Goal: Task Accomplishment & Management: Complete application form

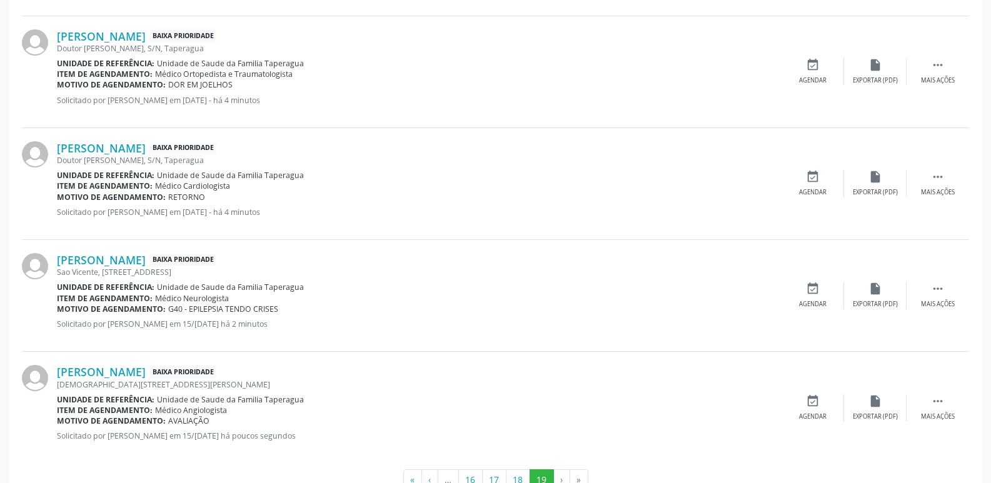
scroll to position [855, 0]
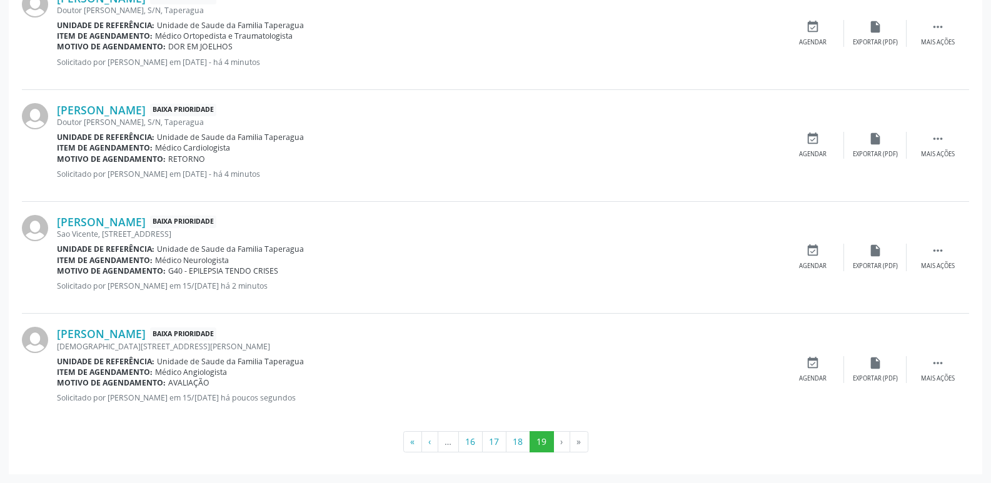
click at [580, 437] on li "»" at bounding box center [579, 441] width 18 height 21
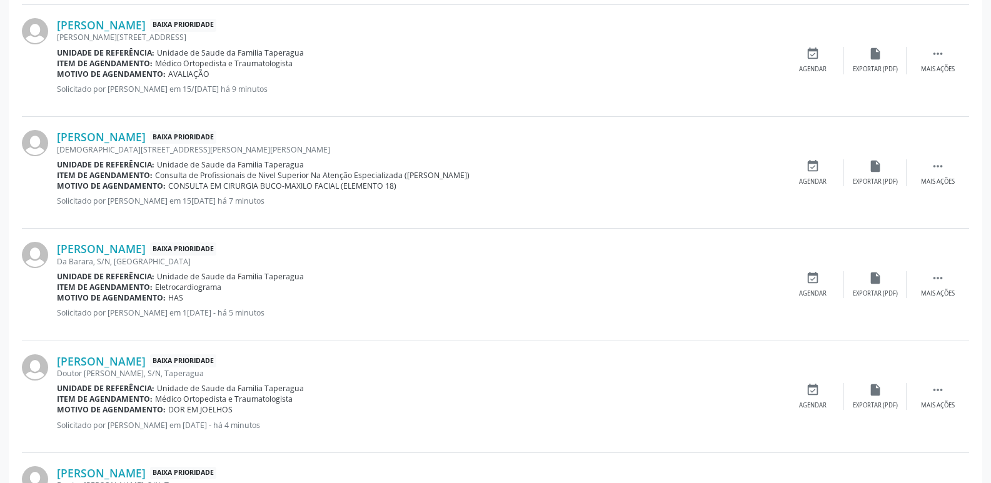
scroll to position [0, 0]
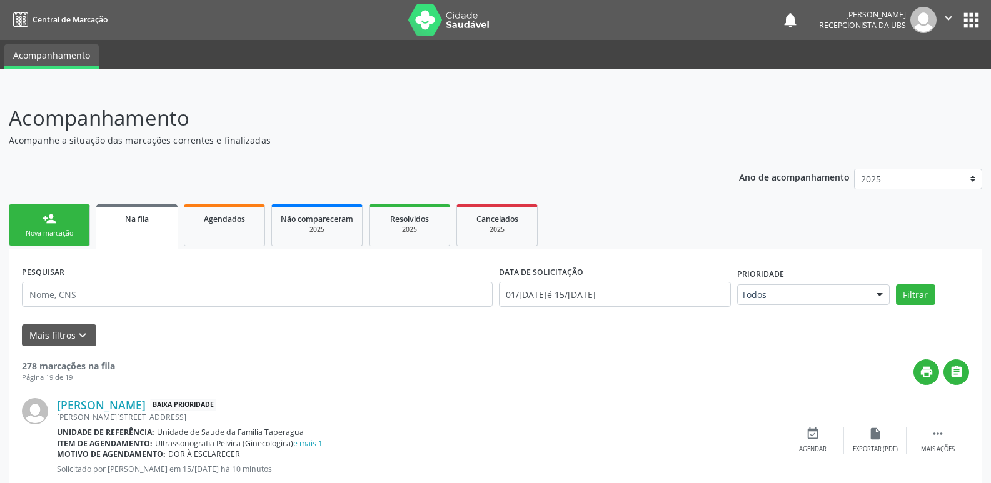
click at [46, 213] on div "person_add" at bounding box center [49, 219] width 14 height 14
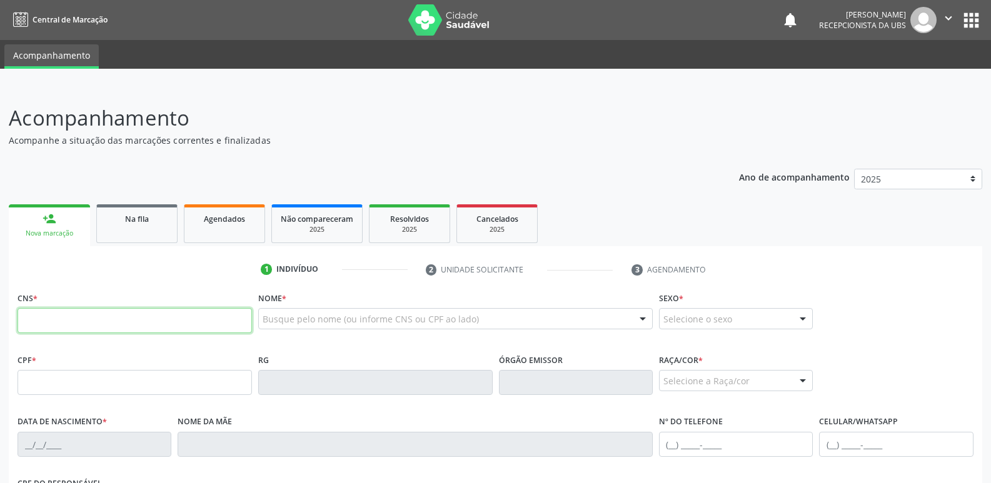
click at [121, 326] on input "text" at bounding box center [134, 320] width 234 height 25
click at [211, 376] on input "text" at bounding box center [134, 382] width 234 height 25
paste input "062.077.464-90"
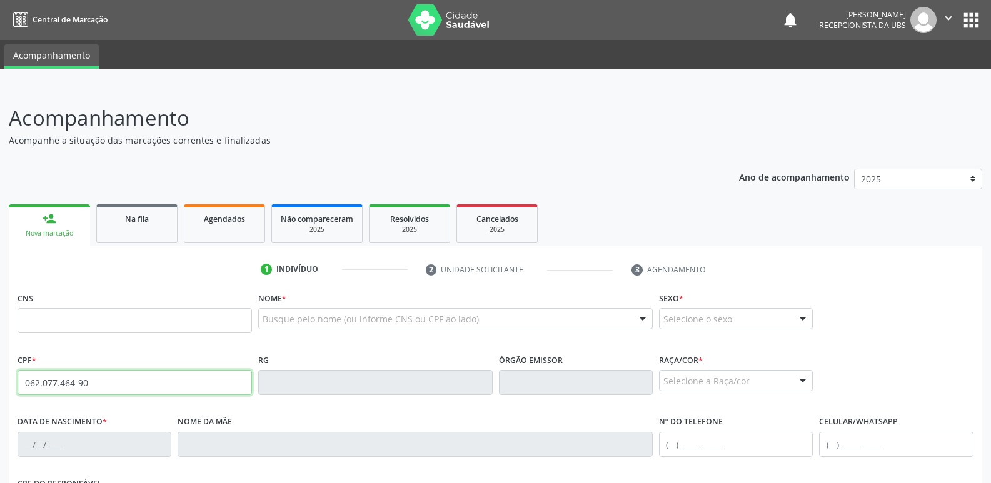
type input "062.077.464-90"
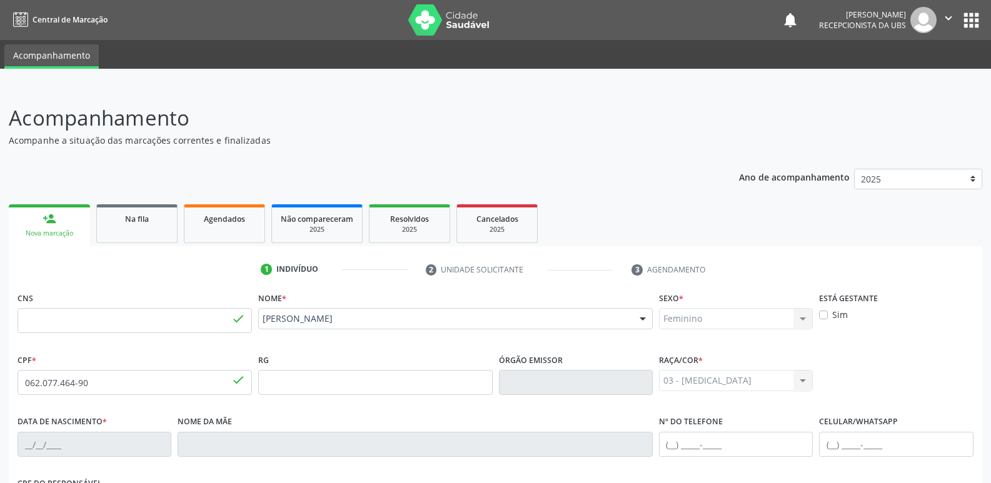
type input "705 0062 5428 9151"
type input "24/05/1984"
type input "Maria Cicera Pereira dos Santos"
type input "(82) 99835-5366"
type input "7A"
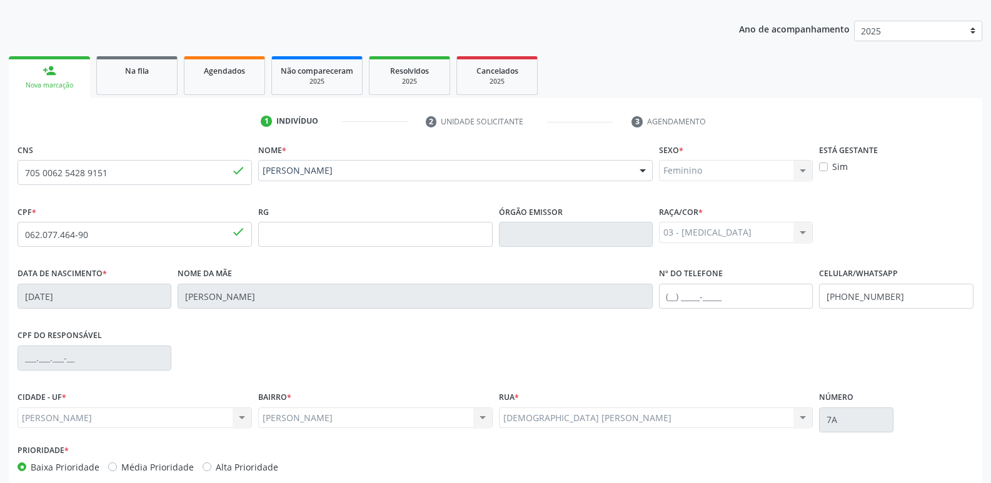
scroll to position [212, 0]
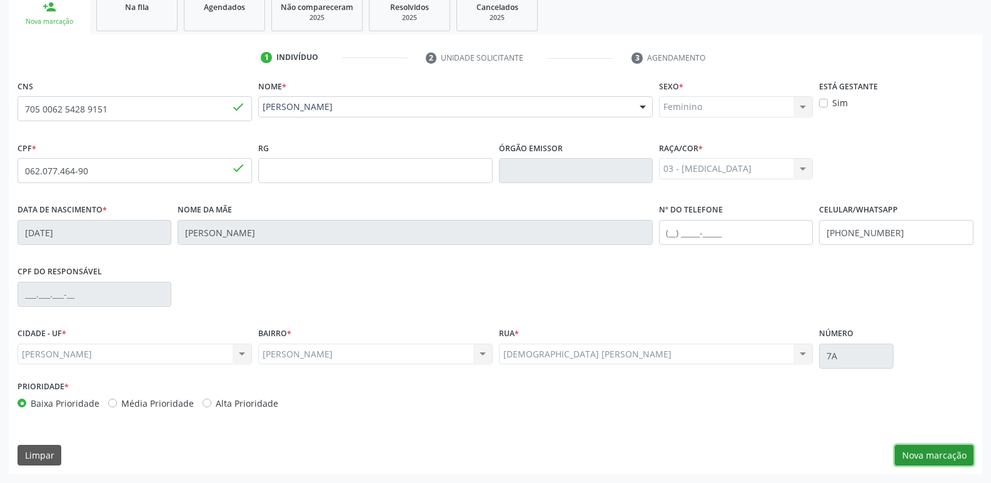
click at [929, 459] on button "Nova marcação" at bounding box center [933, 455] width 79 height 21
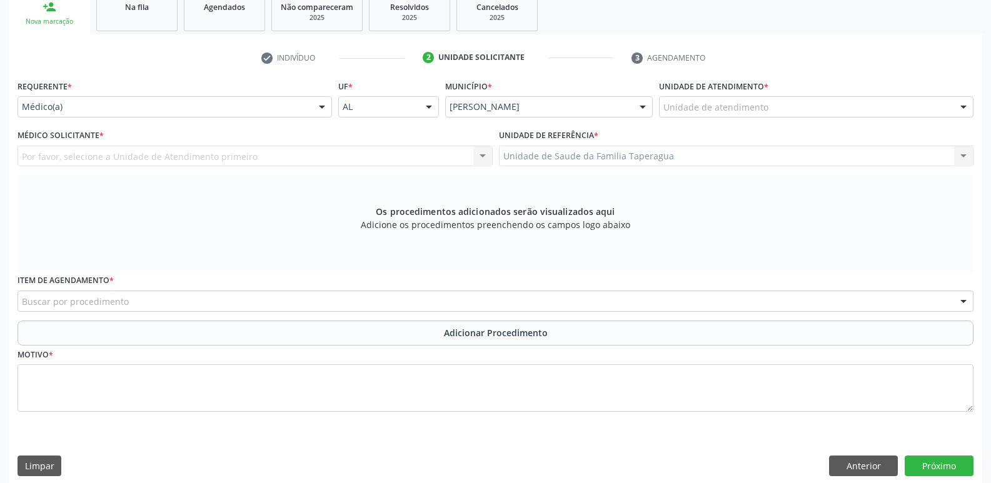
click at [727, 114] on div "Unidade de atendimento" at bounding box center [816, 106] width 314 height 21
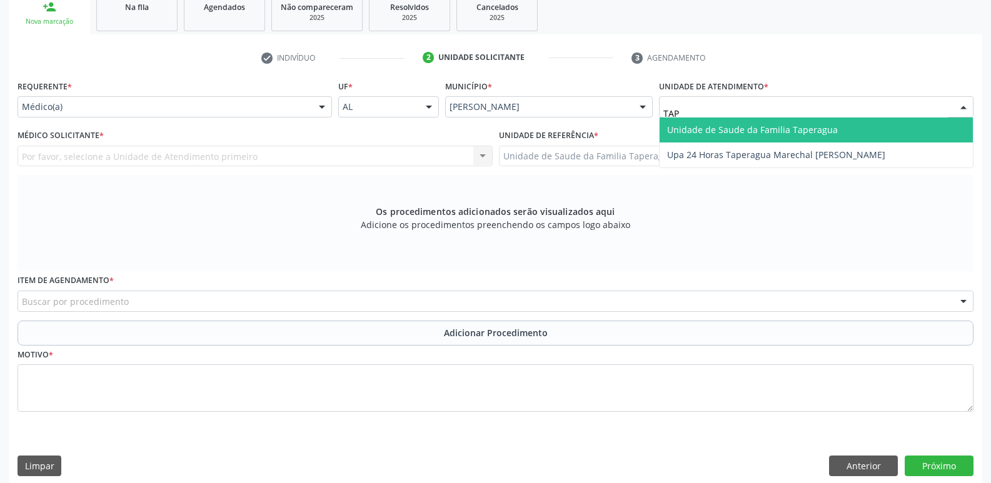
type input "TAPE"
click at [731, 129] on span "Unidade de Saude da Familia Taperagua" at bounding box center [752, 130] width 171 height 12
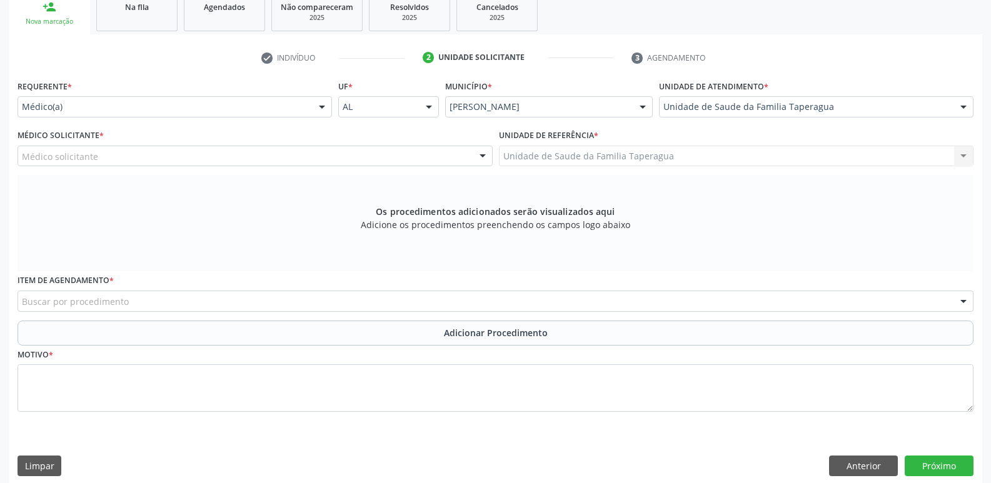
click at [364, 159] on div "Médico solicitante" at bounding box center [254, 156] width 475 height 21
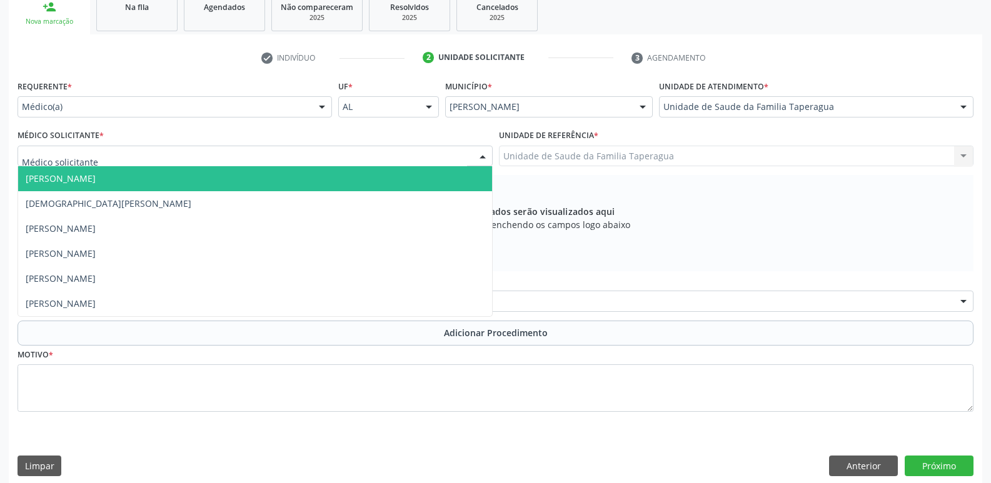
type input "M"
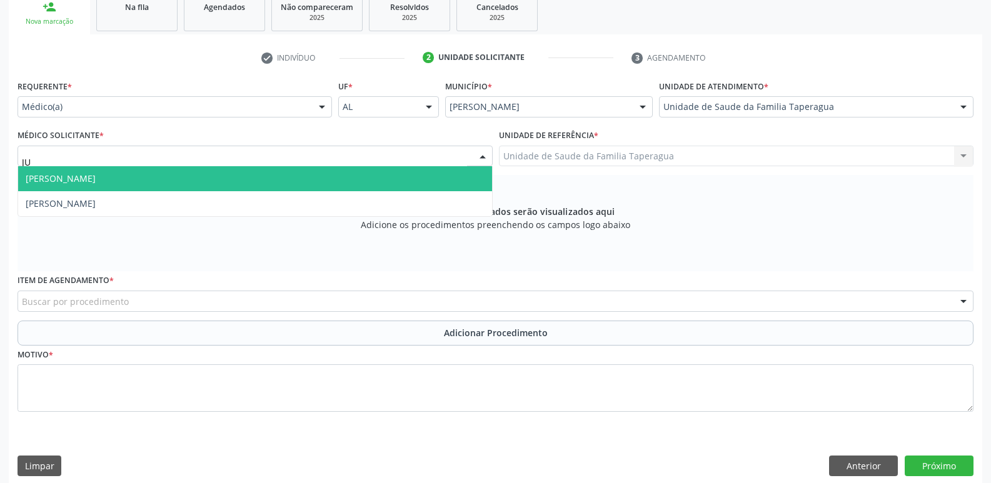
type input "JUL"
click at [356, 181] on span "Julilda Maria de Medeiros" at bounding box center [255, 178] width 474 height 25
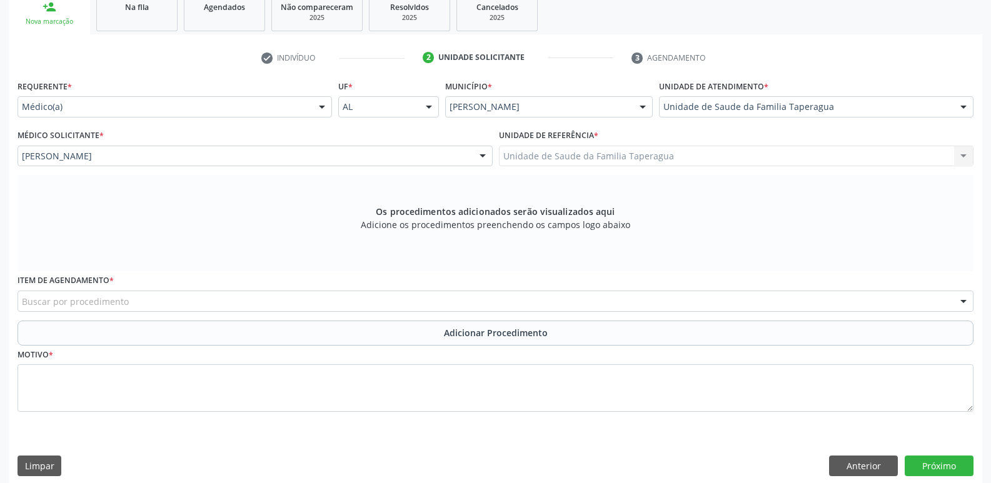
click at [352, 302] on div "Buscar por procedimento" at bounding box center [495, 301] width 956 height 21
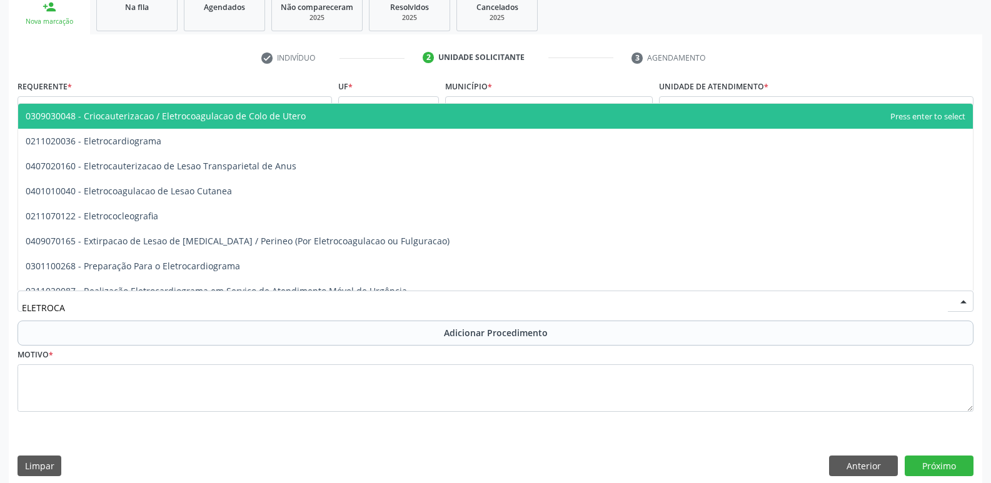
type input "ELETROCAR"
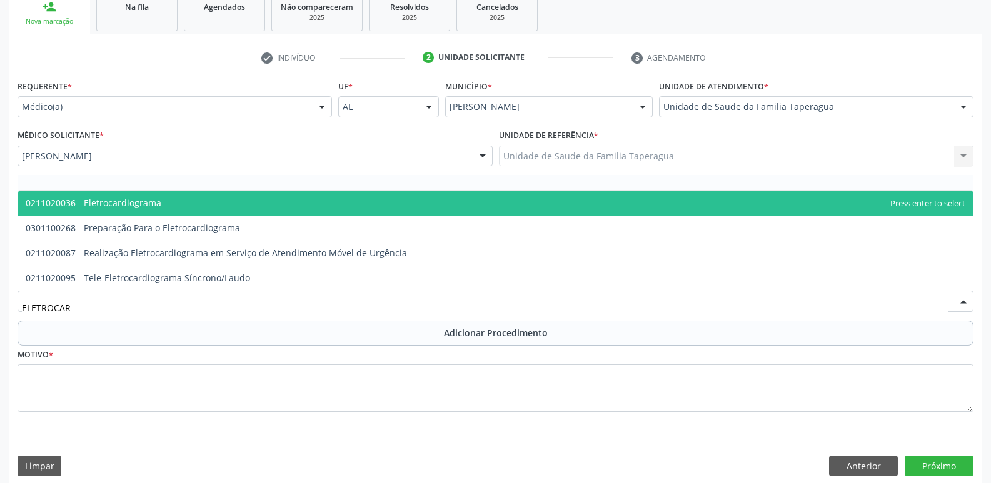
click at [378, 192] on span "0211020036 - Eletrocardiograma" at bounding box center [495, 203] width 954 height 25
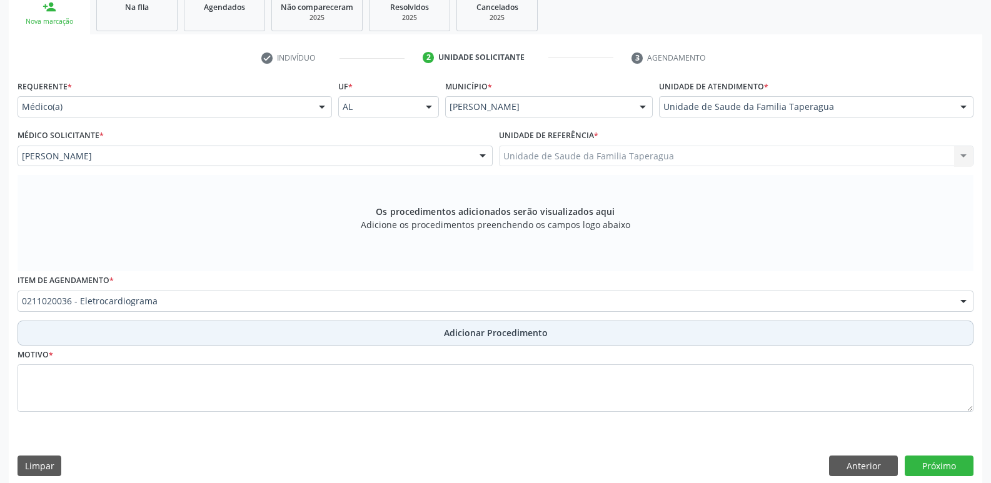
click at [397, 341] on button "Adicionar Procedimento" at bounding box center [495, 333] width 956 height 25
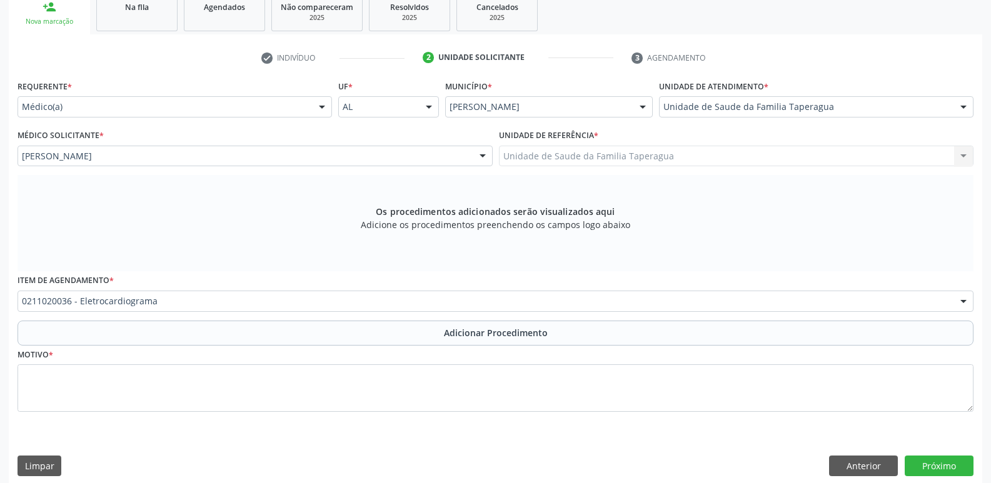
scroll to position [175, 0]
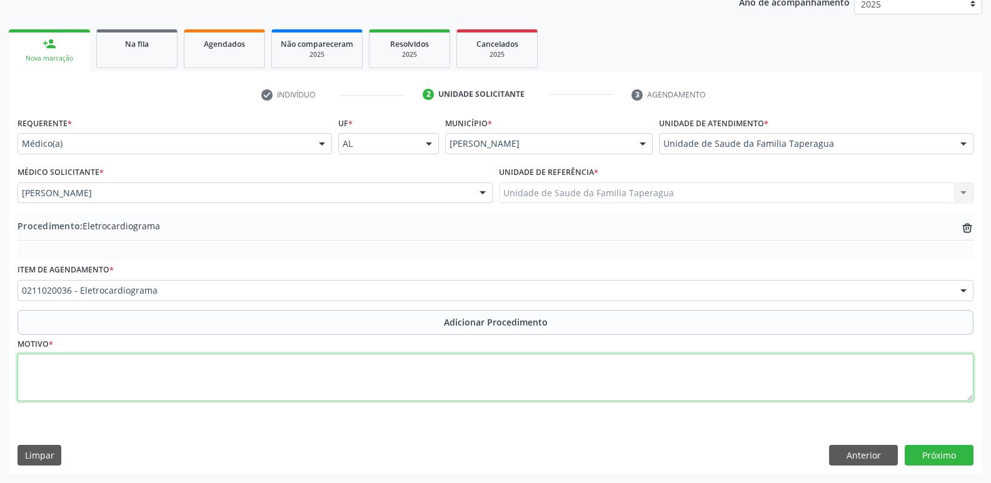
click at [394, 382] on textarea at bounding box center [495, 377] width 956 height 47
type textarea "AVALIAÇÃO"
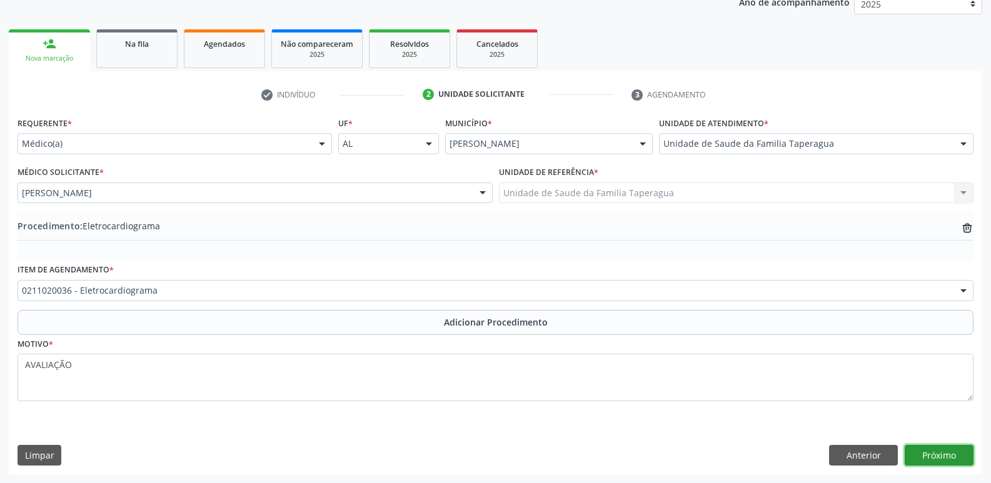
click at [929, 451] on button "Próximo" at bounding box center [938, 455] width 69 height 21
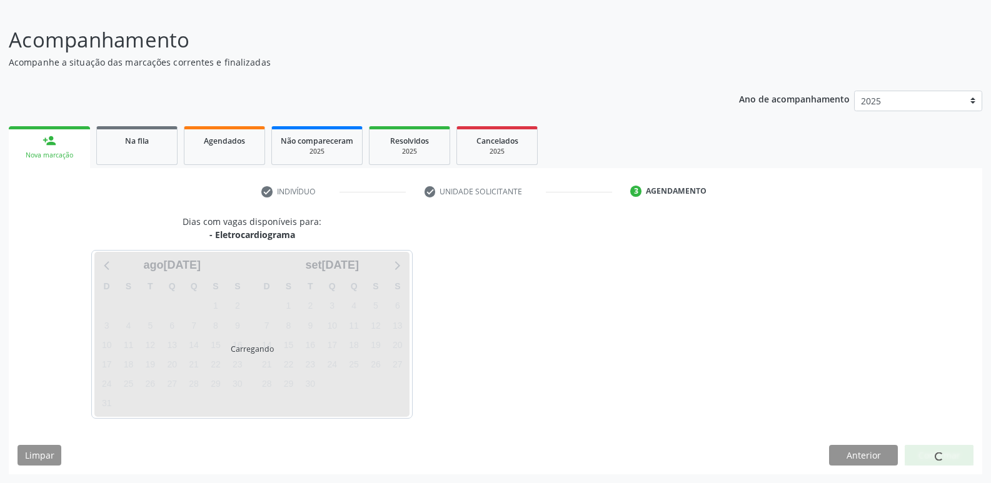
scroll to position [115, 0]
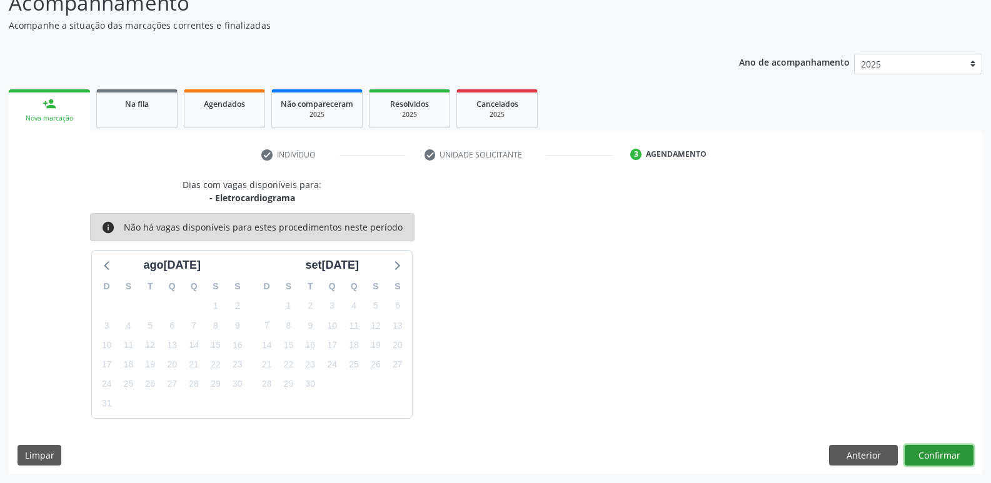
click at [931, 452] on button "Confirmar" at bounding box center [938, 455] width 69 height 21
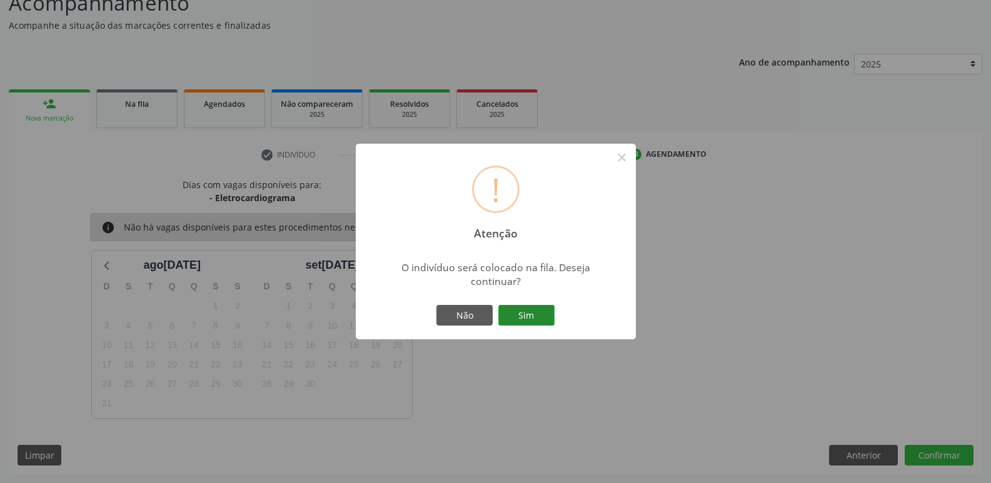
click at [531, 311] on button "Sim" at bounding box center [526, 315] width 56 height 21
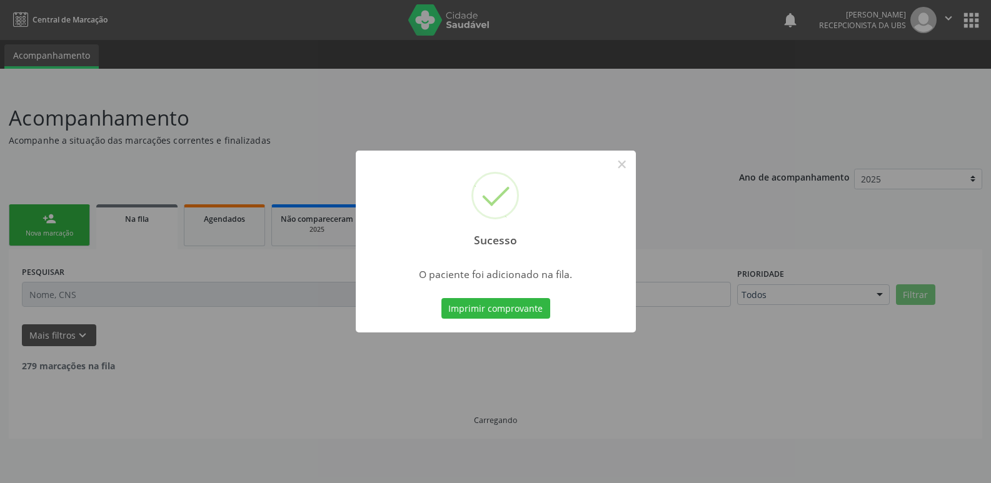
scroll to position [0, 0]
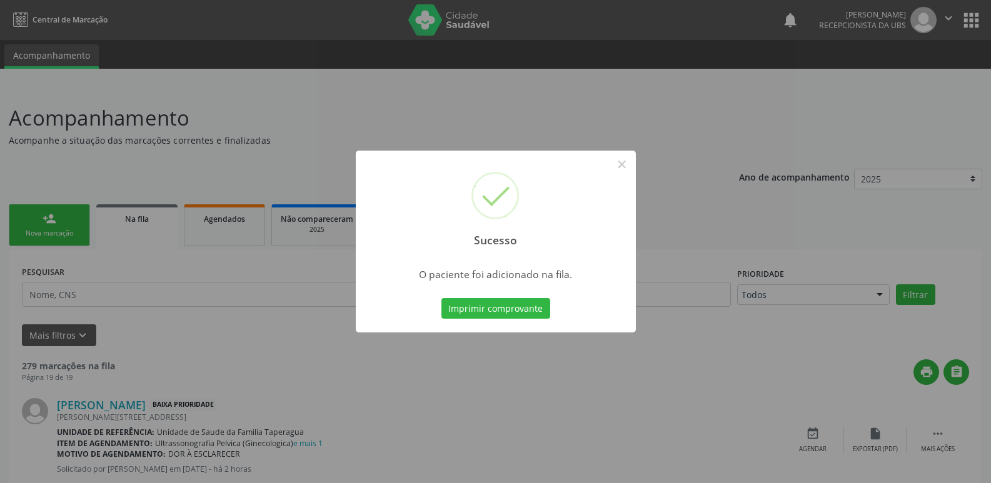
click at [743, 171] on div "Sucesso × O paciente foi adicionado na fila. Imprimir comprovante Cancel" at bounding box center [495, 241] width 991 height 483
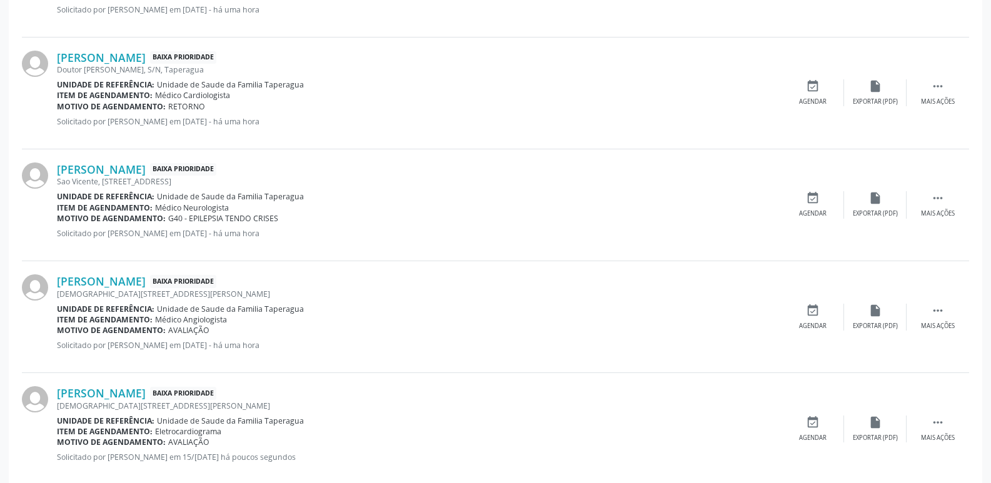
scroll to position [967, 0]
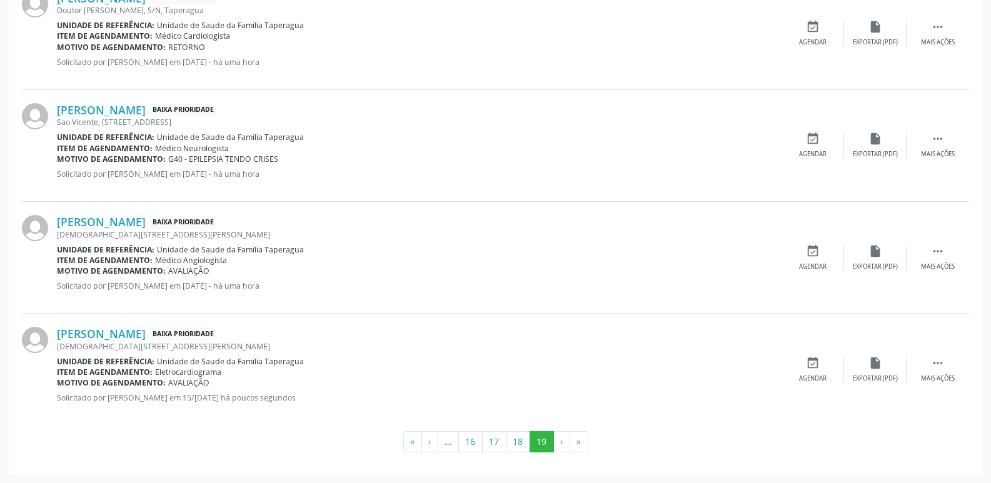
click at [658, 187] on div "Tamara Patrícia Faustino dos Santos Silva Baixa Prioridade Sao Vicente, 189, Ta…" at bounding box center [419, 145] width 724 height 85
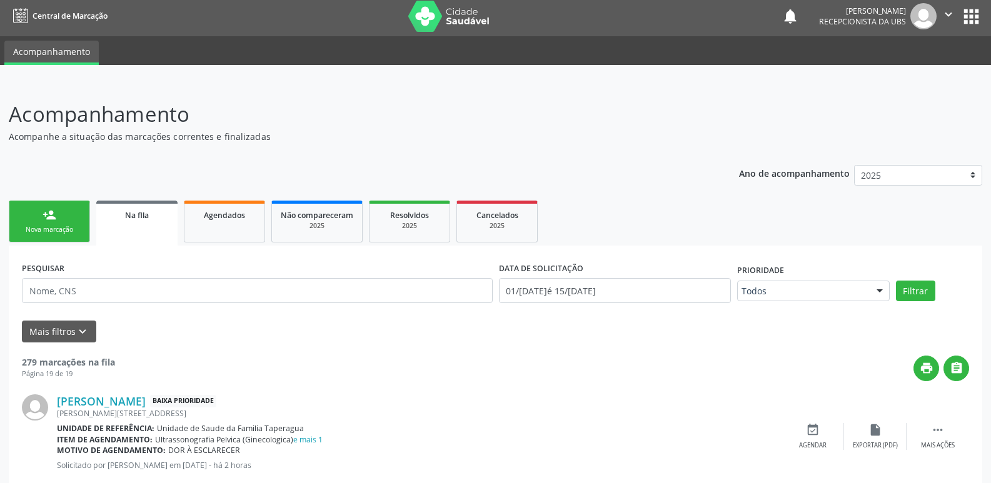
scroll to position [0, 0]
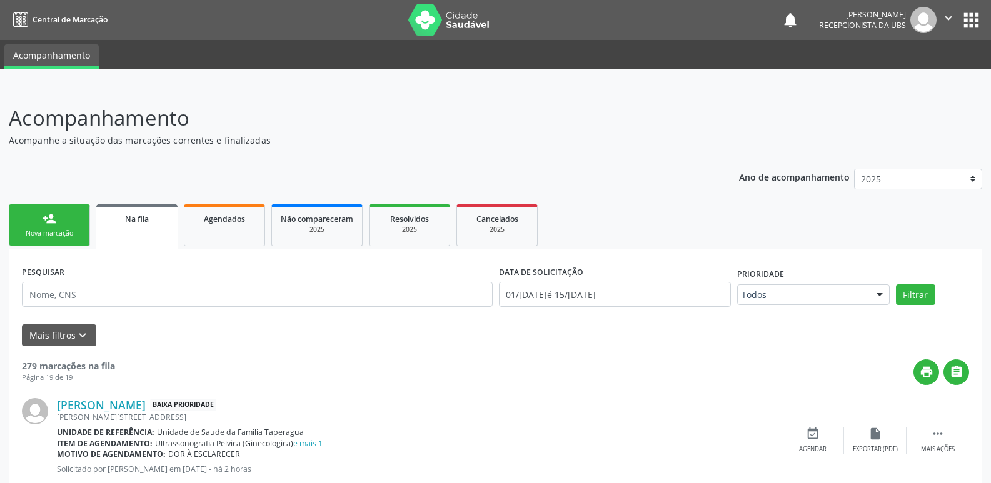
click at [44, 207] on link "person_add Nova marcação" at bounding box center [49, 225] width 81 height 42
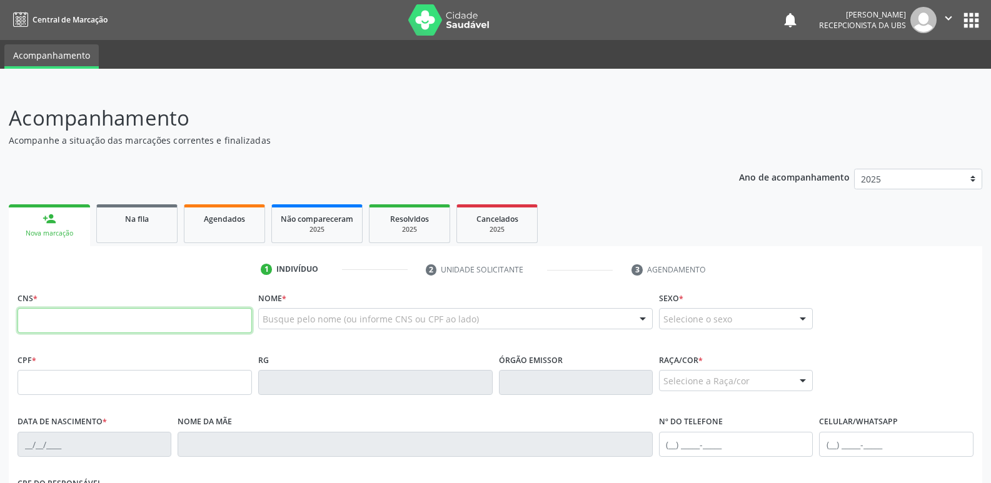
click at [147, 316] on input "text" at bounding box center [134, 320] width 234 height 25
paste input "700 5021 4119 1653"
type input "700 5021 4119 1653"
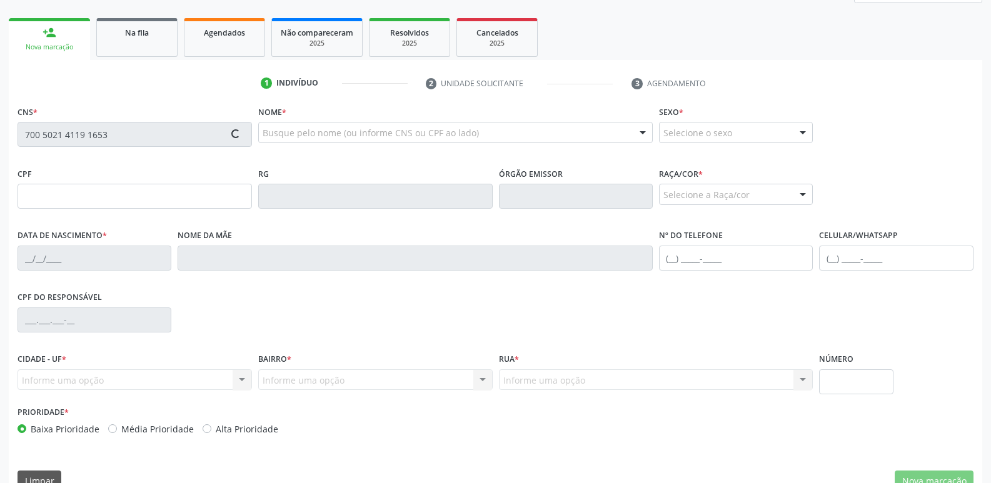
scroll to position [212, 0]
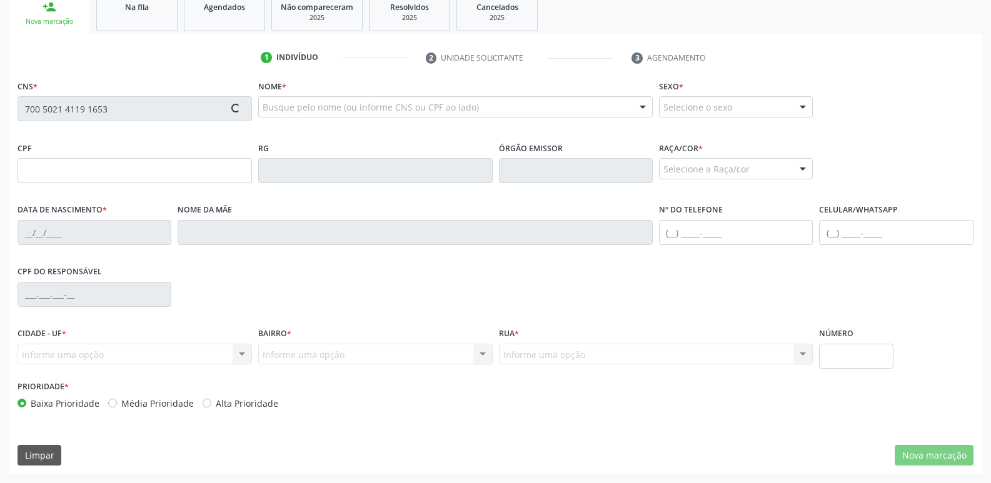
type input "129.793.894-12"
type input "23/03/2009"
type input "Salete Felix dos Santos"
type input "(82) 99351-3325"
type input "S/N"
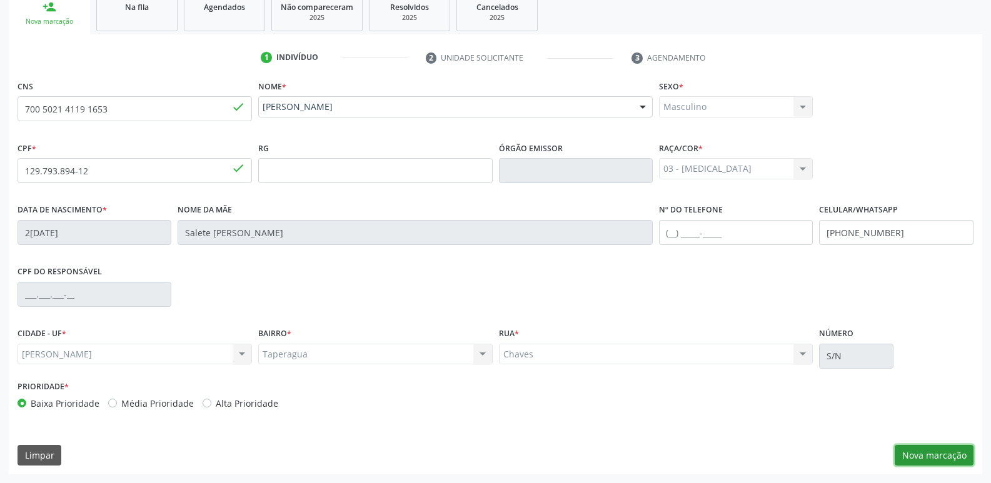
click at [931, 451] on button "Nova marcação" at bounding box center [933, 455] width 79 height 21
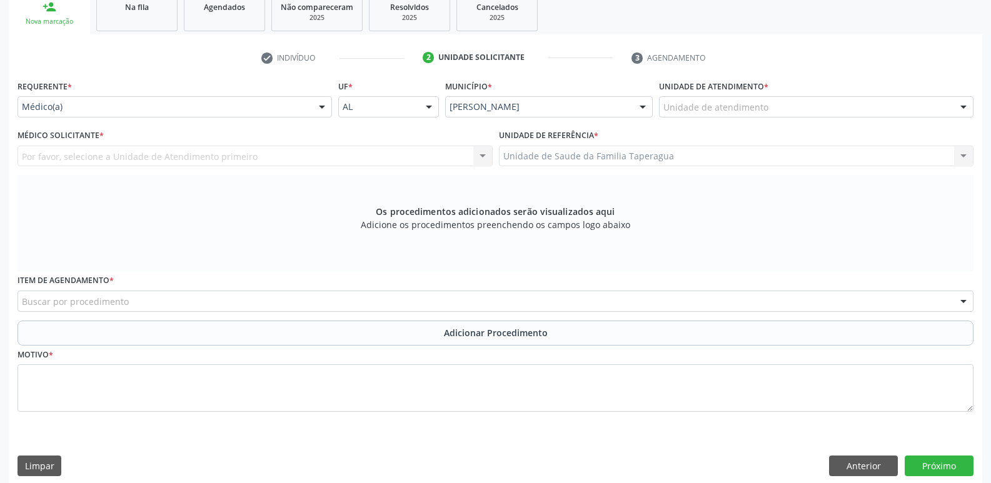
click at [801, 112] on div "Unidade de atendimento" at bounding box center [816, 106] width 314 height 21
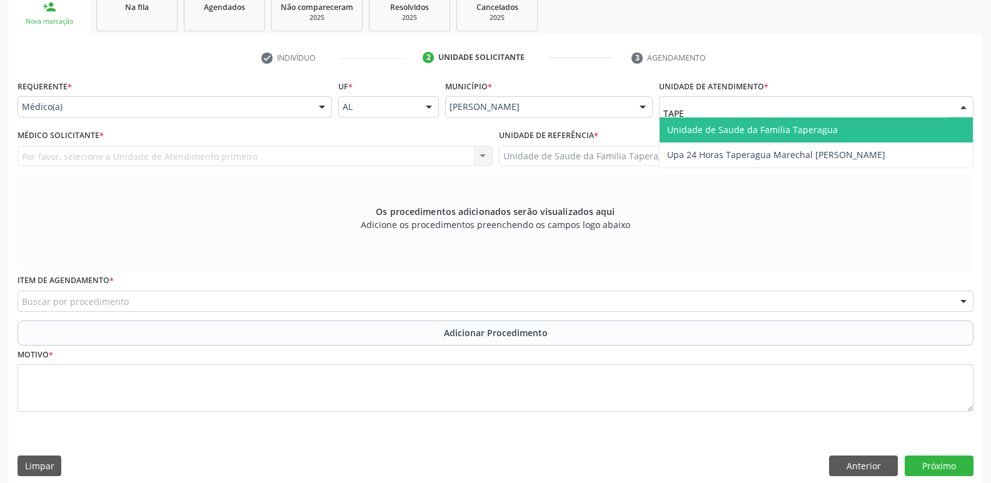
type input "TAPER"
click at [801, 127] on span "Unidade de Saude da Familia Taperagua" at bounding box center [752, 130] width 171 height 12
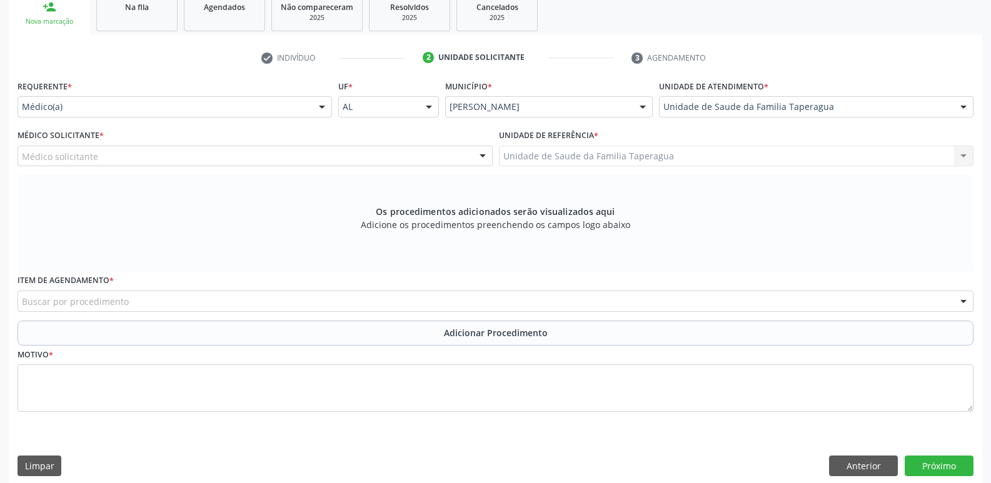
click at [420, 158] on div "Médico solicitante" at bounding box center [254, 156] width 475 height 21
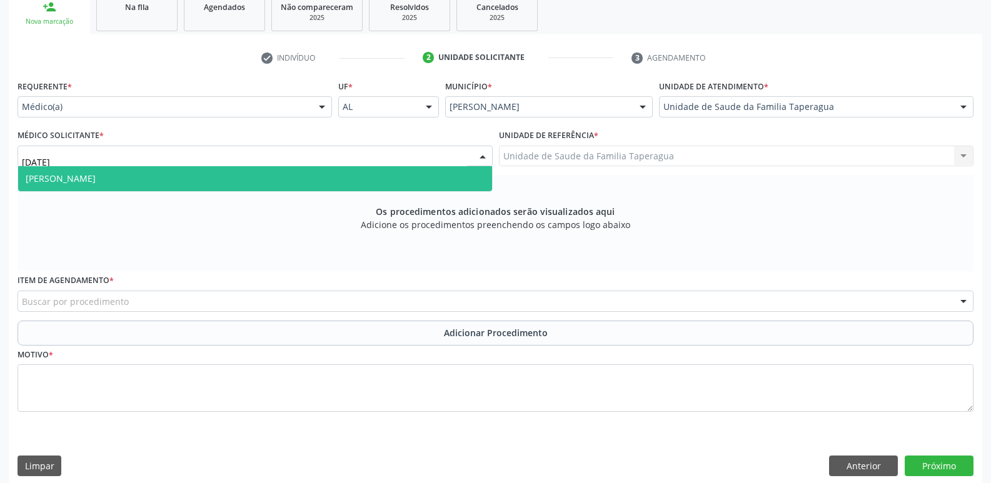
type input "JULI"
click at [414, 176] on span "Julilda Maria de Medeiros" at bounding box center [255, 178] width 474 height 25
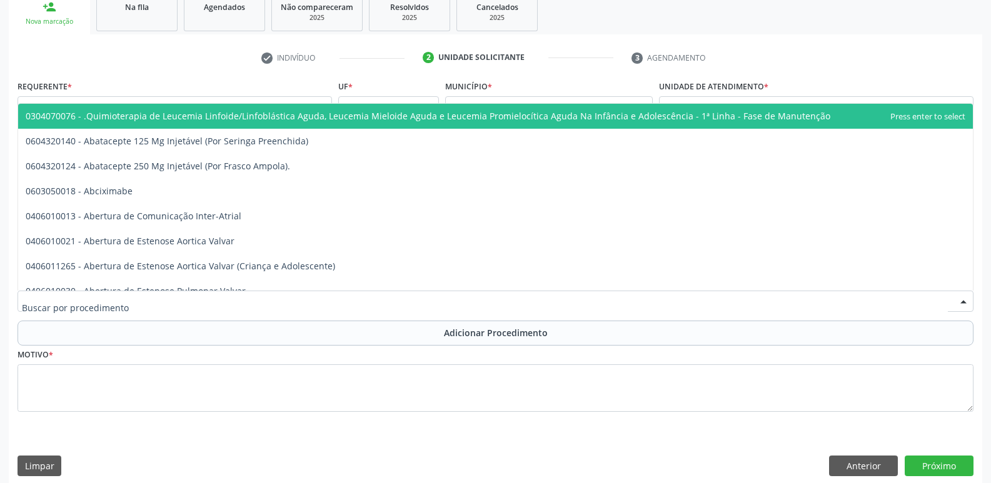
click at [374, 306] on div at bounding box center [495, 301] width 956 height 21
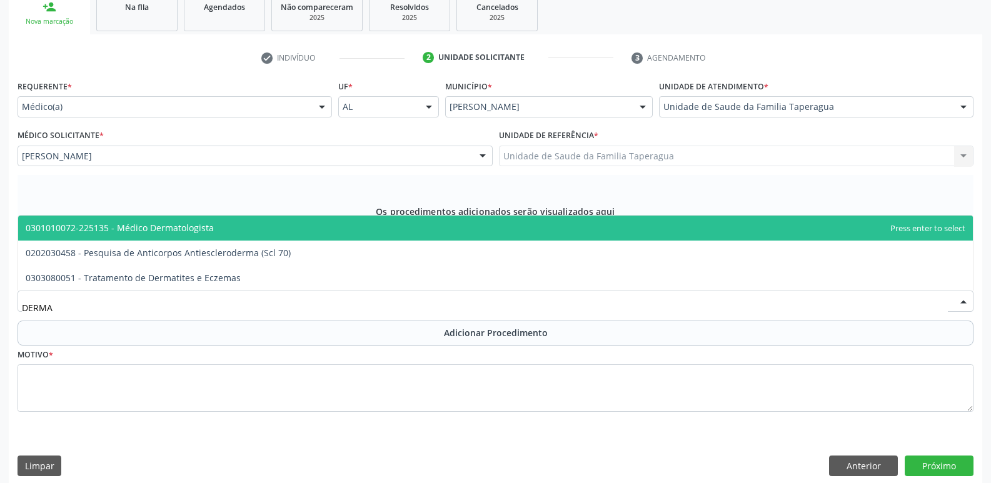
type input "DERMAT"
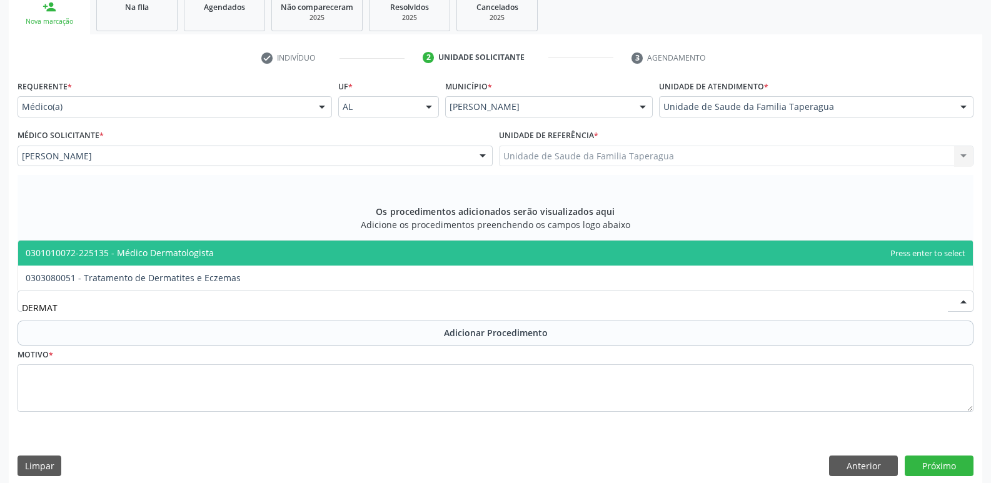
click at [376, 260] on span "0301010072-225135 - Médico Dermatologista" at bounding box center [495, 253] width 954 height 25
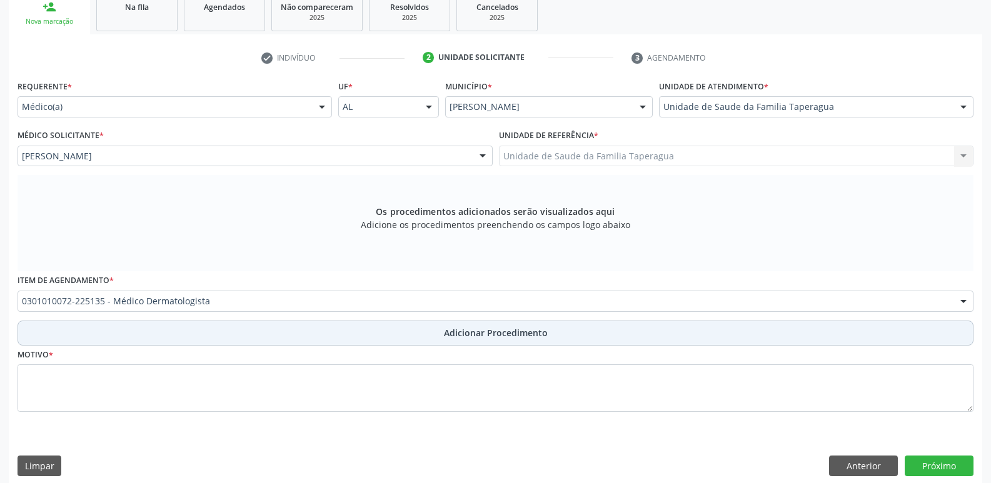
click at [380, 324] on button "Adicionar Procedimento" at bounding box center [495, 333] width 956 height 25
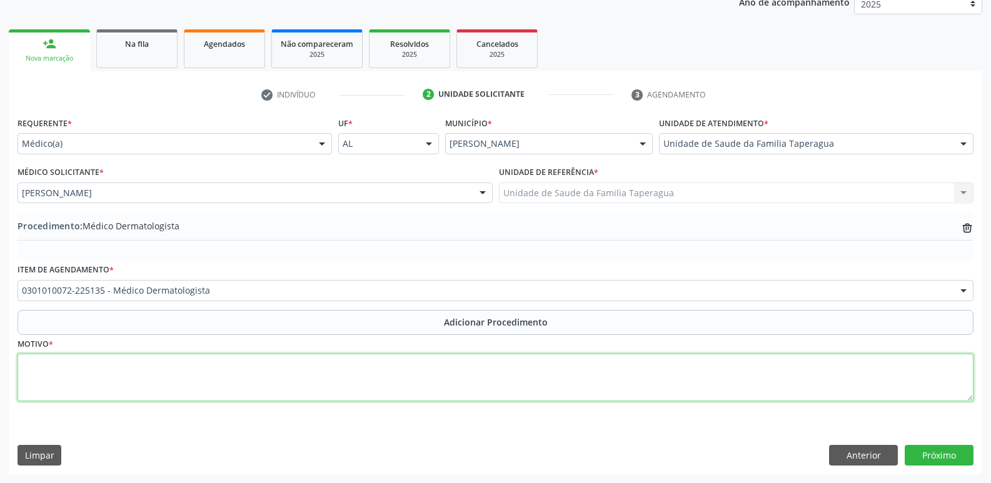
click at [379, 371] on textarea at bounding box center [495, 377] width 956 height 47
type textarea "AVALIAÇÃO"
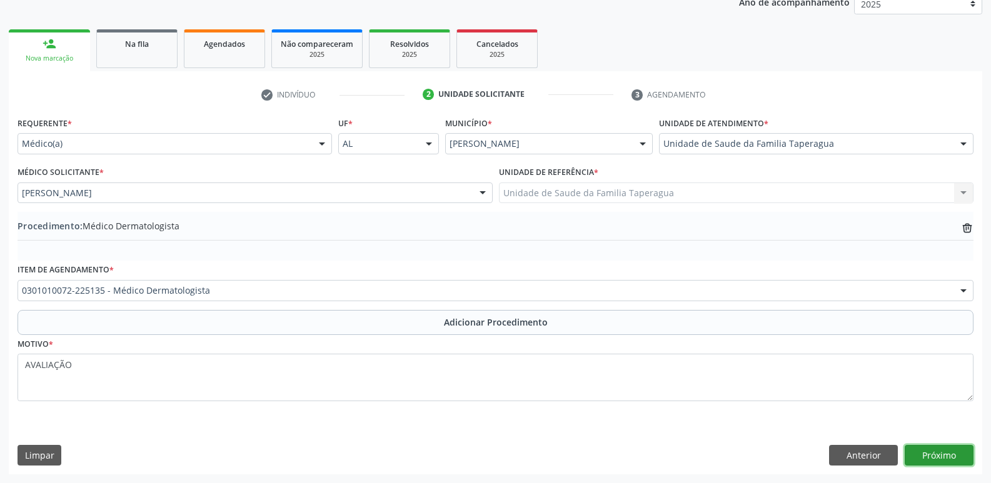
click at [963, 454] on button "Próximo" at bounding box center [938, 455] width 69 height 21
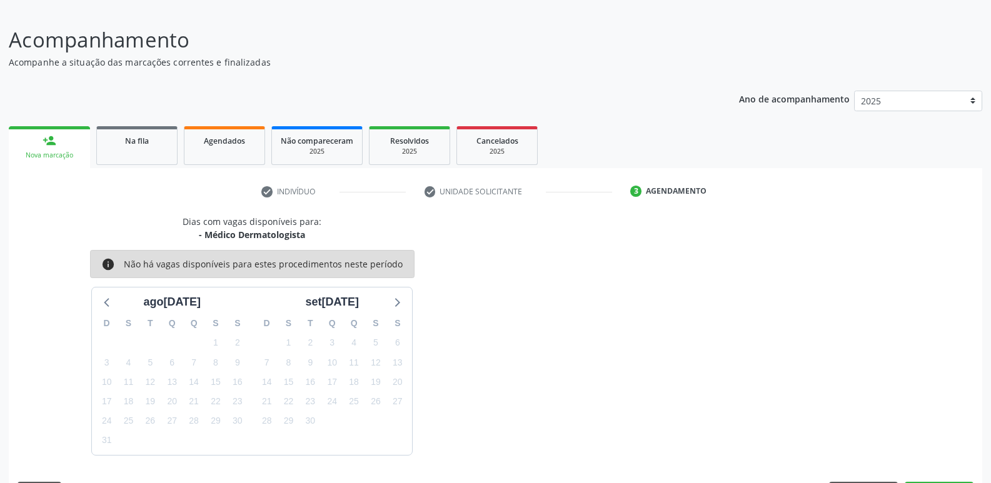
scroll to position [115, 0]
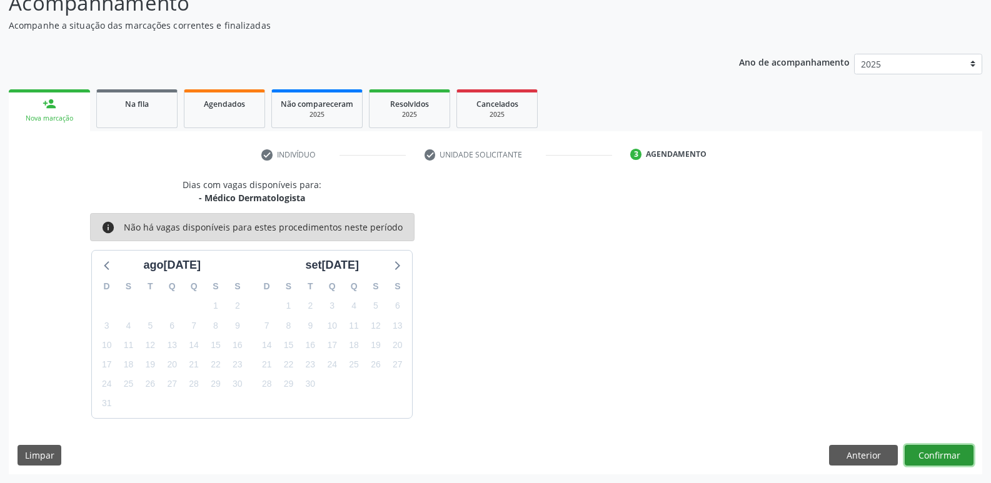
click at [941, 447] on button "Confirmar" at bounding box center [938, 455] width 69 height 21
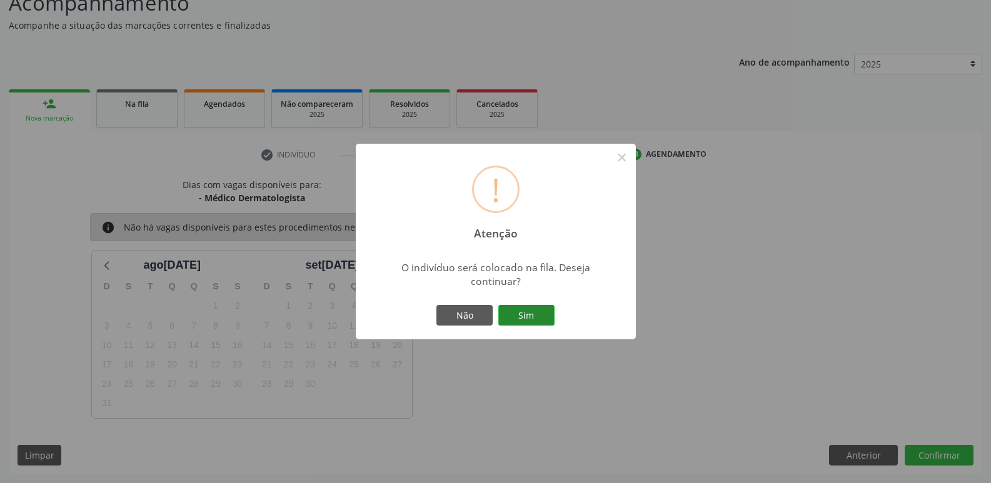
click at [536, 310] on button "Sim" at bounding box center [526, 315] width 56 height 21
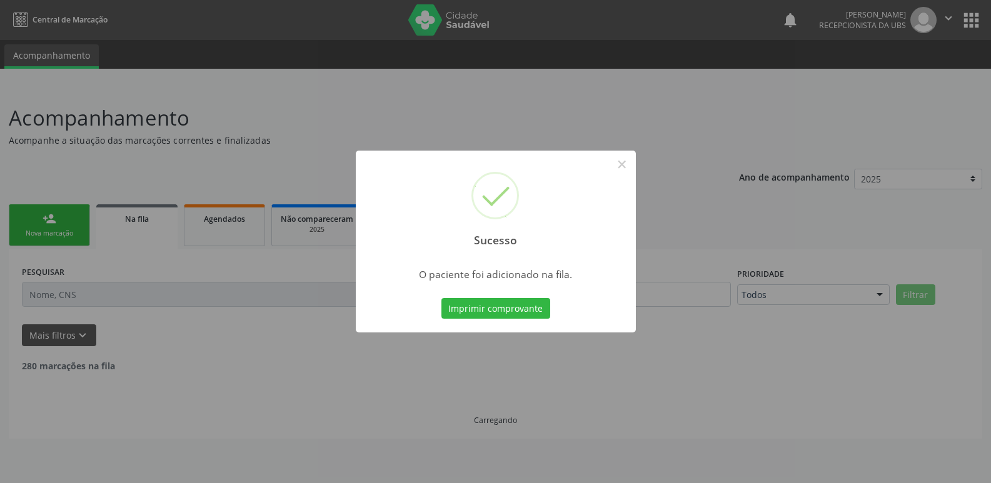
scroll to position [0, 0]
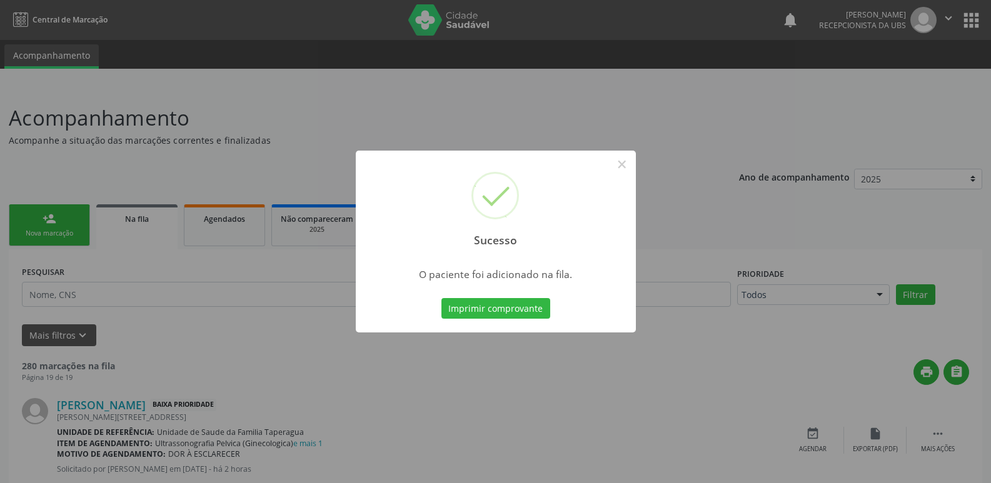
click at [712, 214] on div "Sucesso × O paciente foi adicionado na fila. Imprimir comprovante Cancel" at bounding box center [495, 241] width 991 height 483
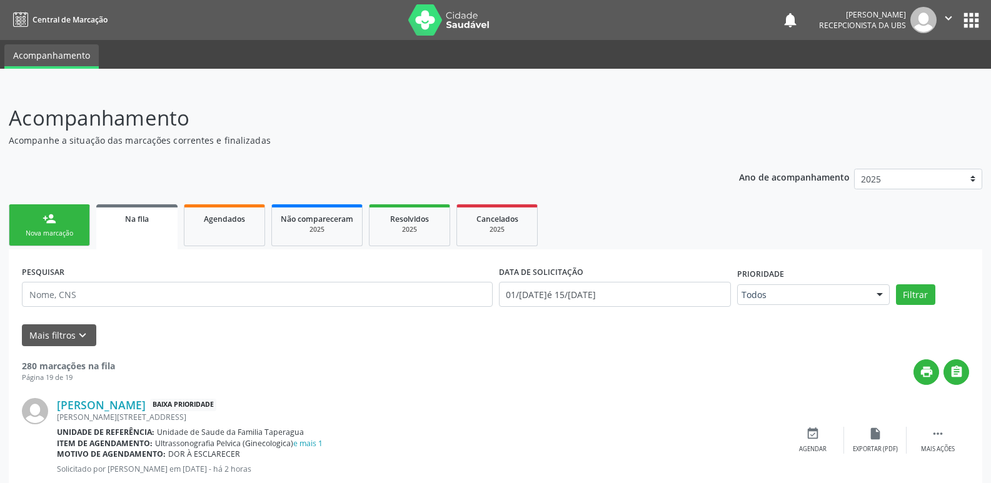
click at [64, 228] on link "person_add Nova marcação" at bounding box center [49, 225] width 81 height 42
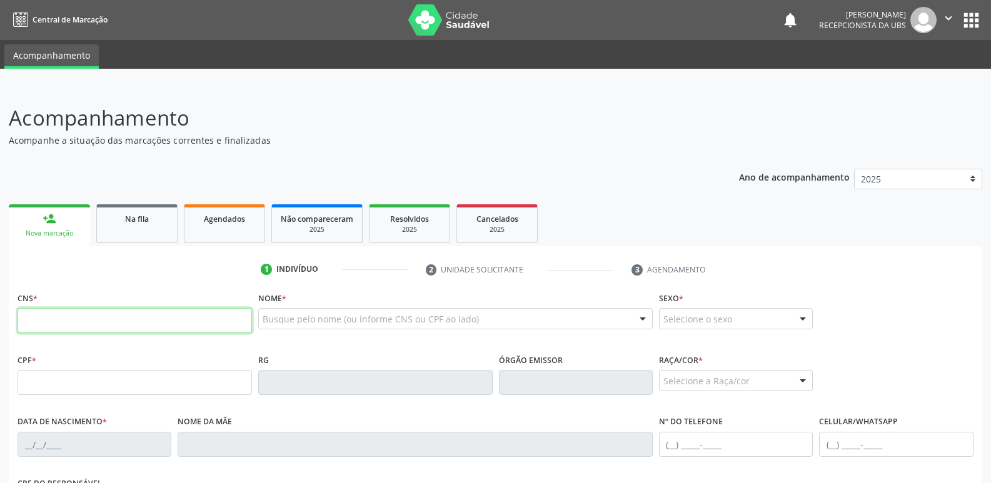
click at [136, 322] on input "text" at bounding box center [134, 320] width 234 height 25
paste input "700 4034 0632 8246"
type input "700 4034 0632 8246"
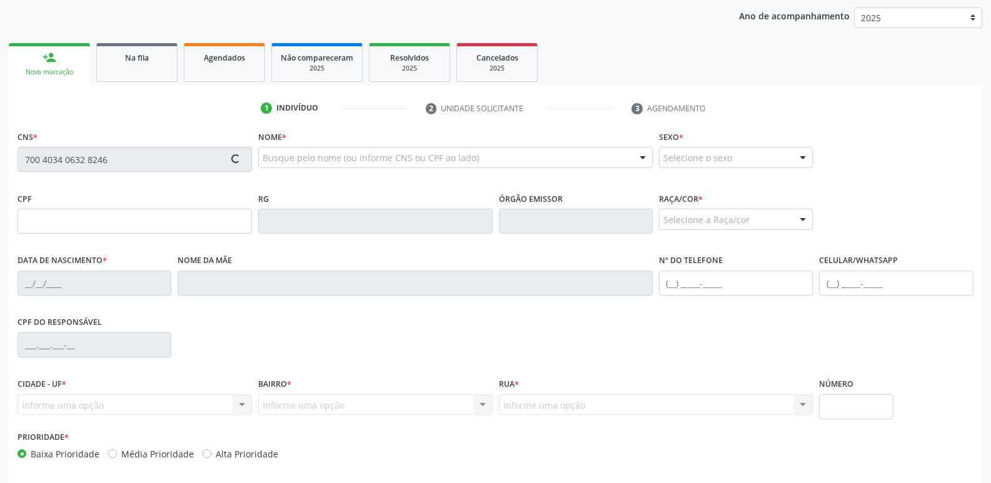
type input "099.033.394-96"
type input "15/10/1991"
type input "Josefa Maria da Conceiçao"
type input "(82) 99103-9707"
type input "S/N"
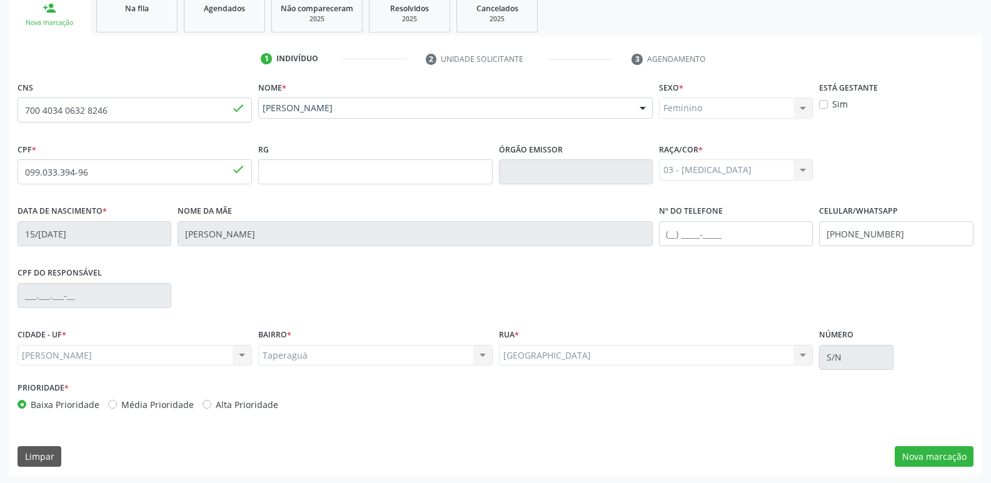
scroll to position [212, 0]
drag, startPoint x: 843, startPoint y: 233, endPoint x: 894, endPoint y: 234, distance: 51.2
click at [894, 234] on input "(82) 99103-9707" at bounding box center [896, 232] width 154 height 25
type input "(82) 99120-0362"
click at [934, 450] on button "Nova marcação" at bounding box center [933, 455] width 79 height 21
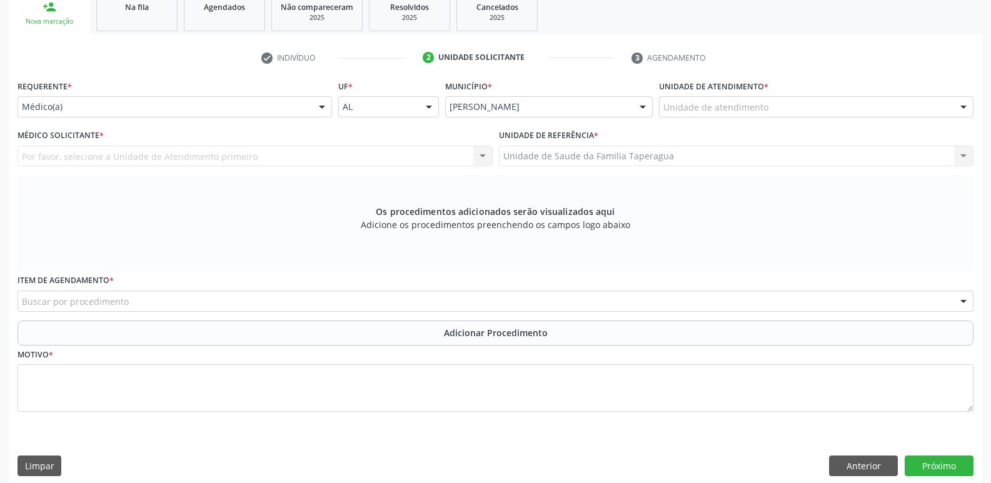
click at [786, 111] on div "Unidade de atendimento" at bounding box center [816, 106] width 314 height 21
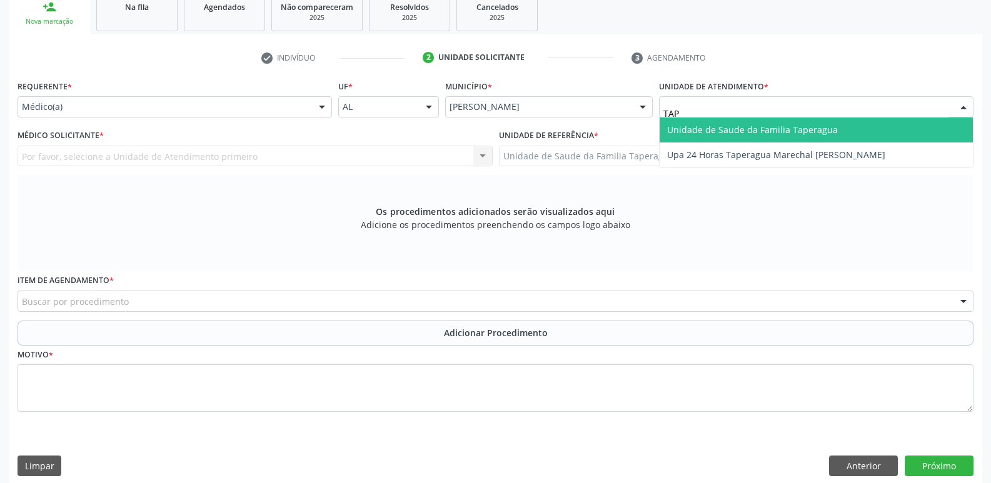
type input "TAPE"
click at [786, 122] on span "Unidade de Saude da Familia Taperagua" at bounding box center [815, 129] width 313 height 25
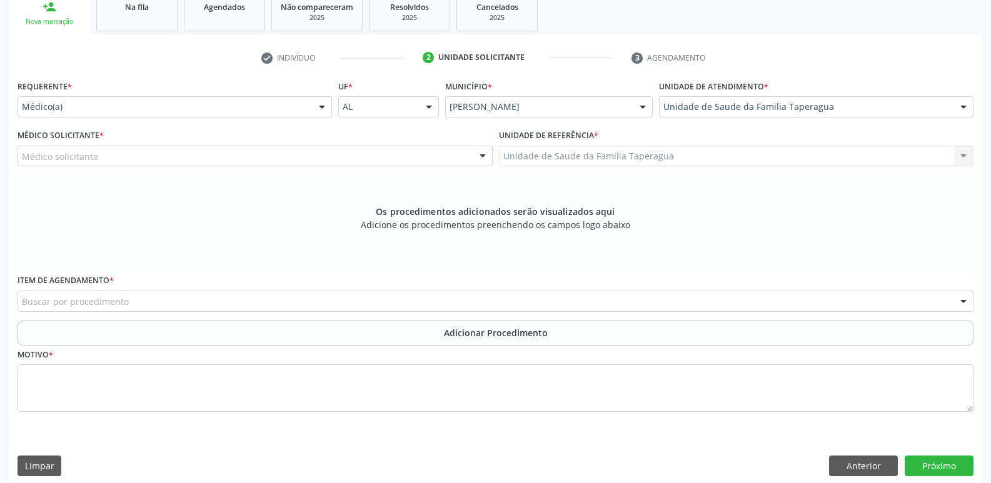
click at [287, 100] on div "Médico(a)" at bounding box center [174, 106] width 314 height 21
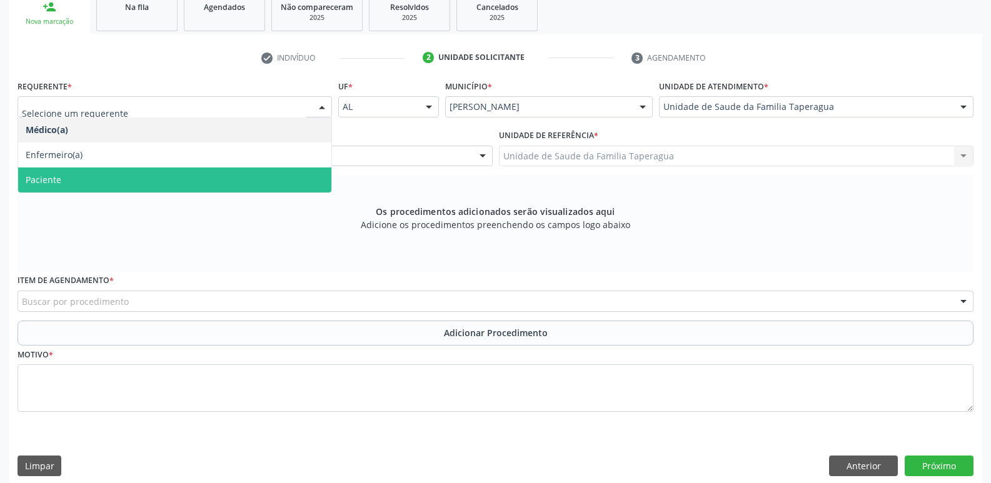
click at [281, 174] on span "Paciente" at bounding box center [174, 179] width 313 height 25
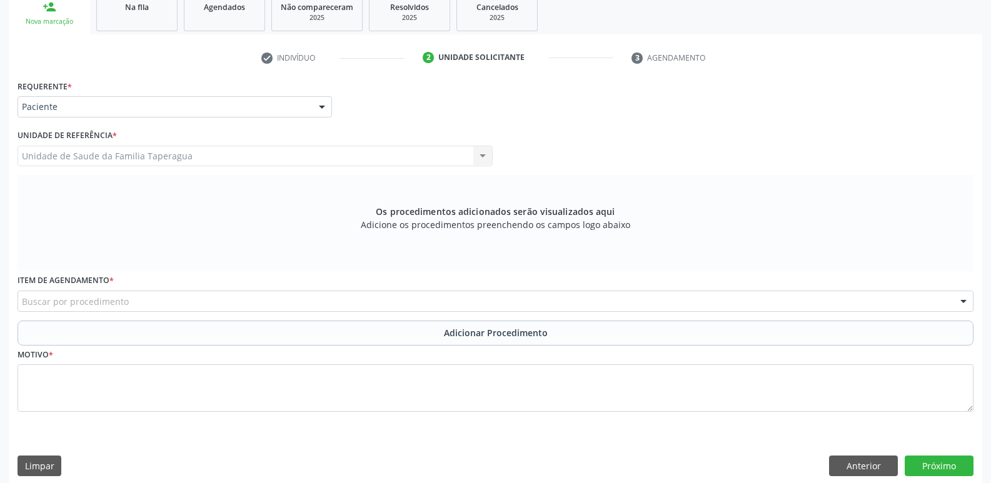
click at [301, 152] on div "Unidade de Saude da Familia Taperagua Unidade de Saude da Familia Taperagua Nen…" at bounding box center [254, 156] width 475 height 21
click at [272, 298] on div "Buscar por procedimento" at bounding box center [495, 301] width 956 height 21
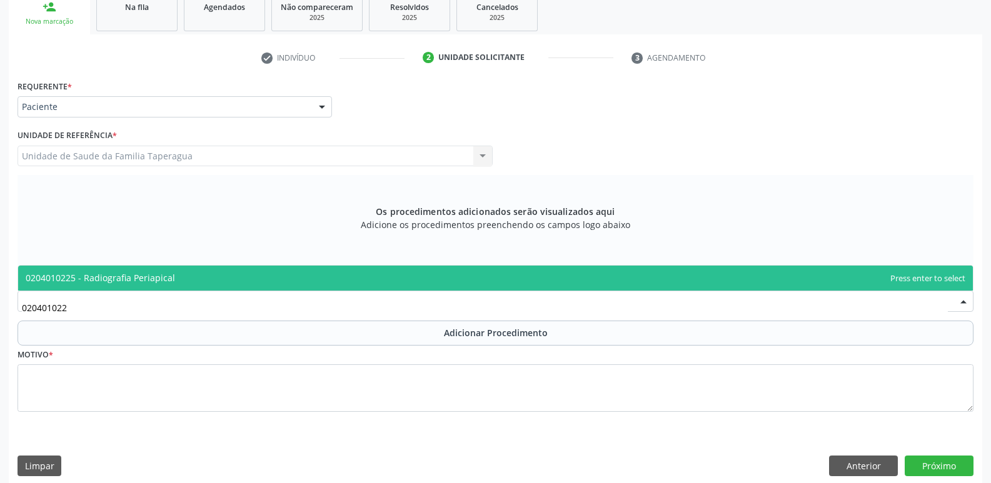
type input "0204010225"
click at [276, 279] on span "0204010225 - Radiografia Periapical" at bounding box center [495, 278] width 954 height 25
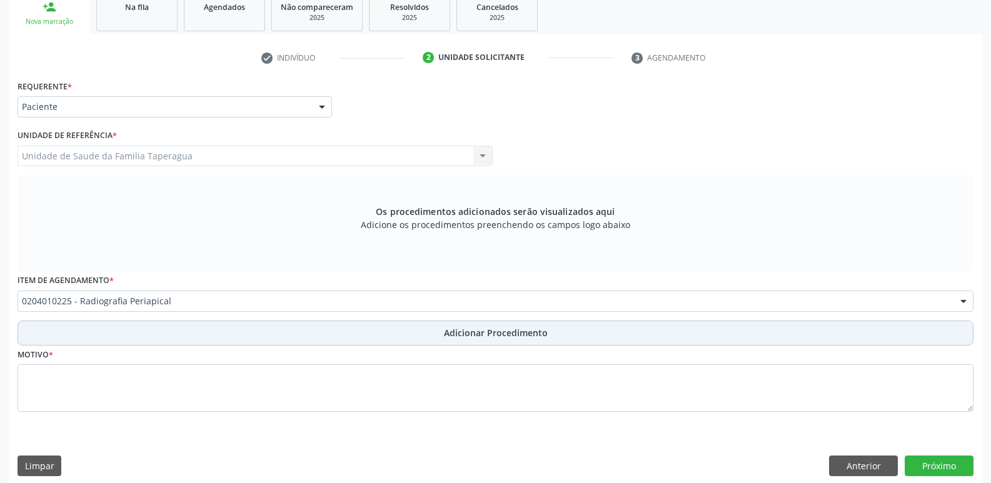
click at [287, 334] on button "Adicionar Procedimento" at bounding box center [495, 333] width 956 height 25
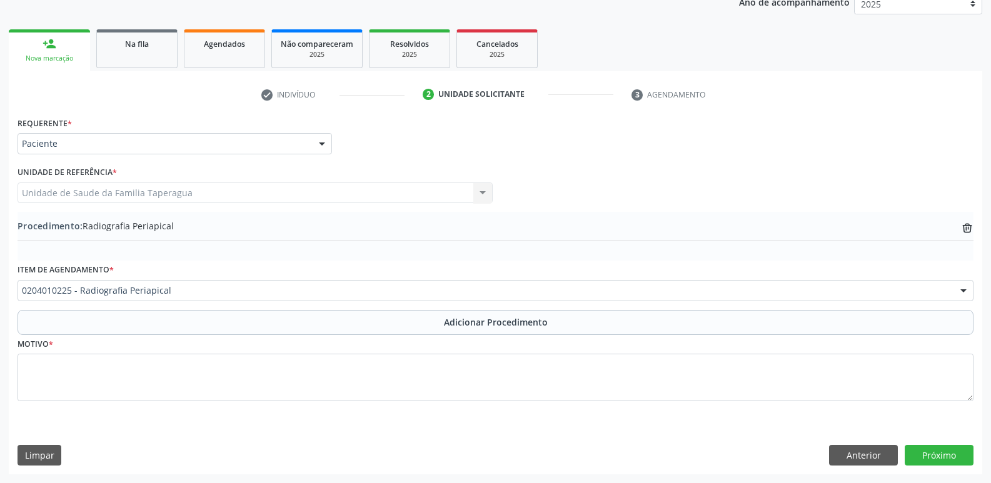
scroll to position [175, 0]
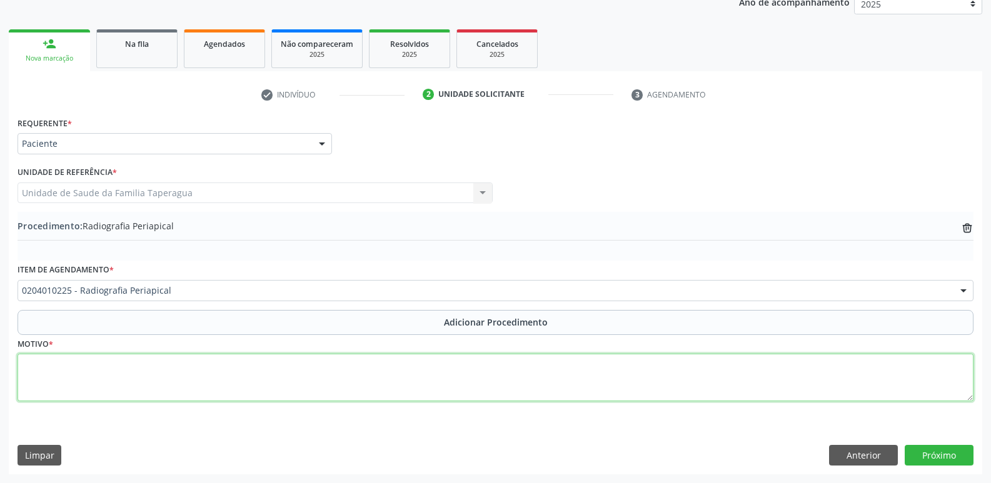
click at [289, 379] on textarea at bounding box center [495, 377] width 956 height 47
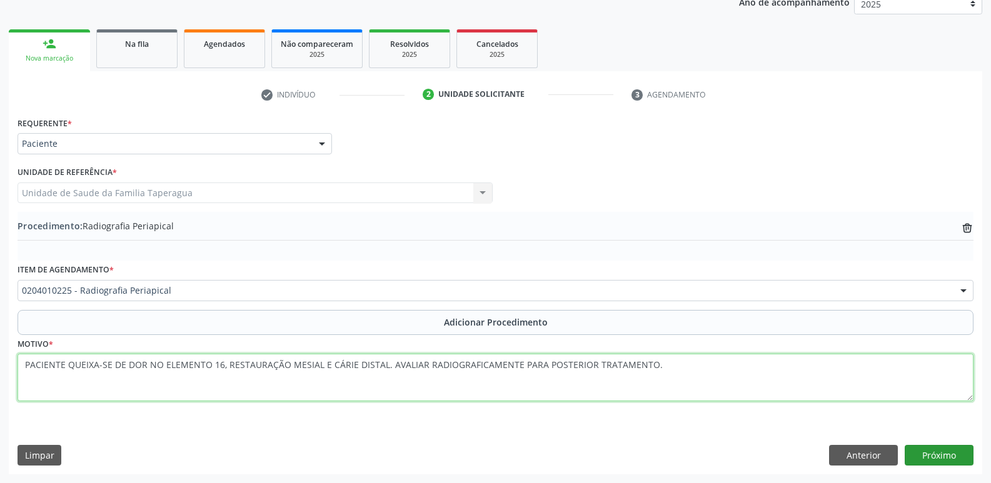
type textarea "PACIENTE QUEIXA-SE DE DOR NO ELEMENTO 16, RESTAURAÇÃO MESIAL E CÁRIE DISTAL. AV…"
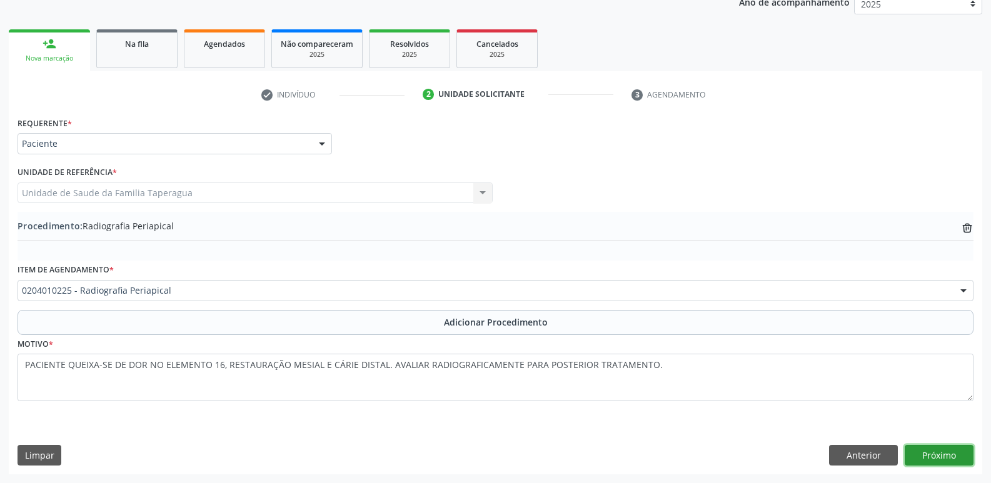
click at [942, 450] on button "Próximo" at bounding box center [938, 455] width 69 height 21
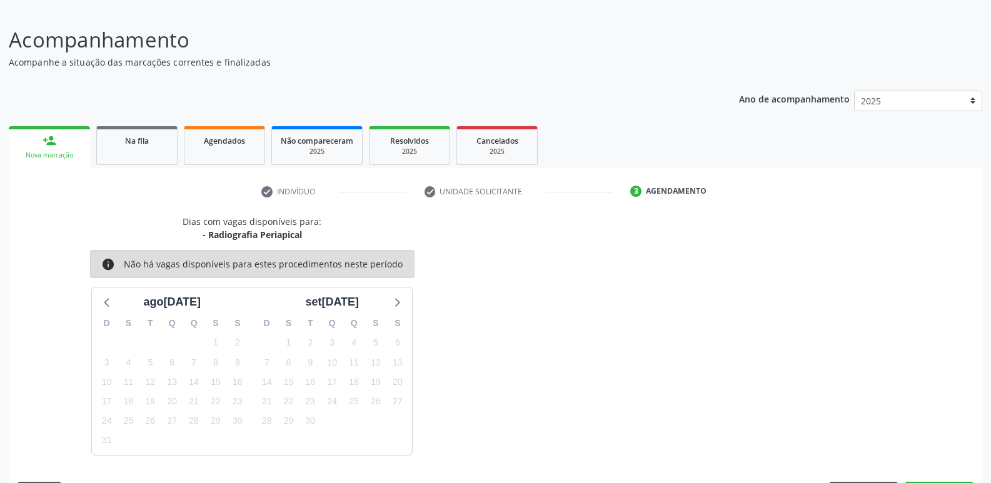
scroll to position [115, 0]
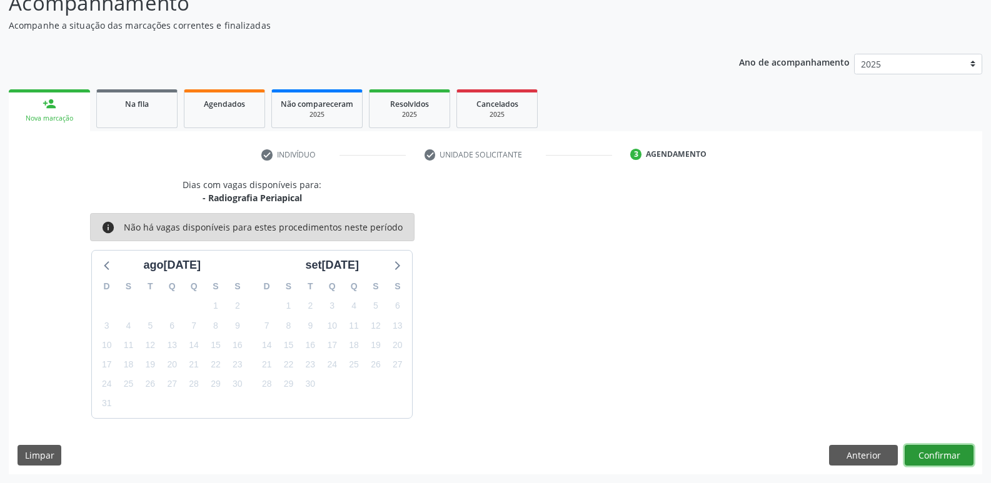
click at [927, 462] on button "Confirmar" at bounding box center [938, 455] width 69 height 21
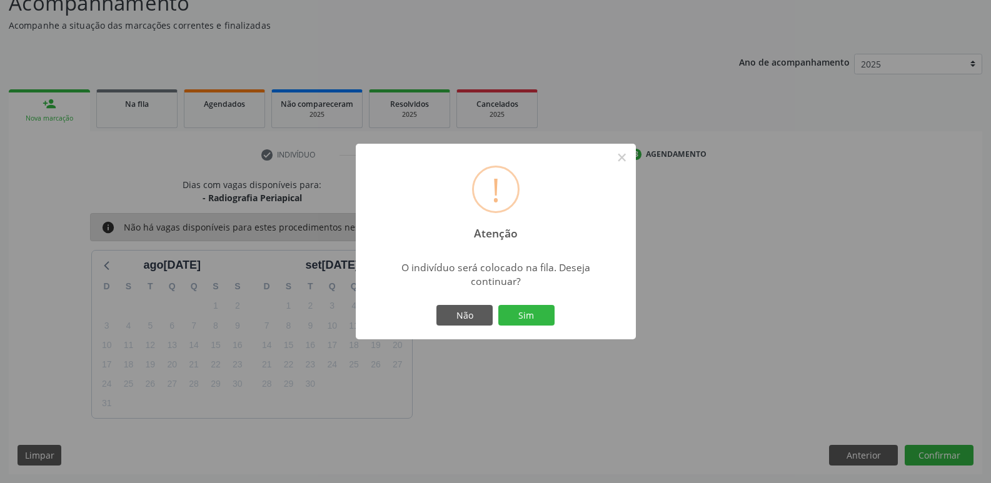
click at [498, 305] on button "Sim" at bounding box center [526, 315] width 56 height 21
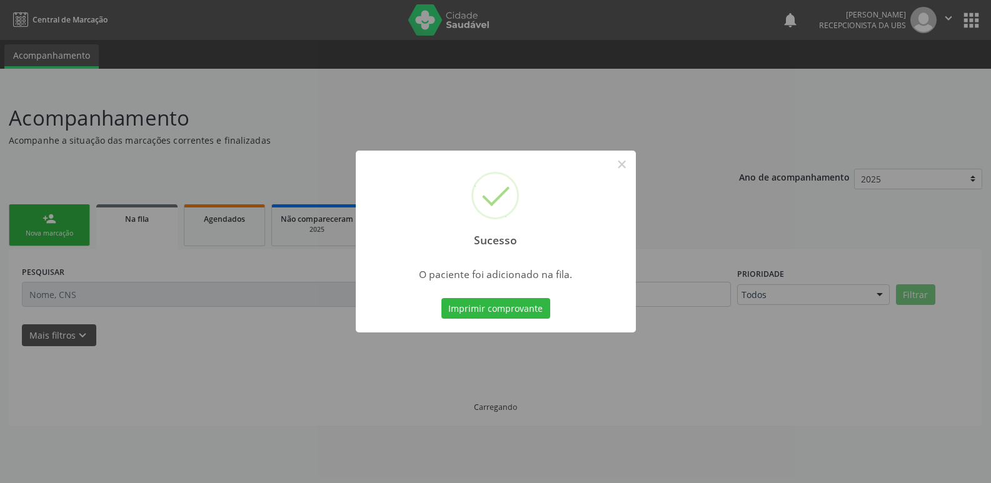
scroll to position [0, 0]
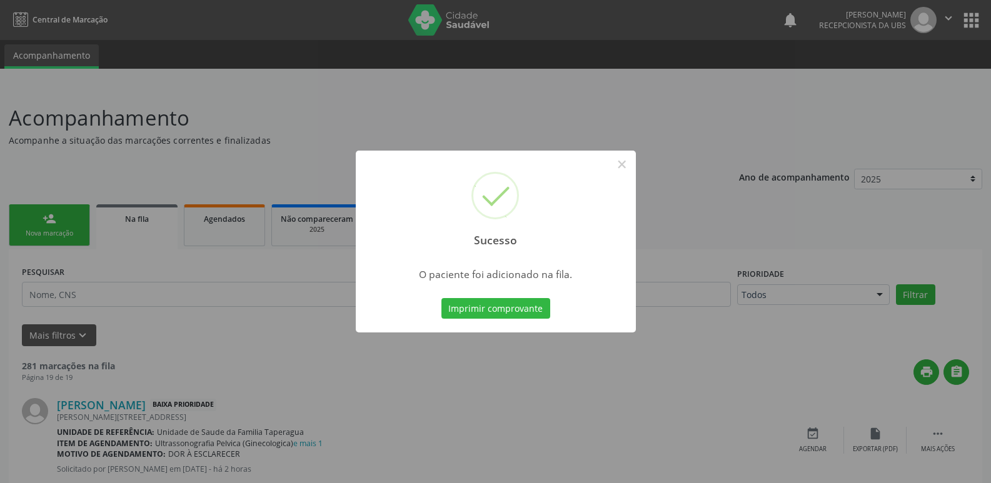
click at [743, 178] on div "Sucesso × O paciente foi adicionado na fila. Imprimir comprovante Cancel" at bounding box center [495, 241] width 991 height 483
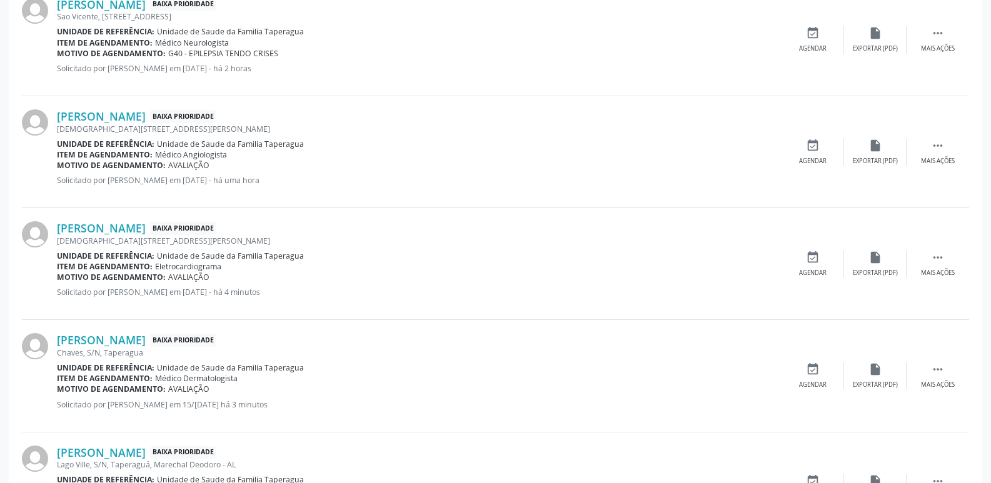
scroll to position [1191, 0]
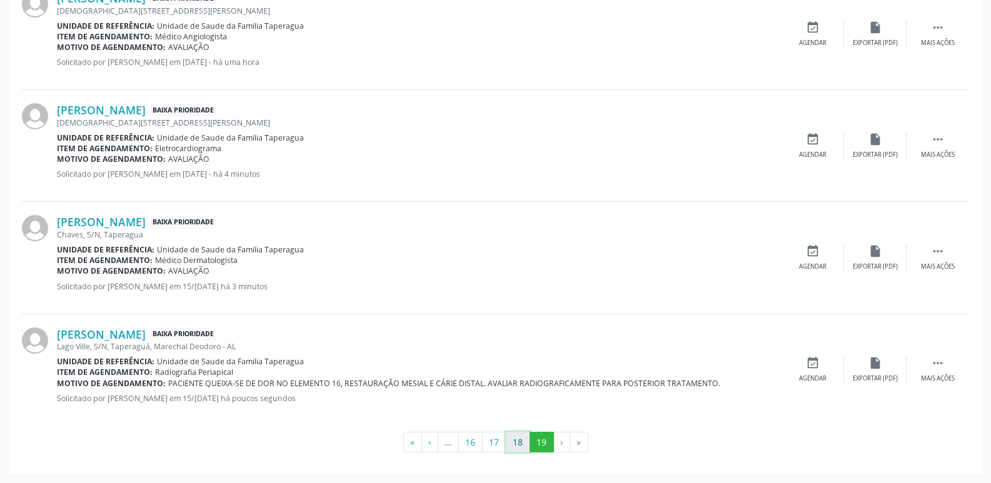
click at [521, 445] on button "18" at bounding box center [518, 442] width 24 height 21
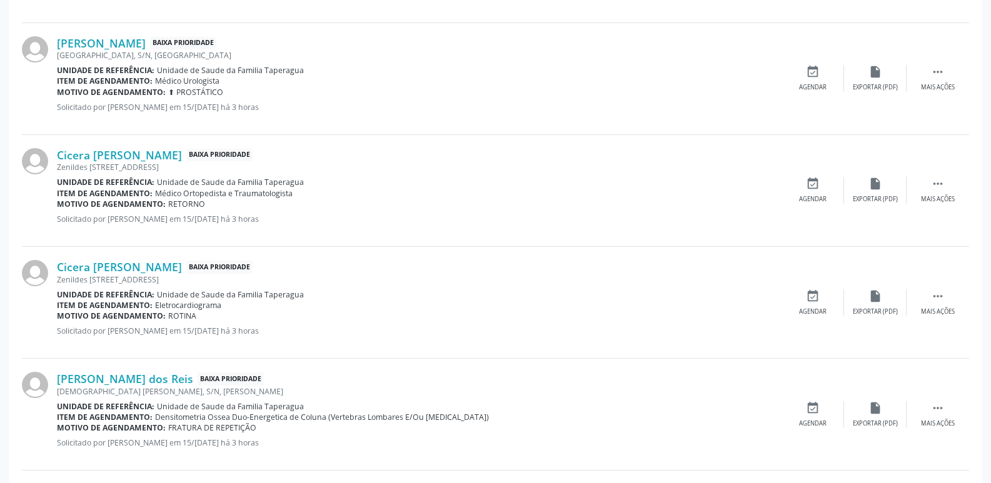
scroll to position [1639, 0]
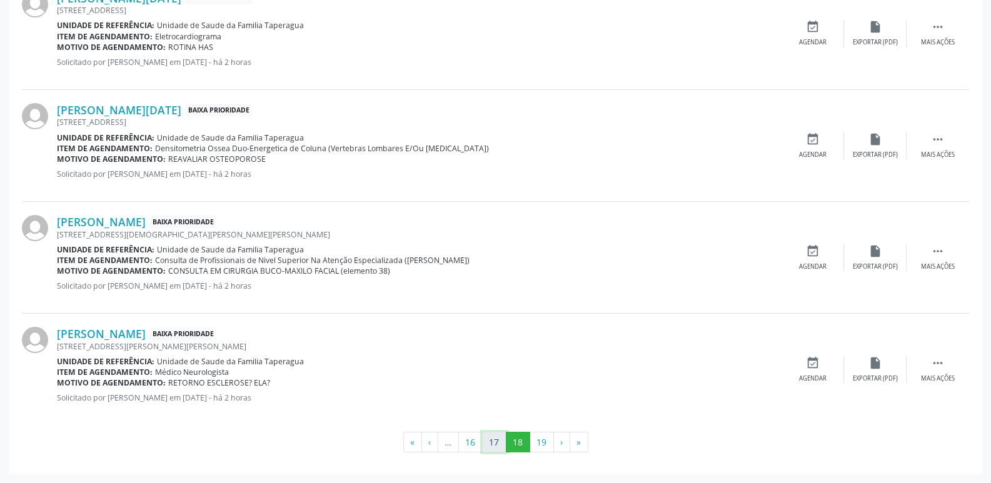
click at [491, 436] on button "17" at bounding box center [494, 442] width 24 height 21
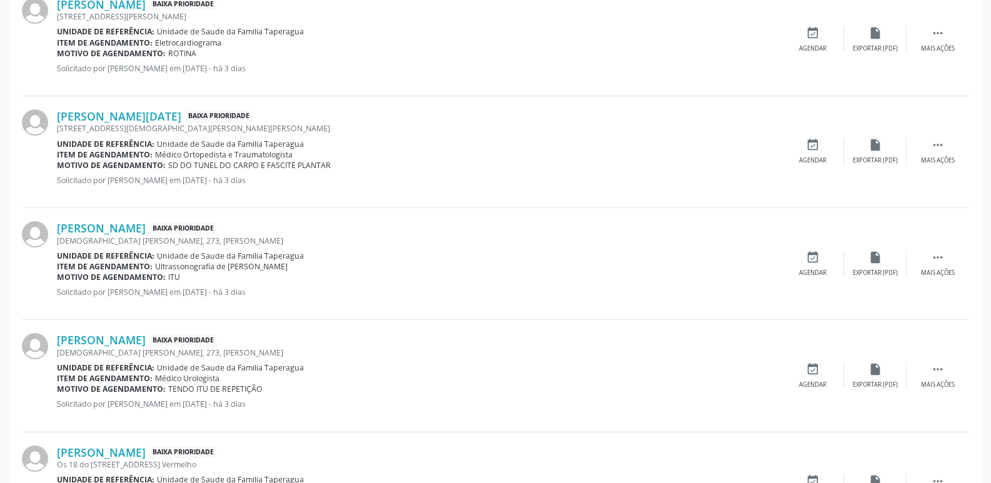
scroll to position [0, 0]
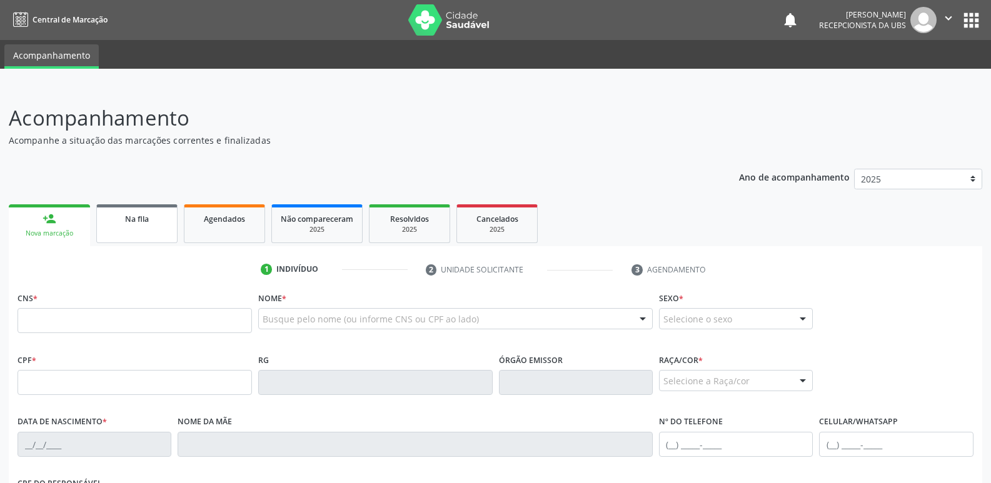
click at [157, 221] on div "Na fila" at bounding box center [137, 218] width 62 height 13
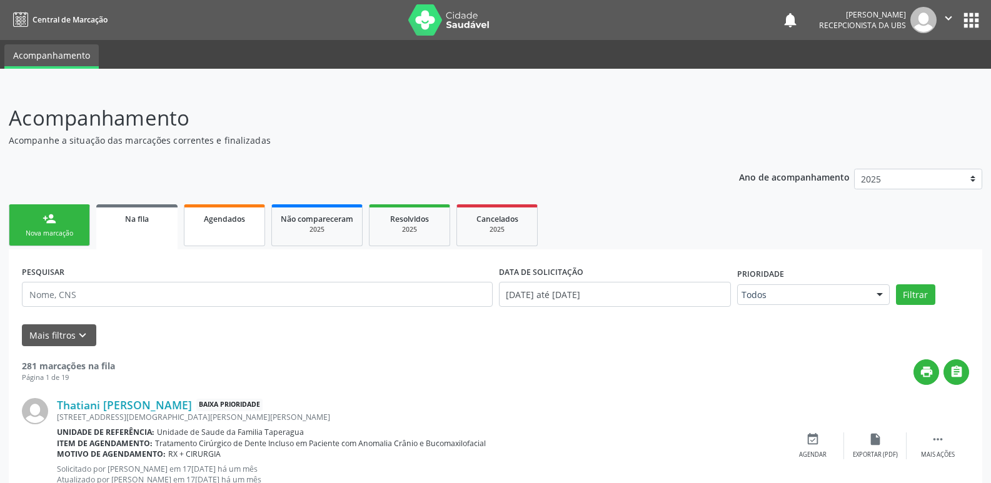
click at [227, 207] on link "Agendados" at bounding box center [224, 225] width 81 height 42
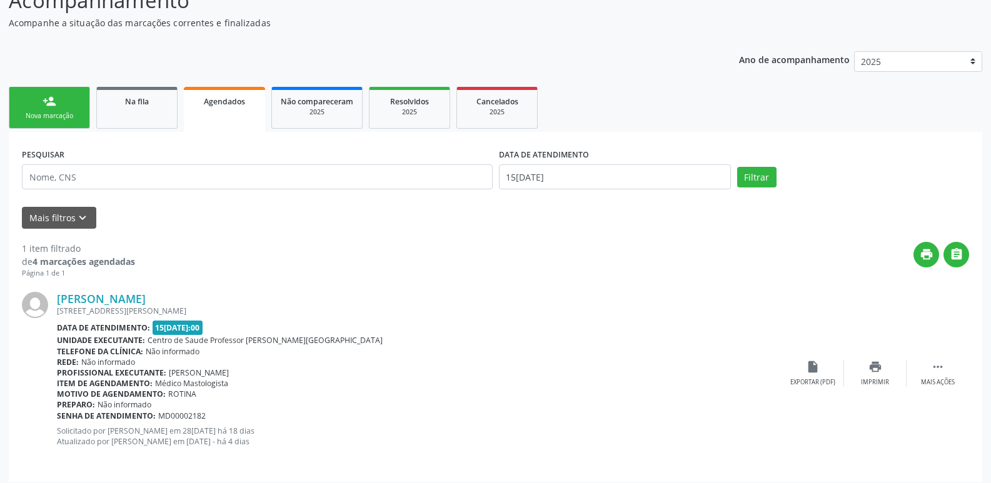
scroll to position [125, 0]
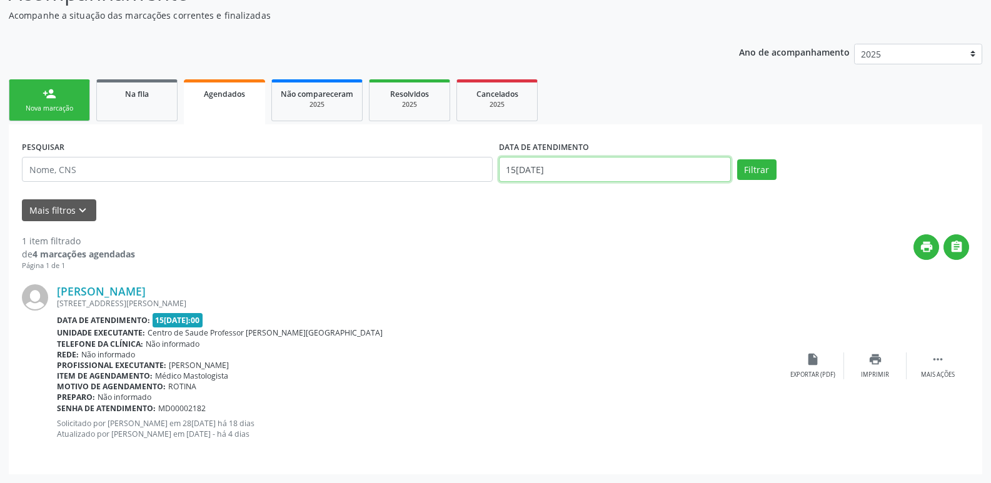
click at [638, 170] on input "15/08/2025" at bounding box center [615, 169] width 232 height 25
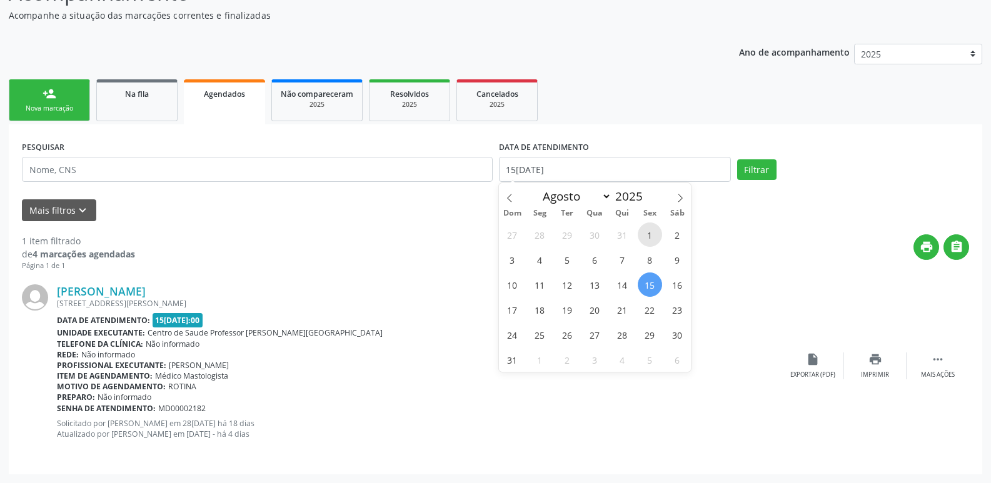
click at [647, 234] on span "1" at bounding box center [649, 234] width 24 height 24
type input "01/08/2025"
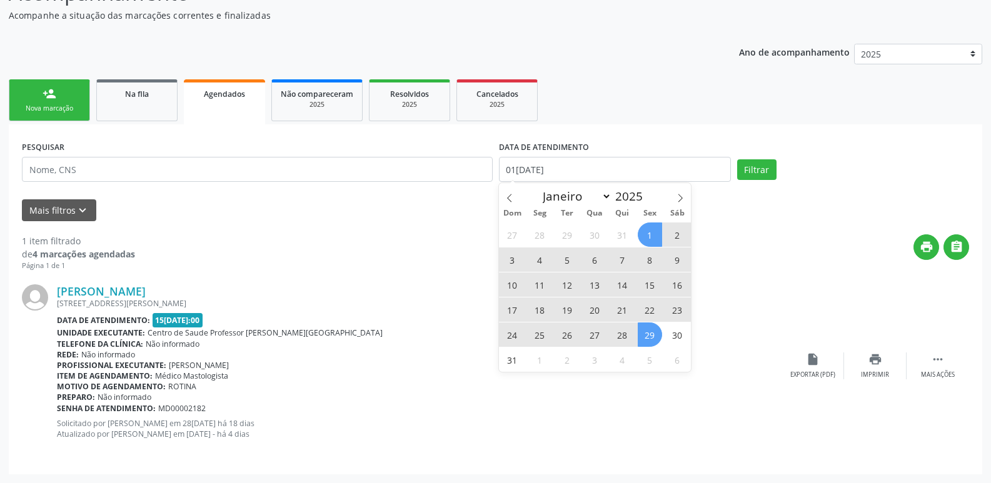
click at [653, 329] on span "29" at bounding box center [649, 334] width 24 height 24
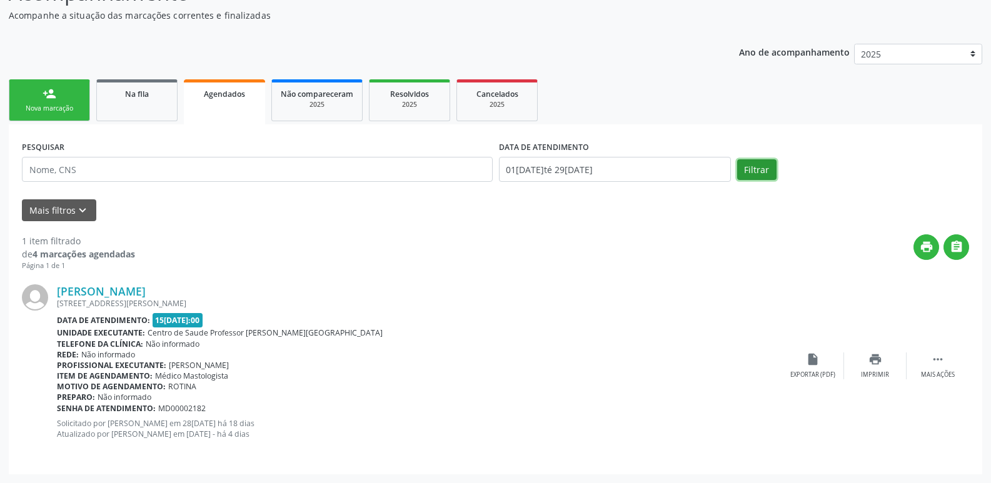
click at [754, 171] on button "Filtrar" at bounding box center [756, 169] width 39 height 21
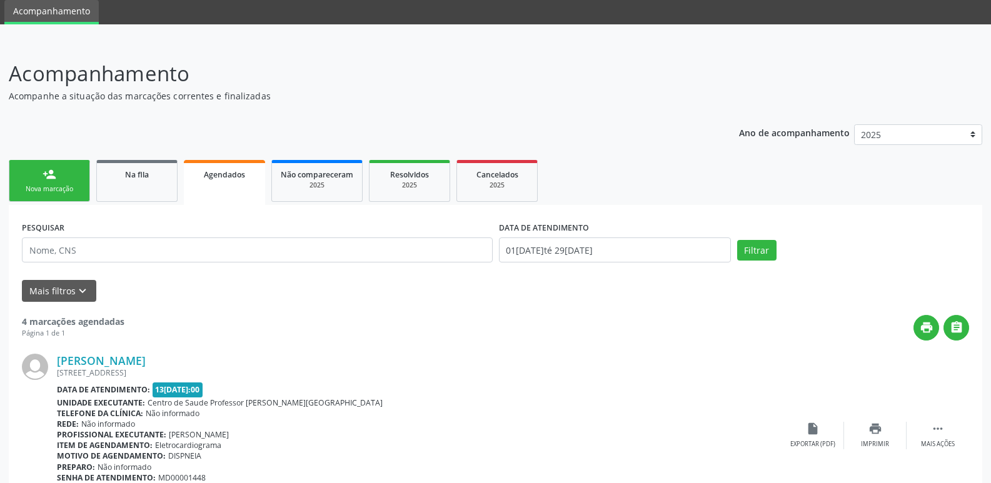
scroll to position [0, 0]
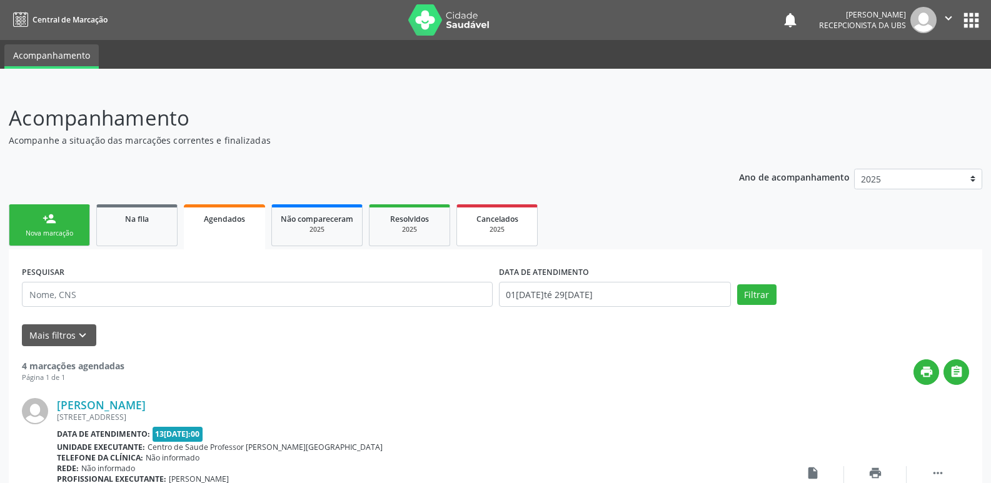
click at [499, 230] on div "2025" at bounding box center [497, 229] width 62 height 9
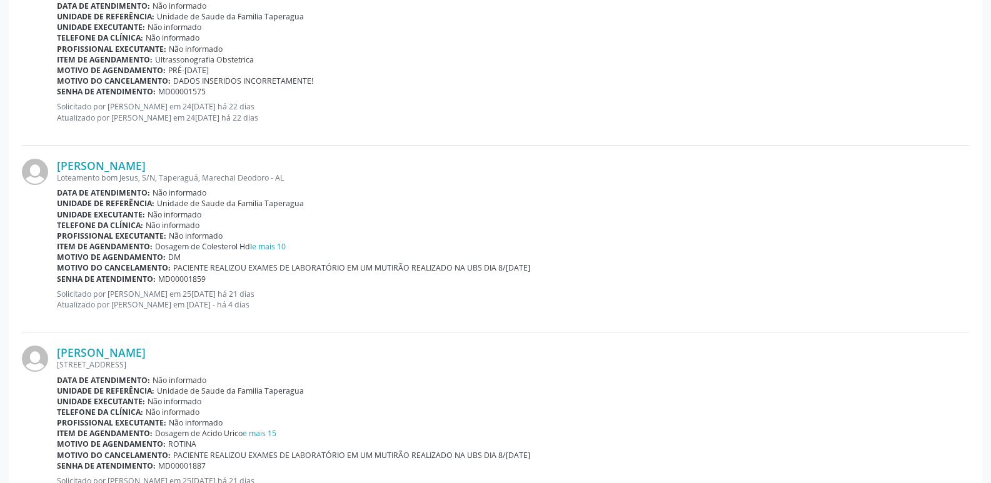
scroll to position [1140, 0]
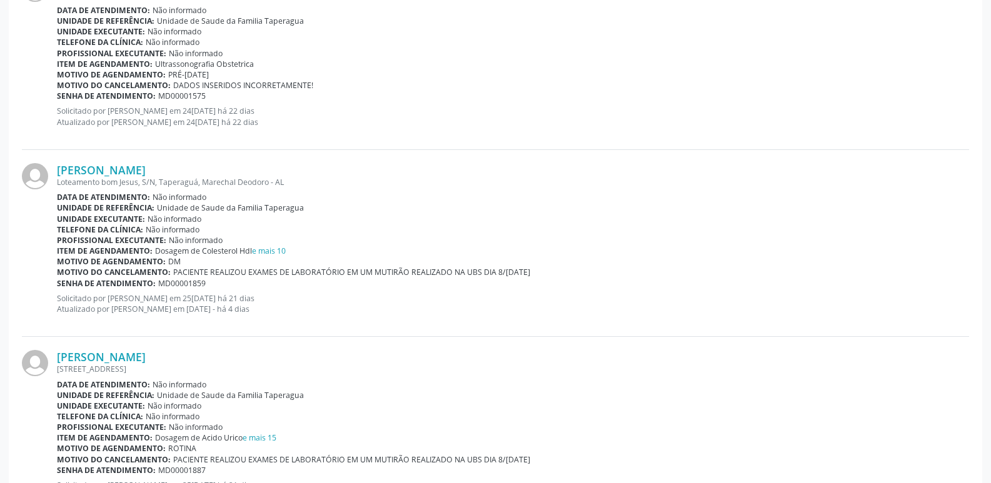
click at [697, 217] on div "Unidade executante: Não informado" at bounding box center [513, 219] width 912 height 11
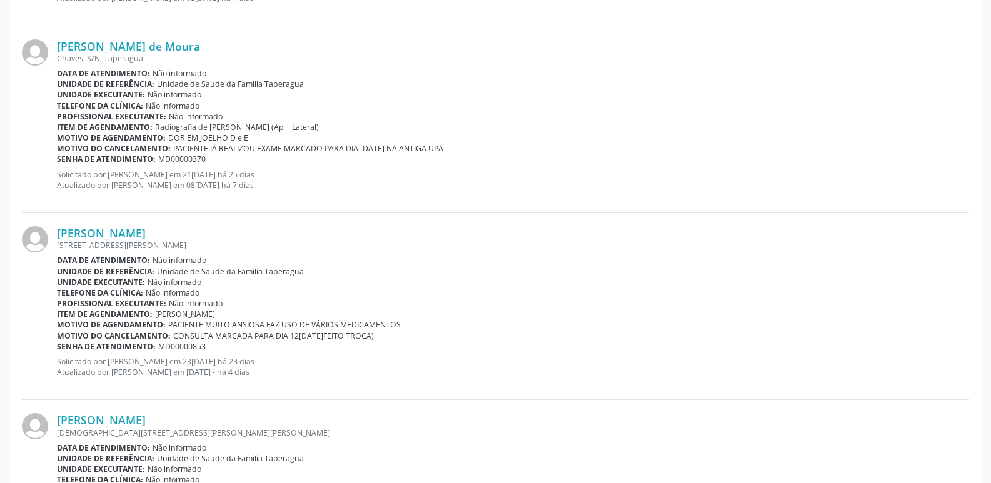
scroll to position [0, 0]
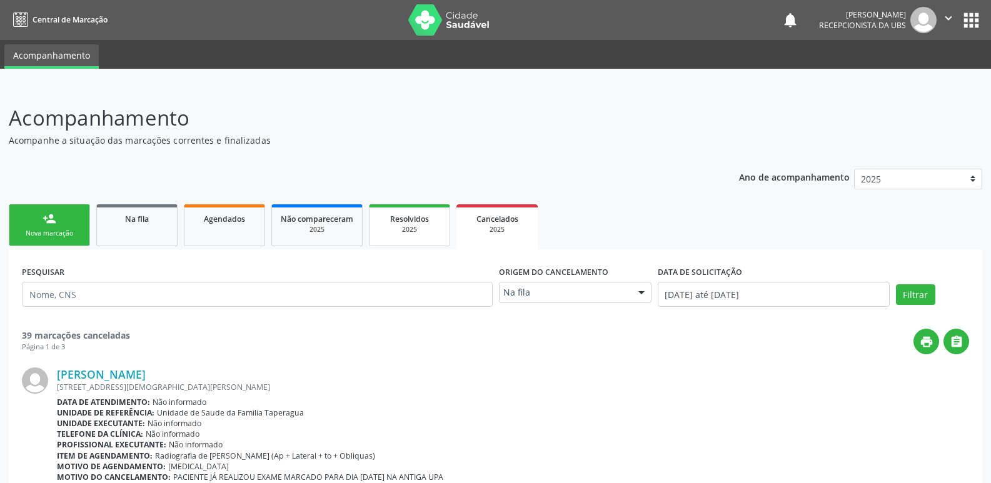
click at [434, 220] on div "Resolvidos" at bounding box center [409, 218] width 62 height 13
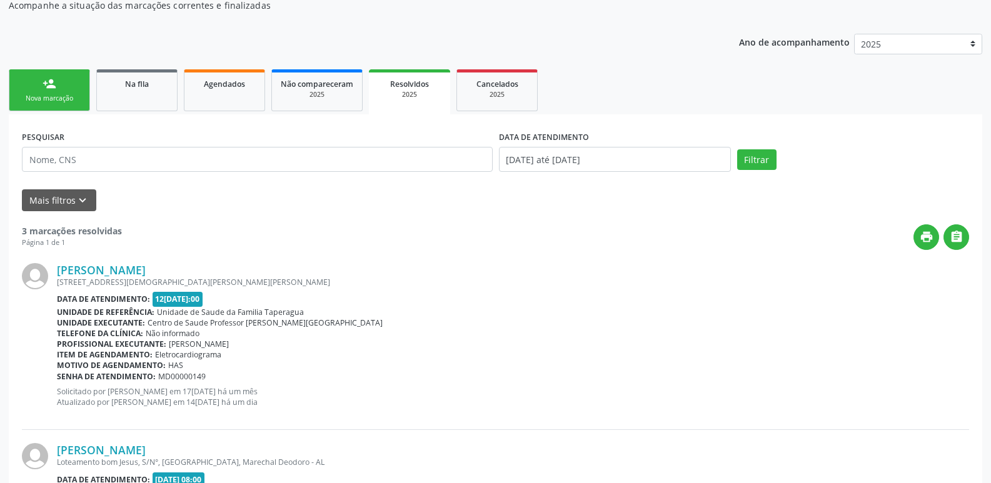
scroll to position [31, 0]
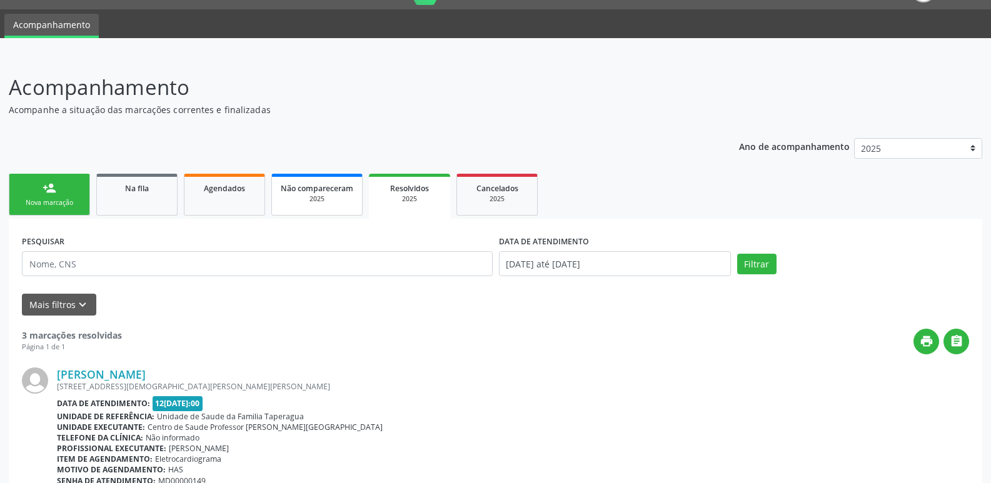
click at [352, 187] on span "Não compareceram" at bounding box center [317, 188] width 72 height 11
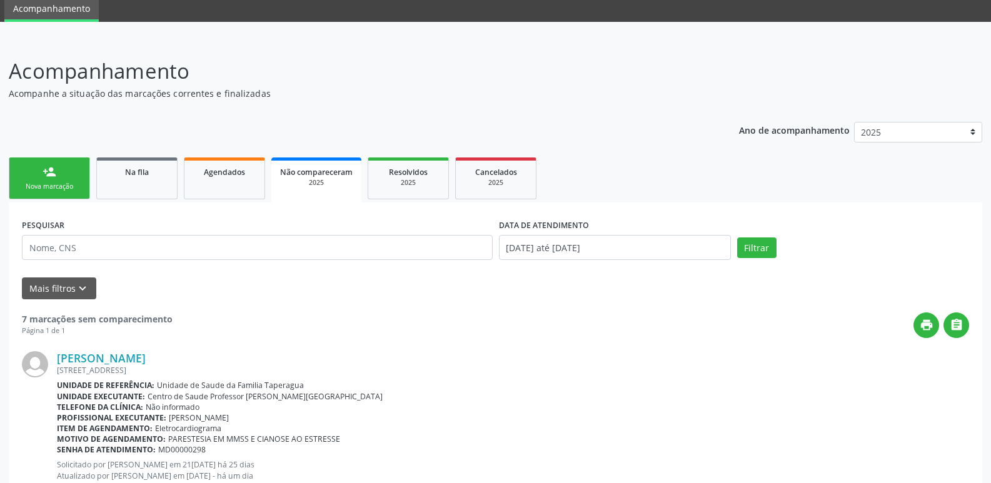
scroll to position [0, 0]
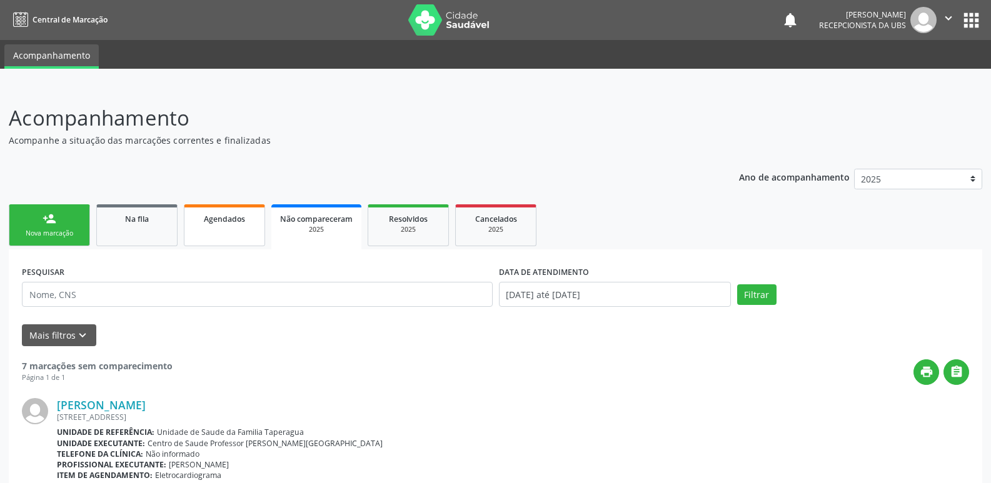
click at [229, 226] on link "Agendados" at bounding box center [224, 225] width 81 height 42
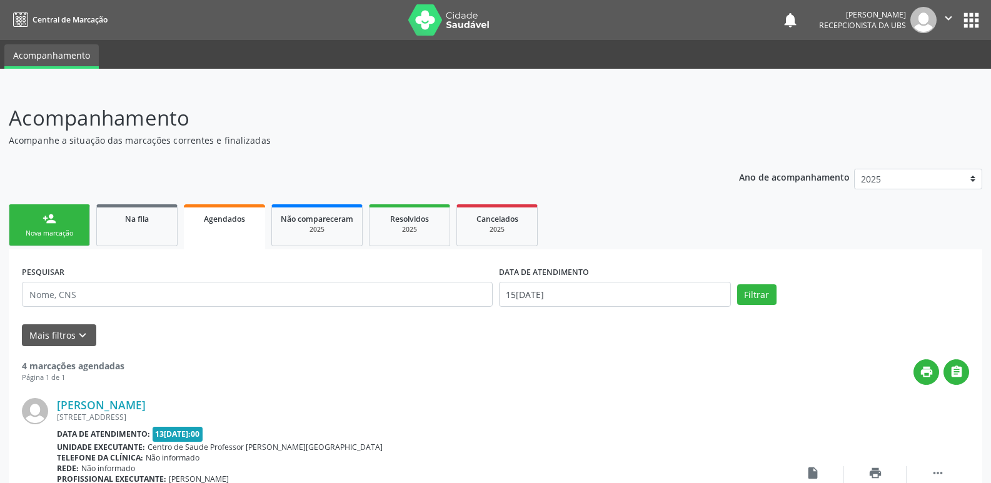
click at [57, 217] on link "person_add Nova marcação" at bounding box center [49, 225] width 81 height 42
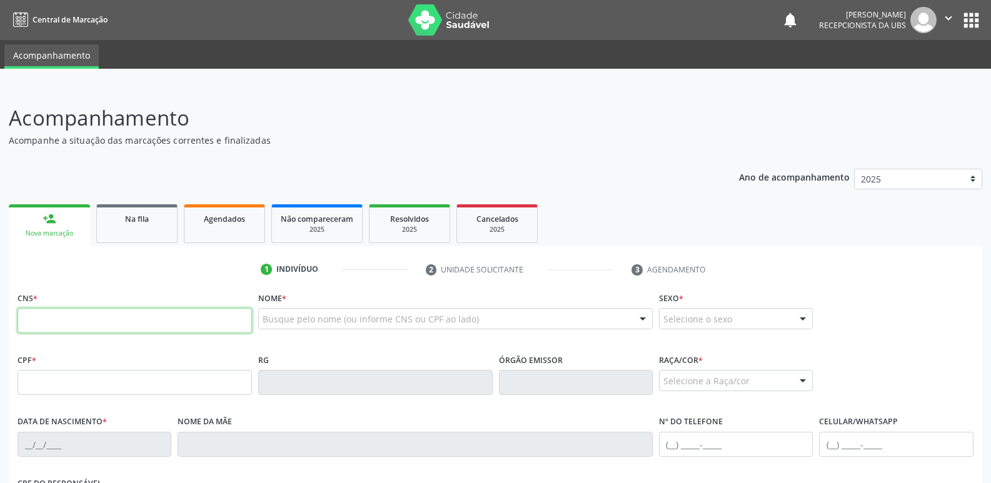
click at [124, 311] on input "text" at bounding box center [134, 320] width 234 height 25
paste input "703 0068 2719 6479"
type input "703 0068 2719 6479"
type input "150.092.784-80"
type input "17/05/2006"
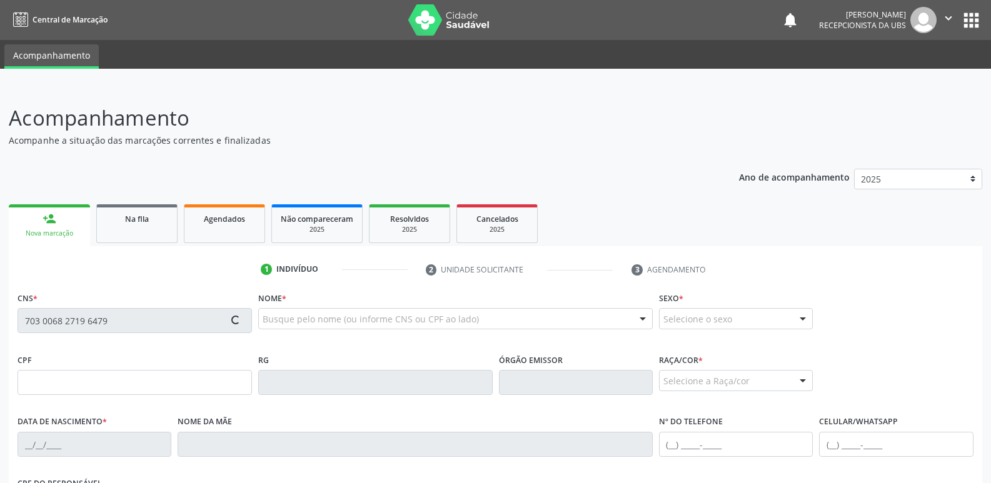
type input "Maria Adriana Araujo da Silva"
type input "(82) 99132-9379"
type input "11"
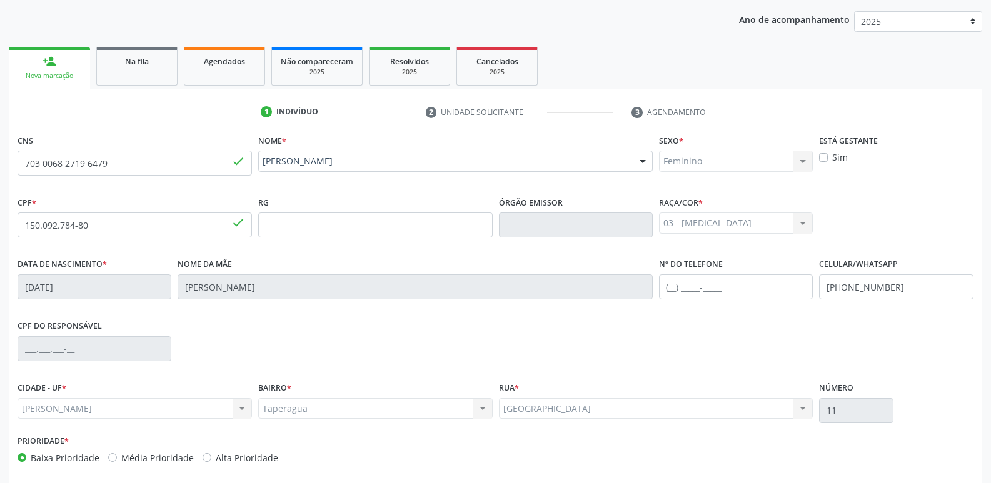
scroll to position [212, 0]
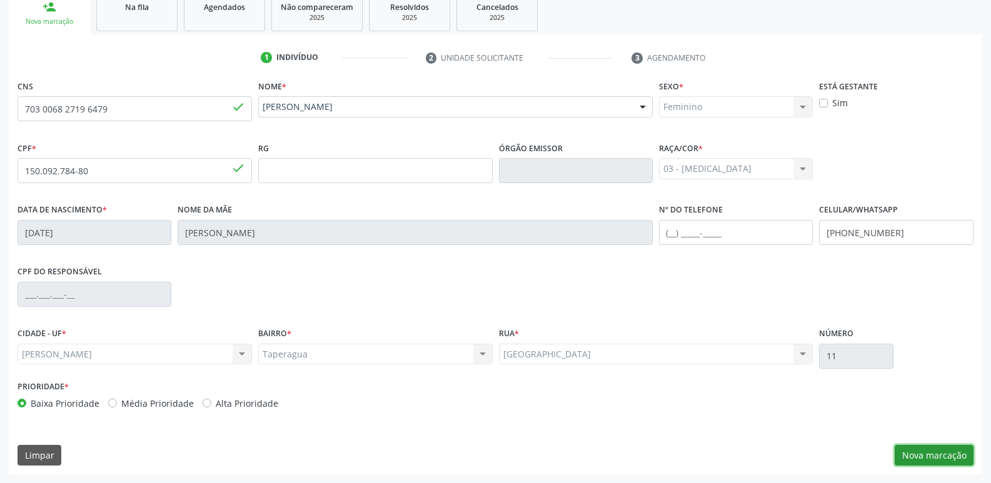
click at [939, 449] on button "Nova marcação" at bounding box center [933, 455] width 79 height 21
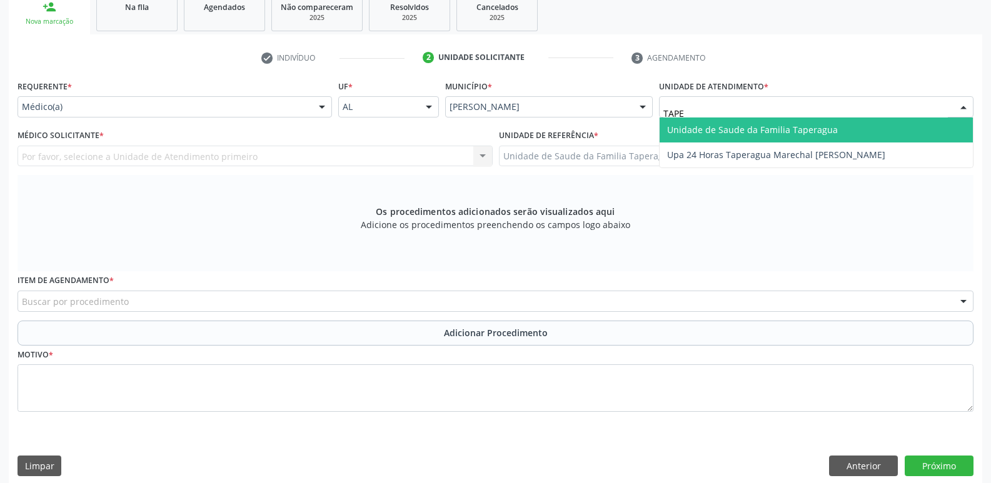
type input "TAPER"
click at [741, 130] on span "Unidade de Saude da Familia Taperagua" at bounding box center [752, 130] width 171 height 12
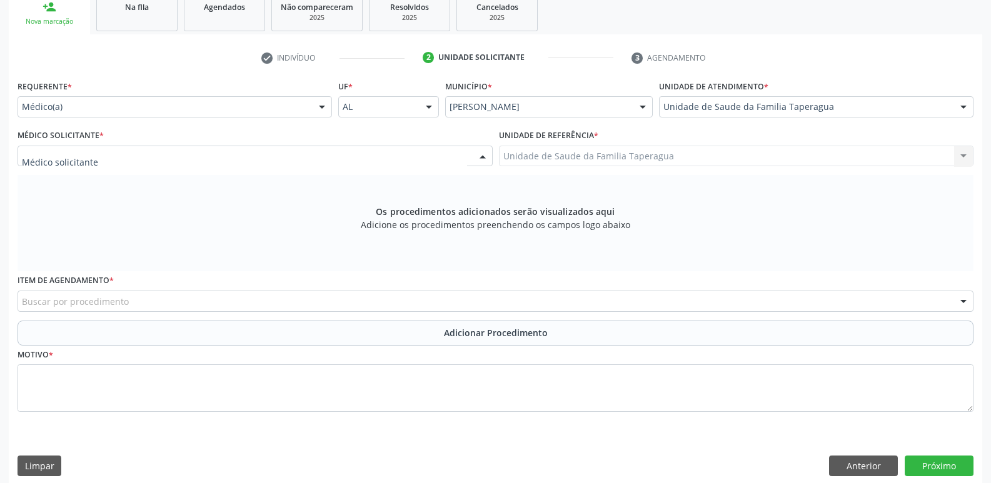
click at [389, 158] on div at bounding box center [254, 156] width 475 height 21
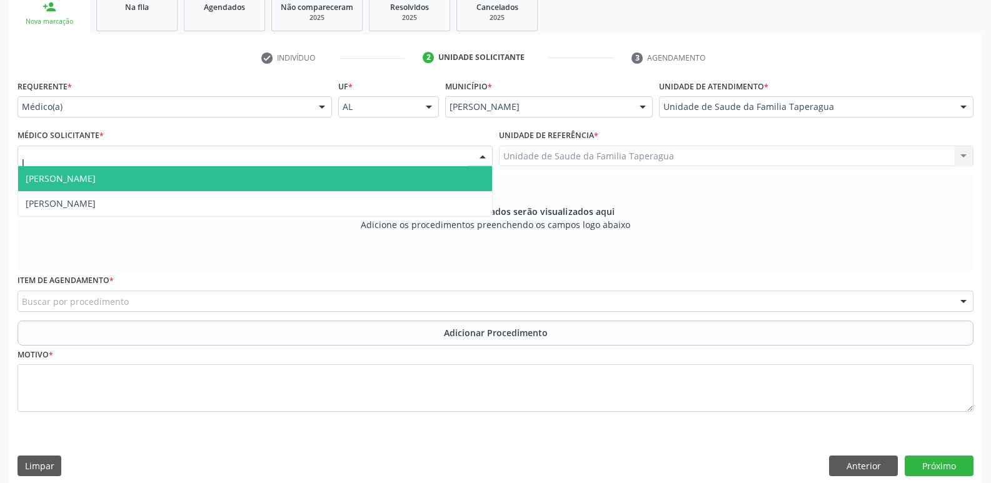
type input "JU"
click at [384, 180] on span "Julilda Maria de Medeiros" at bounding box center [255, 178] width 474 height 25
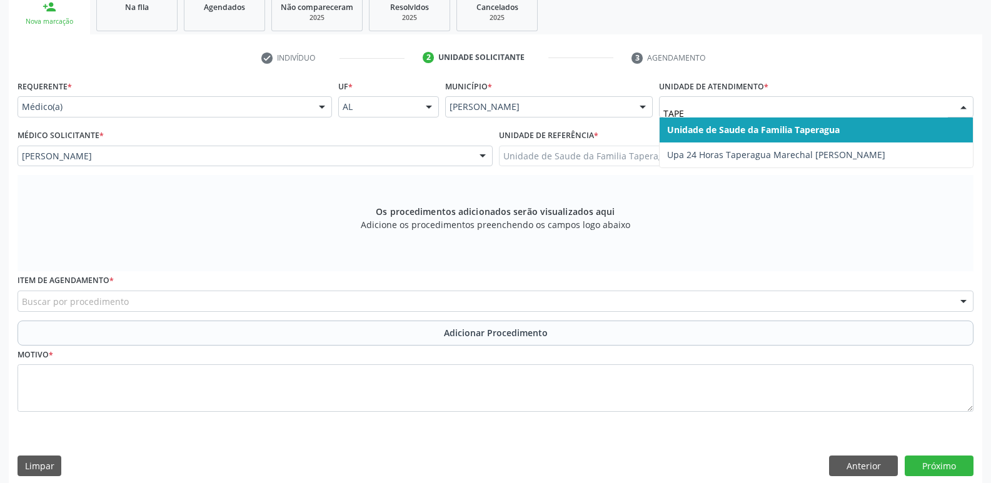
type input "TAPER"
click at [777, 131] on span "Unidade de Saude da Familia Taperagua" at bounding box center [753, 130] width 172 height 12
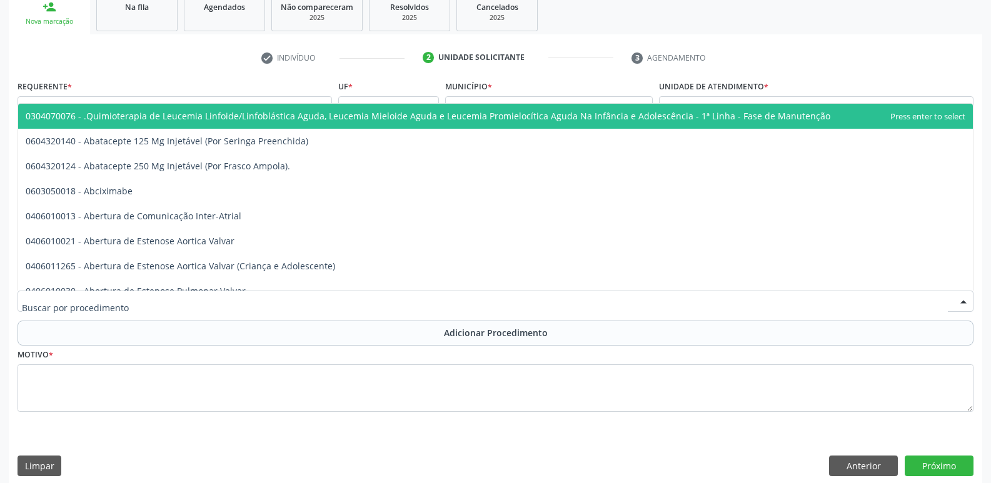
click at [391, 297] on div at bounding box center [495, 301] width 956 height 21
click at [391, 297] on input "text" at bounding box center [485, 307] width 926 height 25
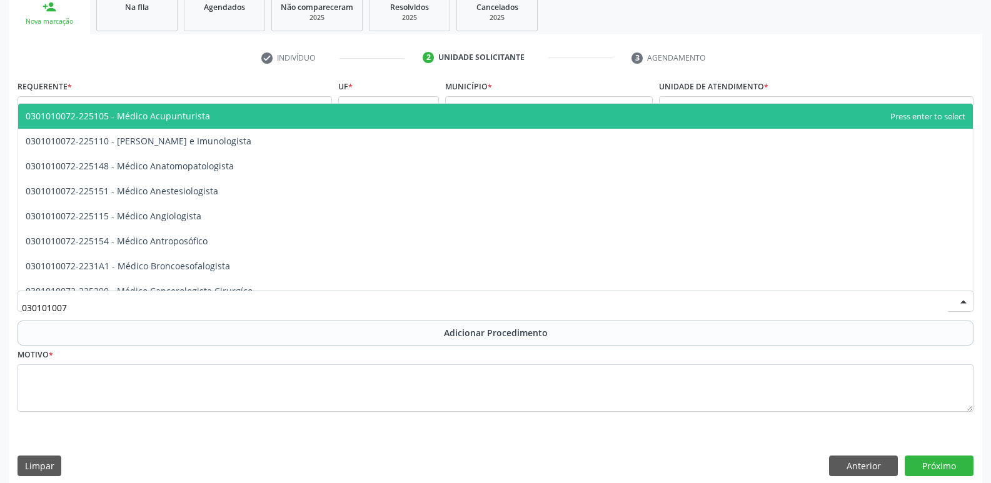
type input "0301010072"
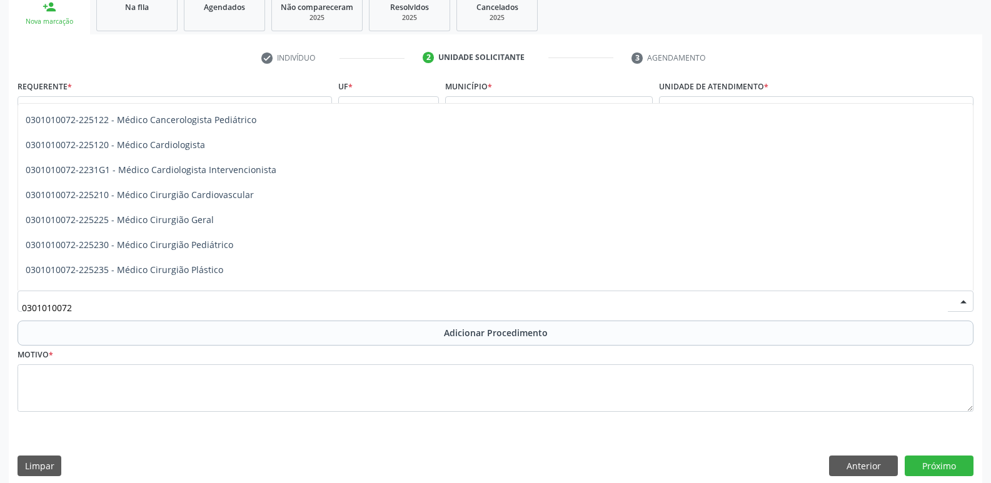
scroll to position [203, 0]
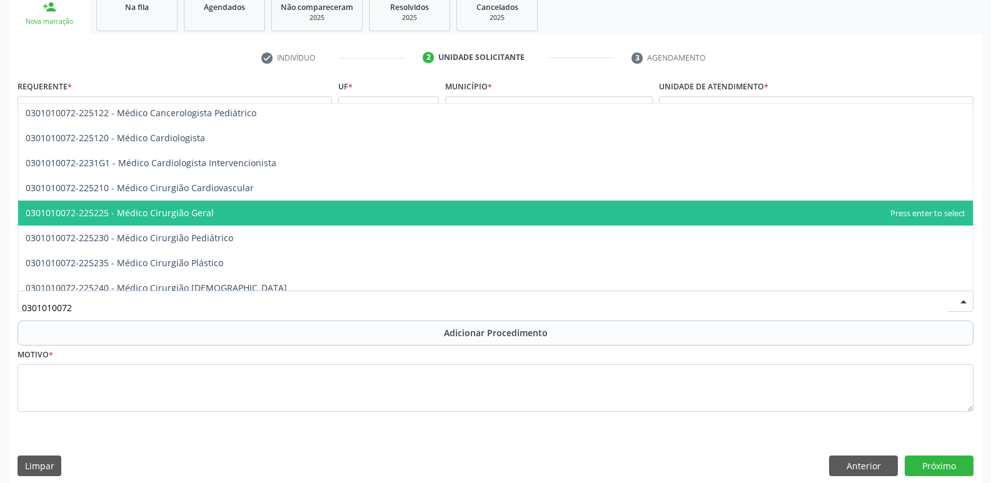
click at [509, 217] on span "0301010072-225225 - Médico Cirurgião Geral" at bounding box center [495, 213] width 954 height 25
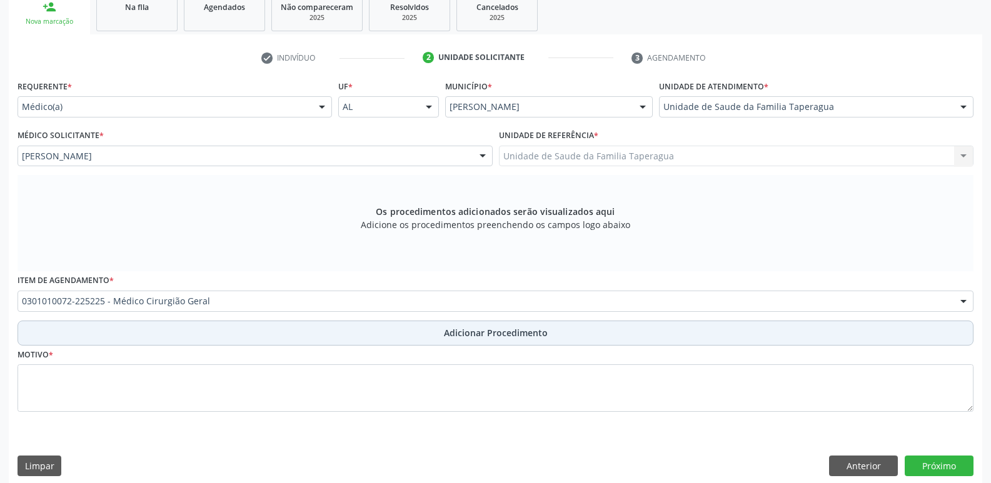
click at [495, 329] on span "Adicionar Procedimento" at bounding box center [496, 332] width 104 height 13
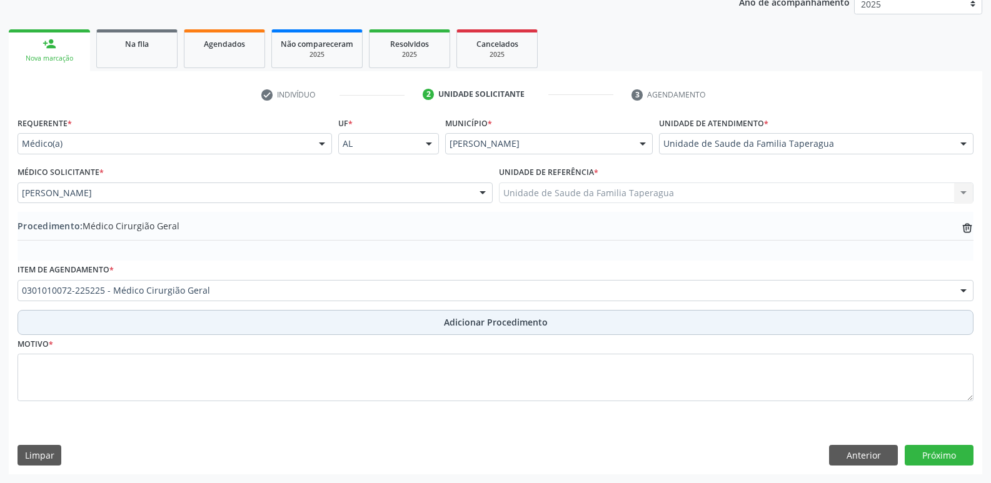
scroll to position [175, 0]
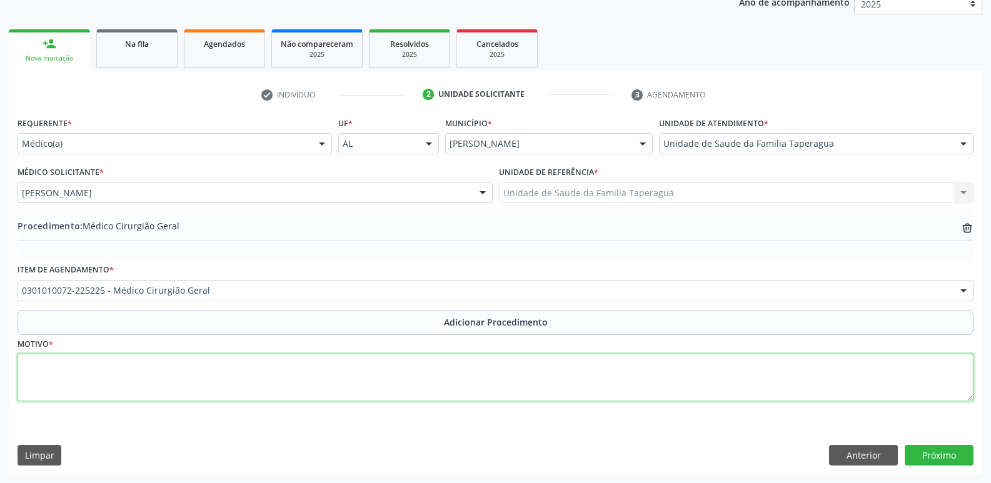
click at [486, 384] on textarea at bounding box center [495, 377] width 956 height 47
type textarea "PEQUENA CIRURGIA"
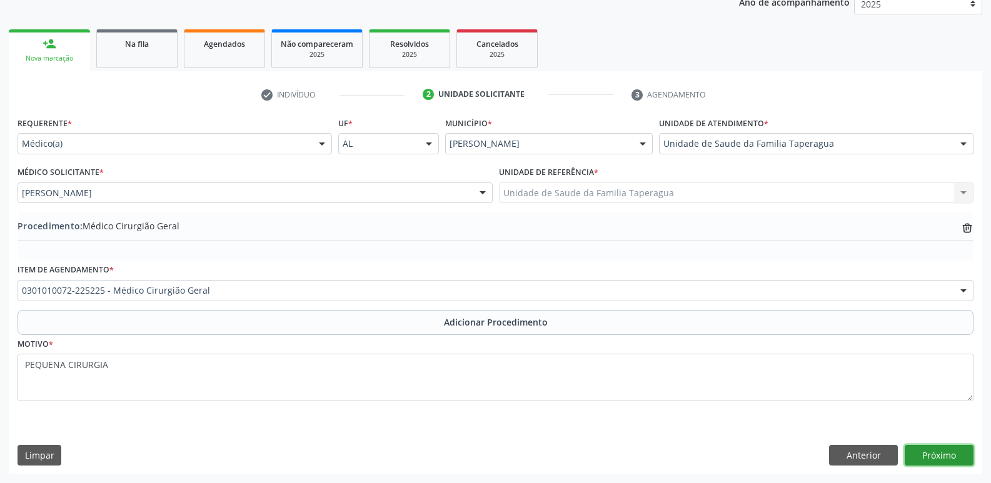
click at [950, 459] on button "Próximo" at bounding box center [938, 455] width 69 height 21
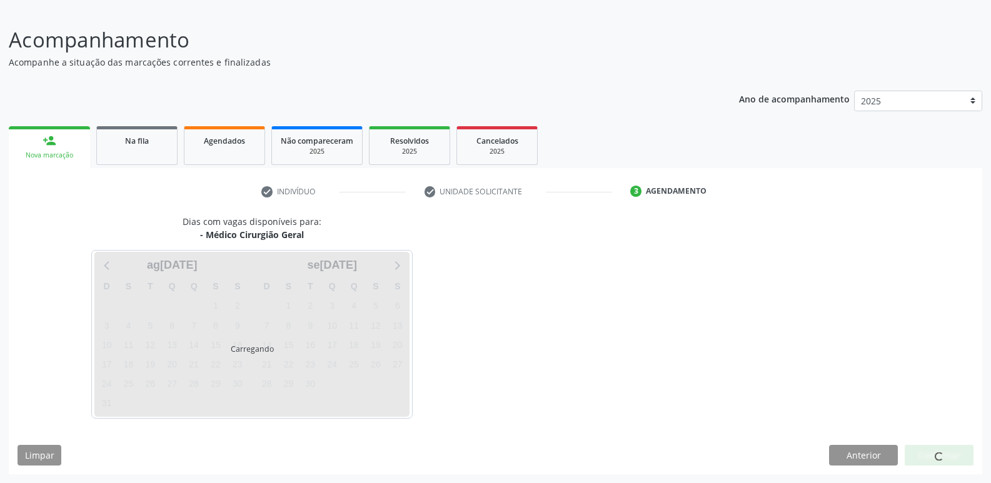
scroll to position [115, 0]
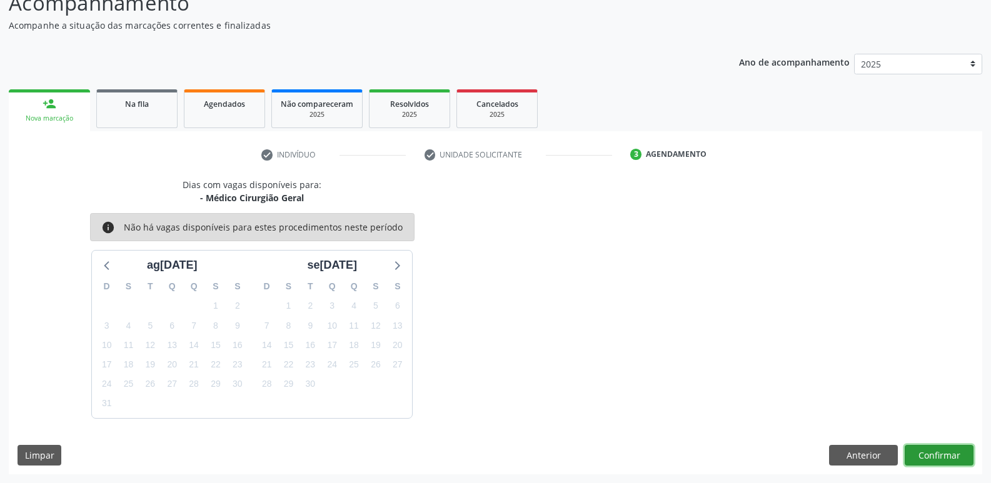
click at [929, 457] on button "Confirmar" at bounding box center [938, 455] width 69 height 21
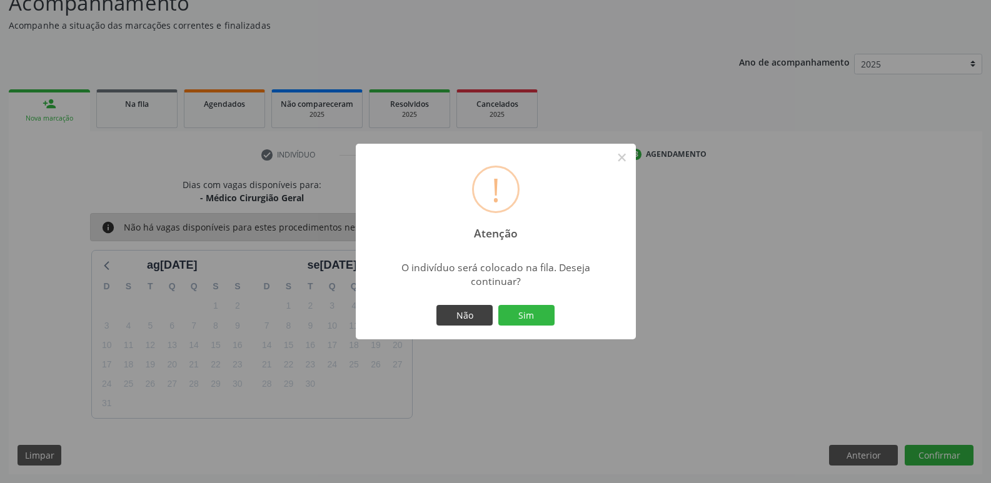
click at [498, 305] on button "Sim" at bounding box center [526, 315] width 56 height 21
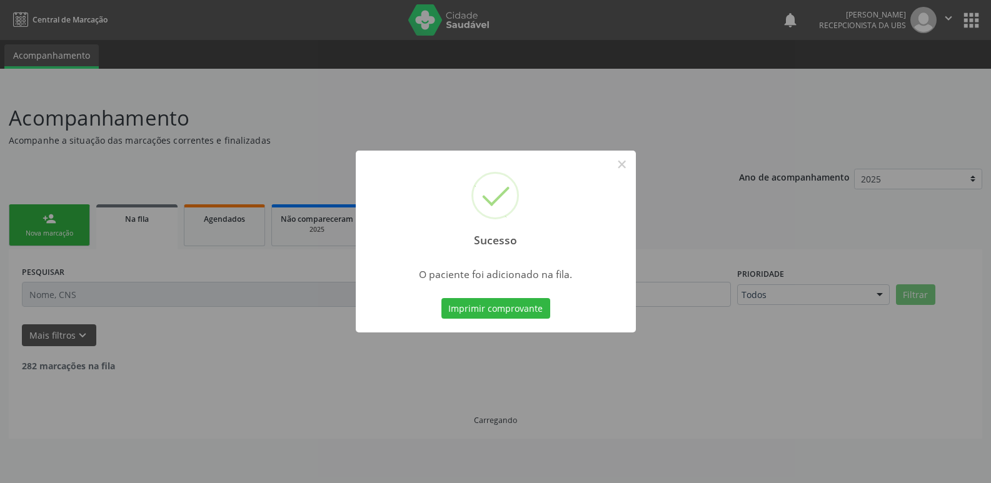
scroll to position [0, 0]
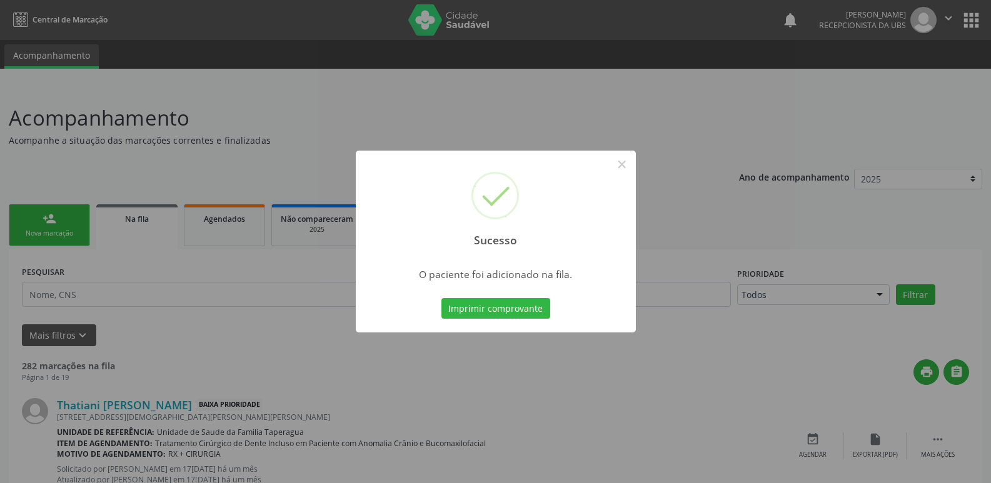
click at [765, 219] on div "Sucesso × O paciente foi adicionado na fila. Imprimir comprovante Cancel" at bounding box center [495, 241] width 991 height 483
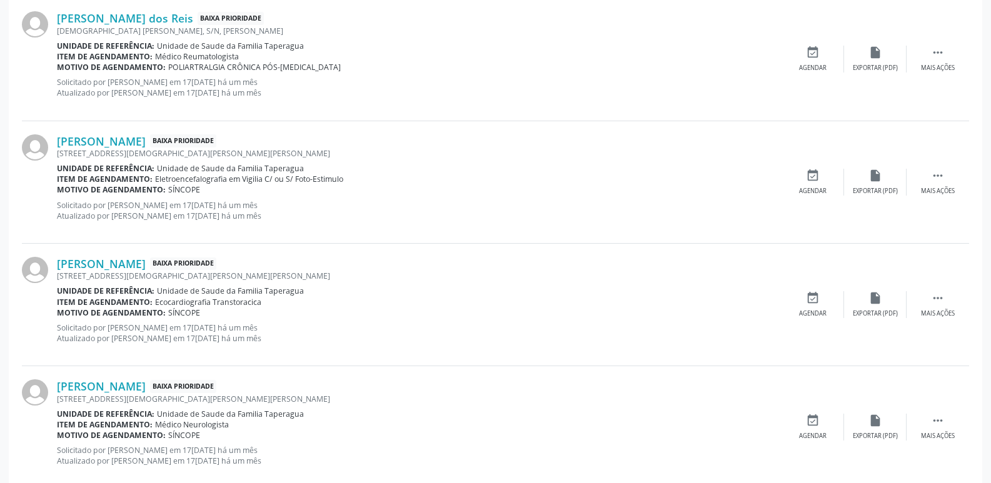
scroll to position [1767, 0]
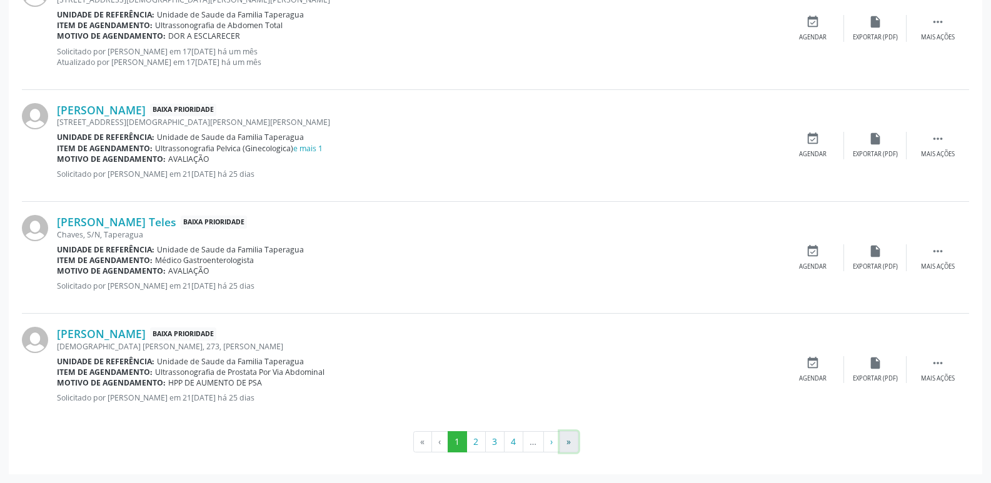
click at [572, 442] on button "»" at bounding box center [568, 441] width 19 height 21
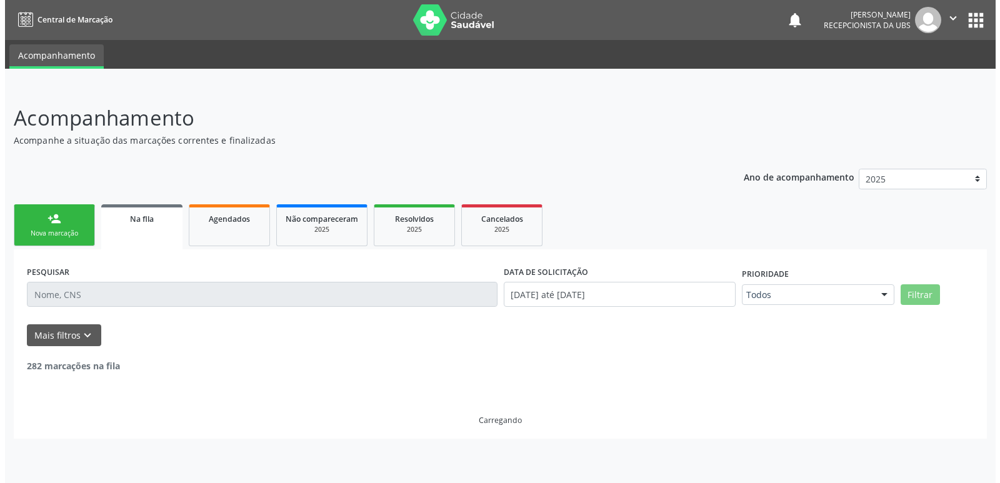
scroll to position [0, 0]
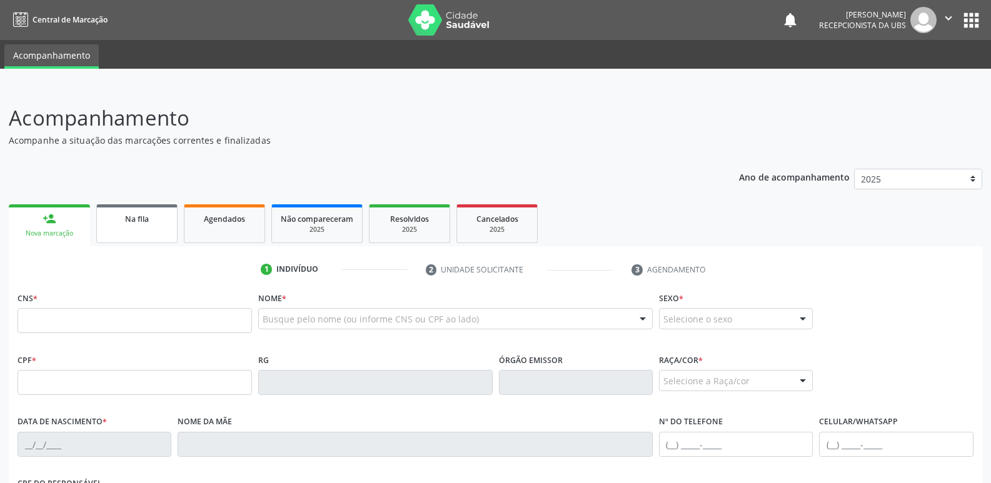
click at [141, 221] on span "Na fila" at bounding box center [137, 219] width 24 height 11
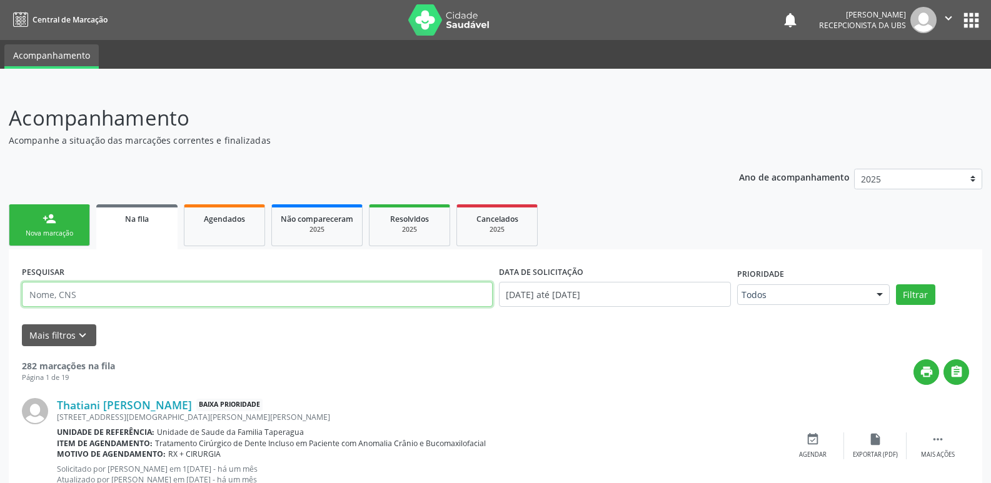
click at [176, 291] on input "text" at bounding box center [257, 294] width 471 height 25
paste input "700907931182096"
type input "700907931182096"
click at [896, 284] on button "Filtrar" at bounding box center [915, 294] width 39 height 21
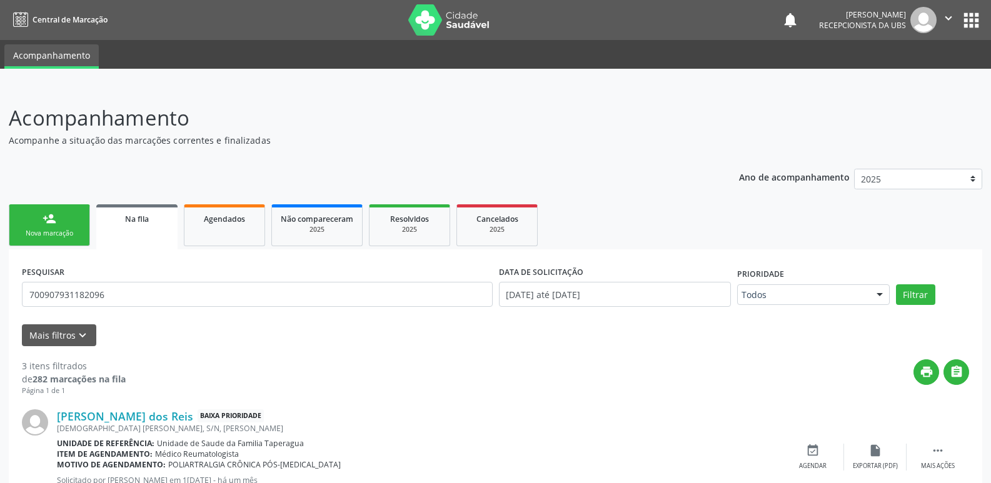
scroll to position [281, 0]
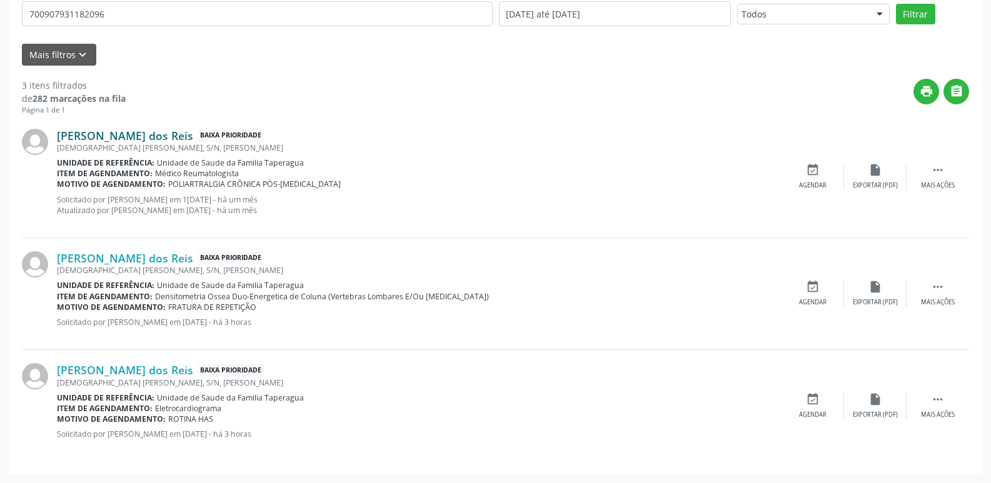
click at [136, 137] on link "[PERSON_NAME] dos Reis" at bounding box center [125, 136] width 136 height 14
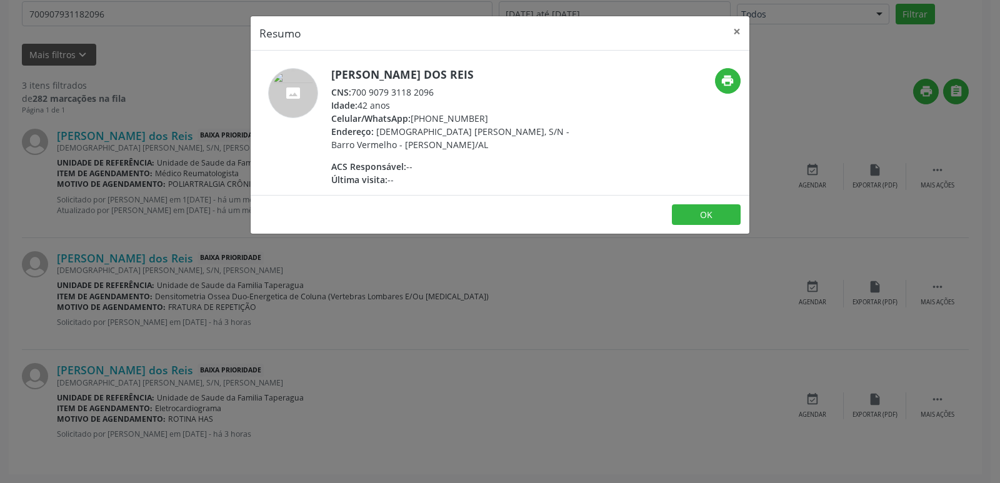
click at [349, 362] on div "Resumo × [PERSON_NAME] dos Reis CNS: 700 9079 3118 2096 Idade: 42 anos Celular/…" at bounding box center [500, 241] width 1000 height 483
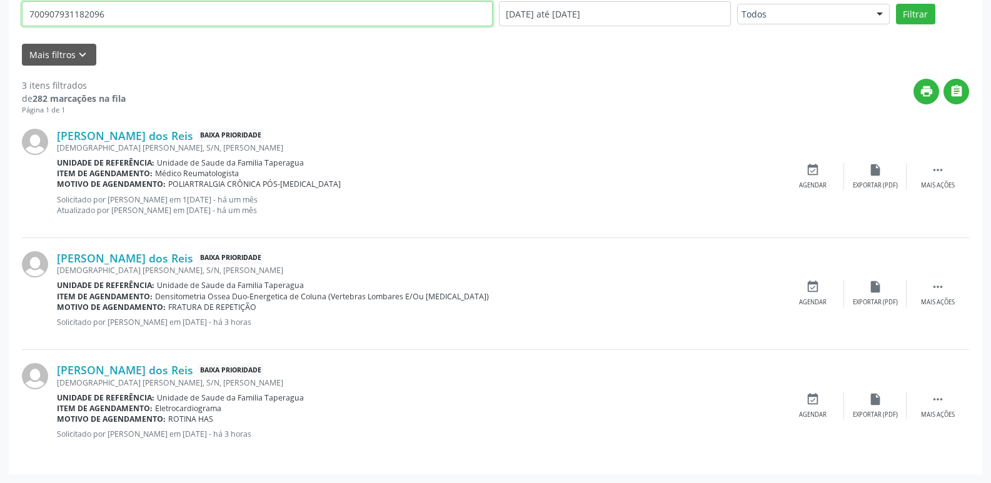
click at [132, 14] on input "700907931182096" at bounding box center [257, 13] width 471 height 25
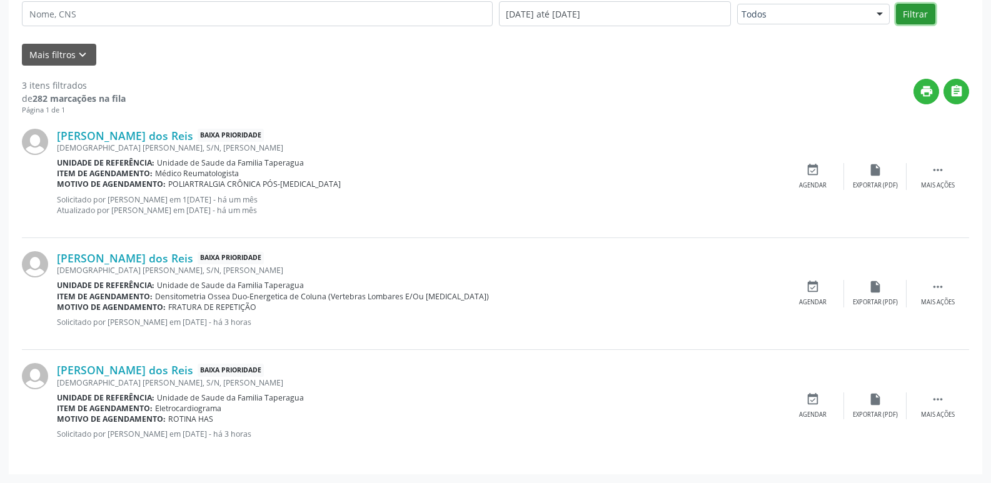
click at [929, 14] on button "Filtrar" at bounding box center [915, 14] width 39 height 21
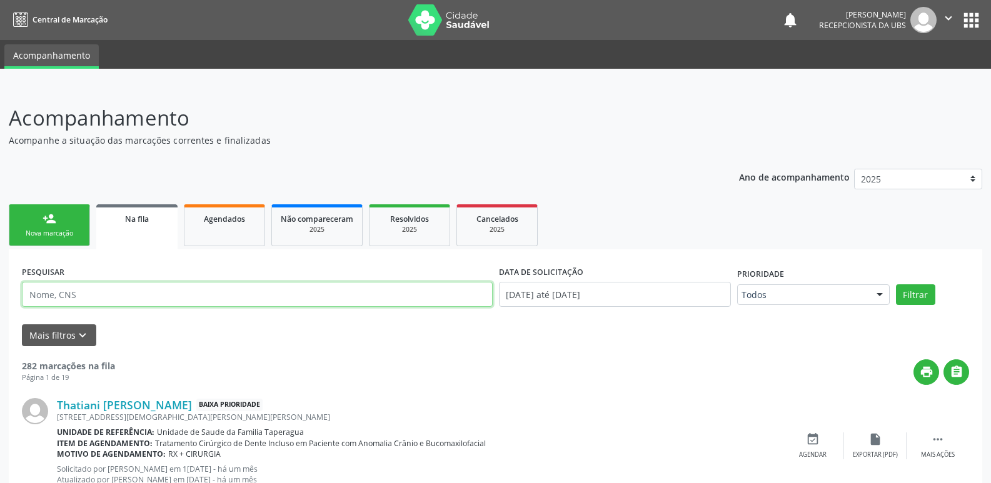
click at [110, 291] on input "text" at bounding box center [257, 294] width 471 height 25
paste input "702902560795976"
type input "702902560795976"
click at [896, 284] on button "Filtrar" at bounding box center [915, 294] width 39 height 21
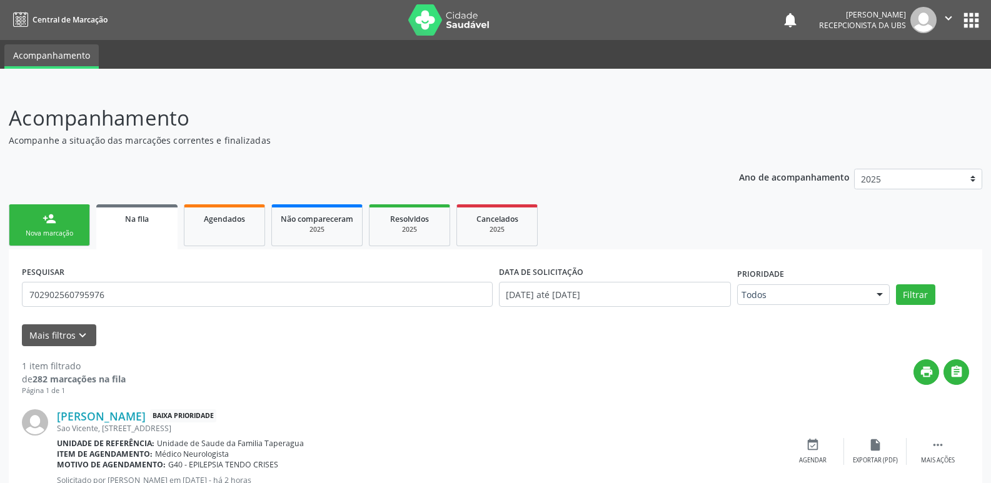
scroll to position [46, 0]
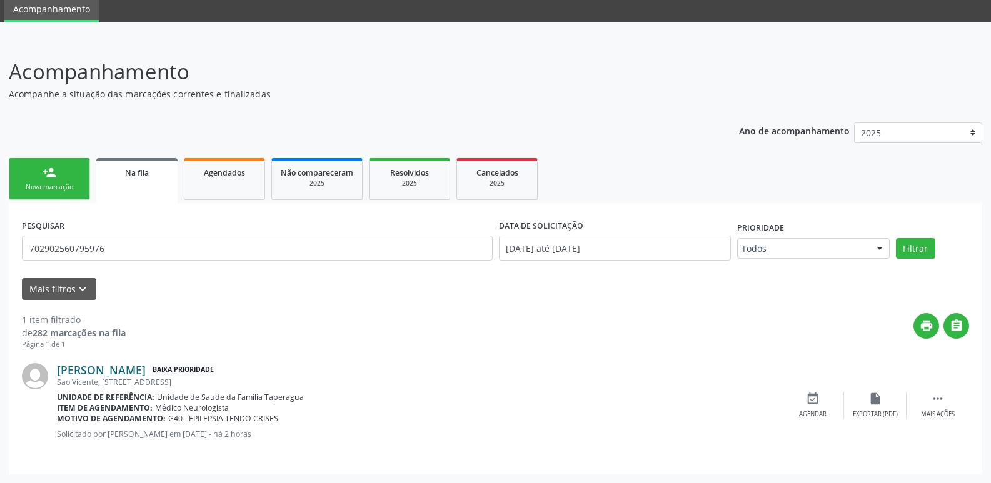
click at [146, 374] on link "[PERSON_NAME]" at bounding box center [101, 370] width 89 height 14
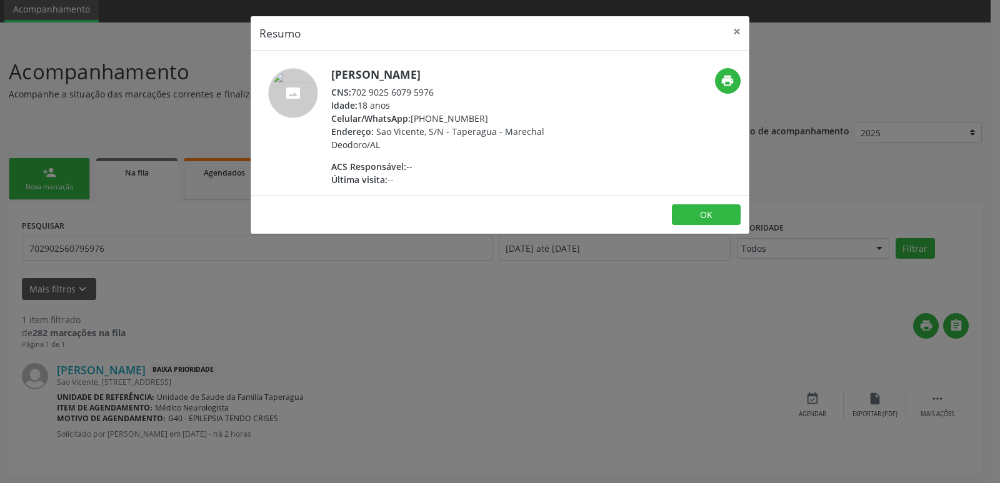
drag, startPoint x: 483, startPoint y: 146, endPoint x: 949, endPoint y: 182, distance: 467.0
click at [949, 182] on div "Resumo × [PERSON_NAME] CNS: 702 9025 6079 5976 Idade: 18 anos Celular/WhatsApp:…" at bounding box center [500, 241] width 1000 height 483
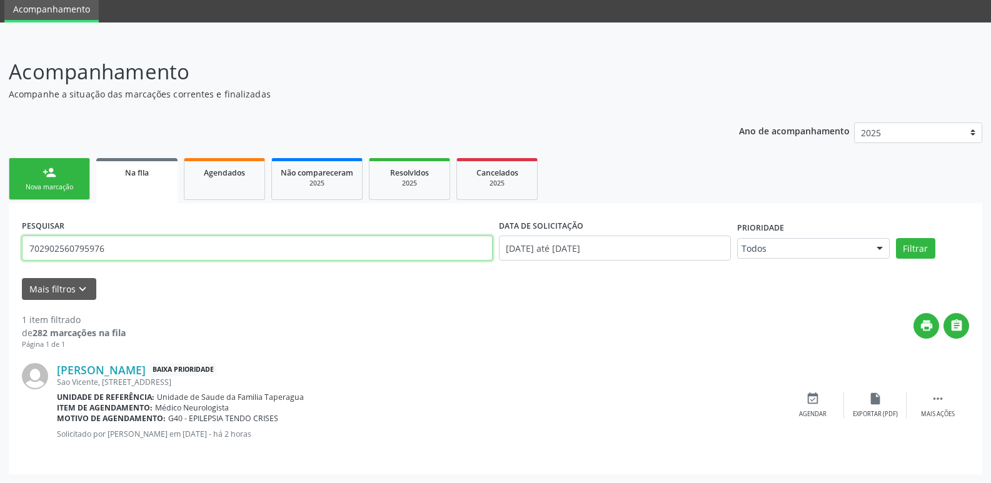
click at [221, 253] on input "702902560795976" at bounding box center [257, 248] width 471 height 25
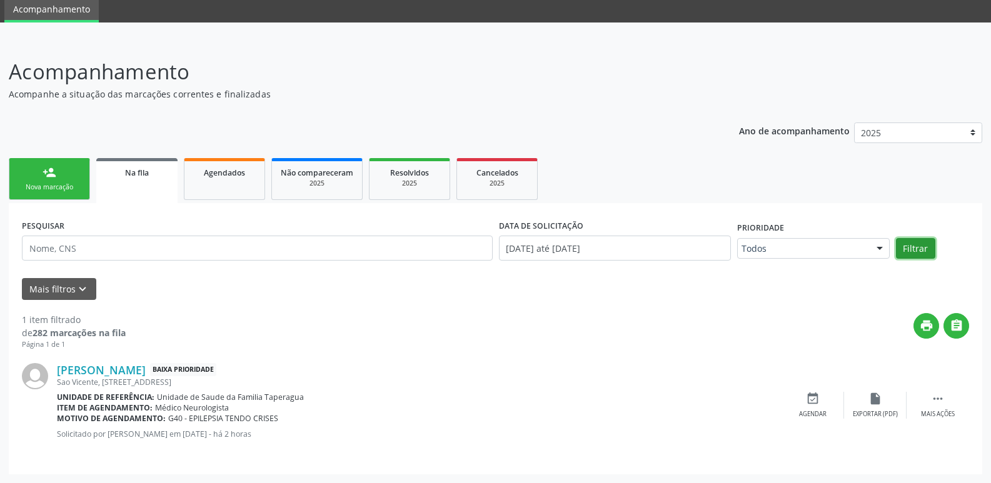
click at [926, 252] on button "Filtrar" at bounding box center [915, 248] width 39 height 21
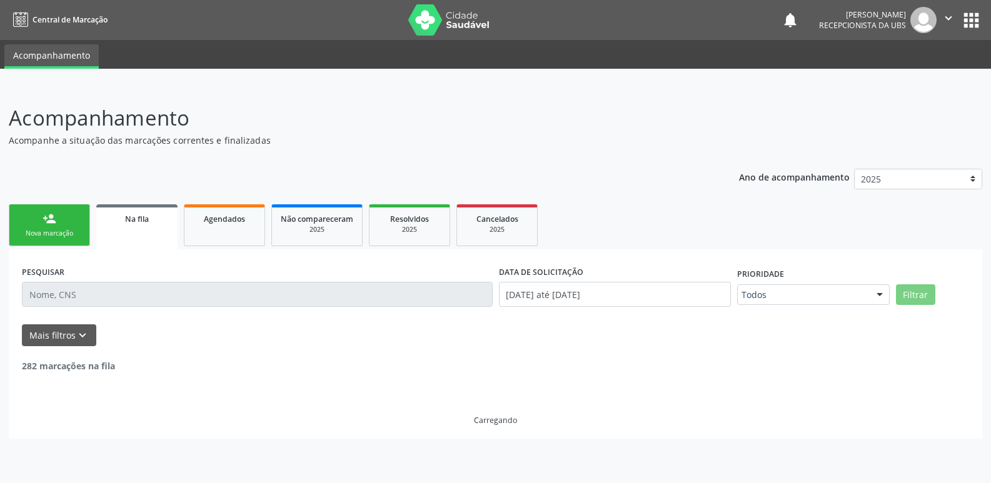
scroll to position [0, 0]
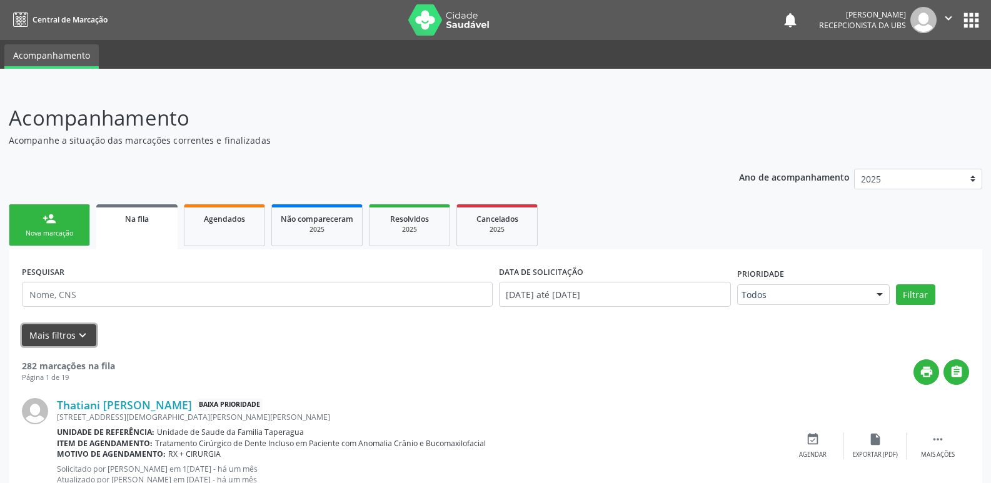
click at [81, 334] on icon "keyboard_arrow_down" at bounding box center [83, 336] width 14 height 14
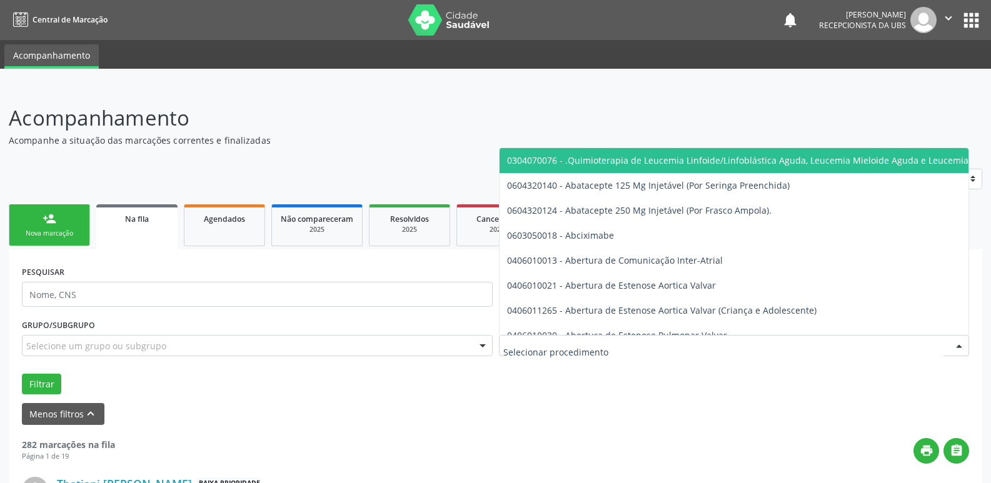
click at [650, 339] on div at bounding box center [734, 345] width 471 height 21
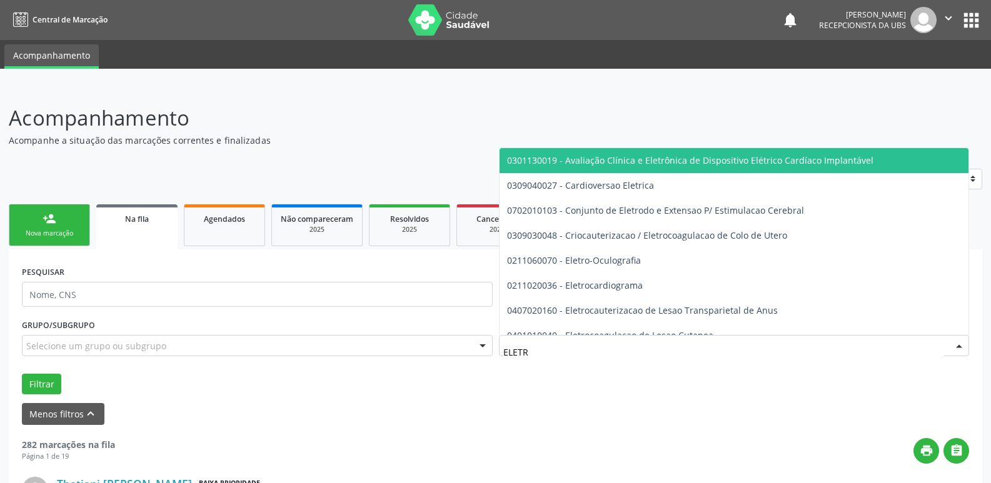
type input "ELETRO"
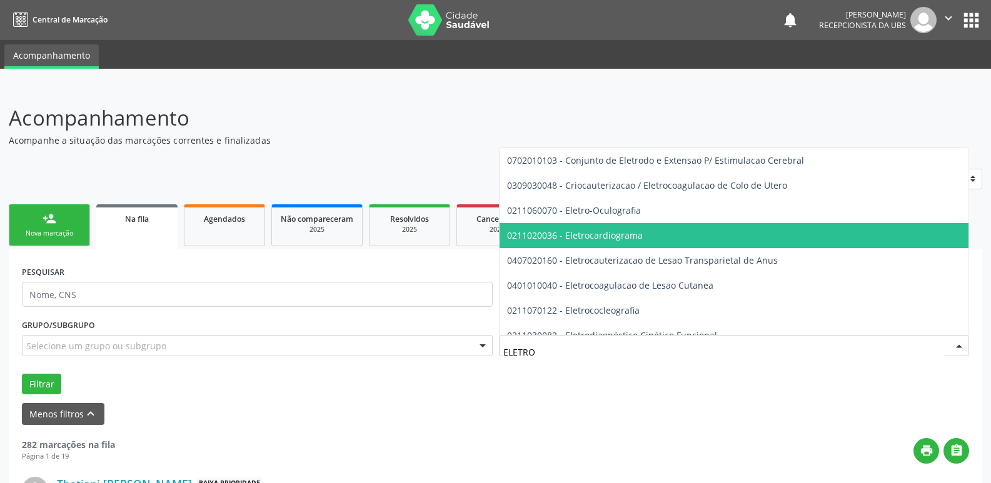
click at [652, 244] on span "0211020036 - Eletrocardiograma" at bounding box center [896, 235] width 794 height 25
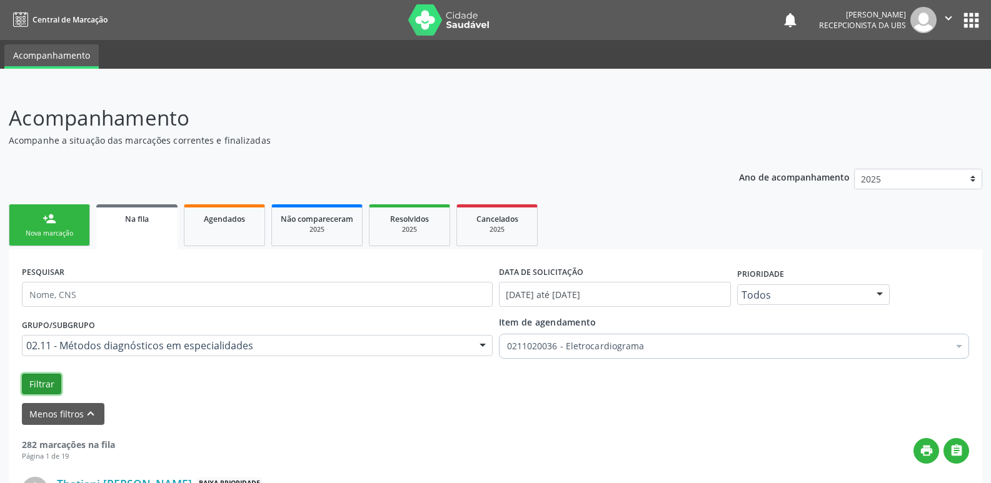
click at [40, 384] on button "Filtrar" at bounding box center [41, 384] width 39 height 21
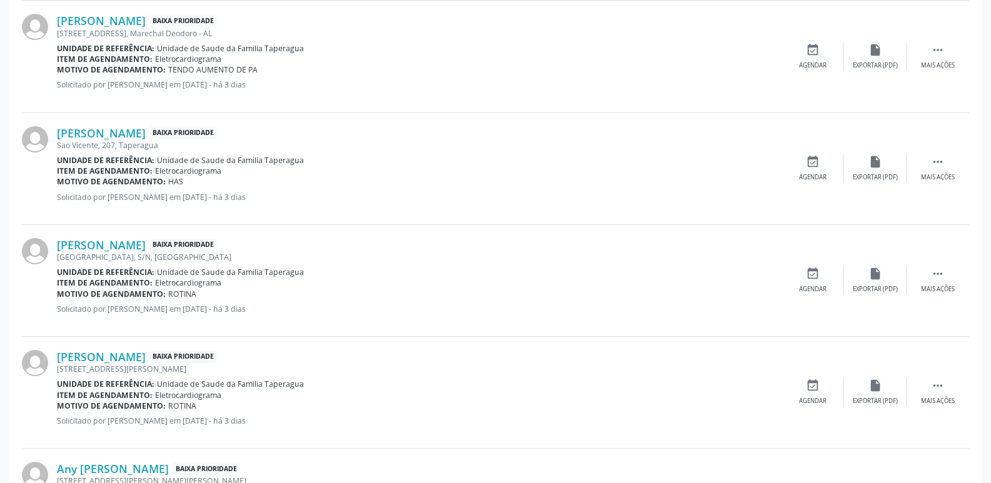
scroll to position [1624, 0]
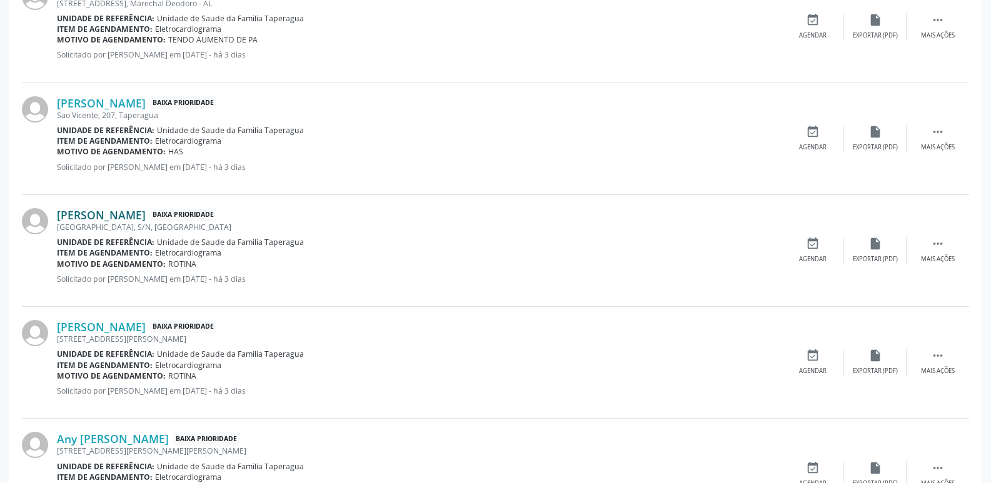
click at [146, 212] on link "[PERSON_NAME]" at bounding box center [101, 215] width 89 height 14
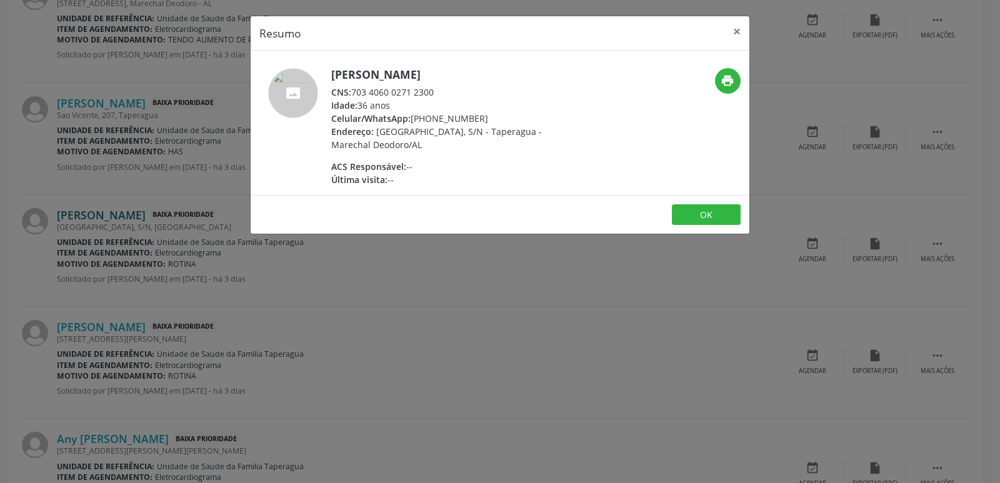
click at [148, 212] on div "Resumo × [PERSON_NAME] CNS: 703 4060 0271 2300 Idade: 36 anos Celular/WhatsApp:…" at bounding box center [500, 241] width 1000 height 483
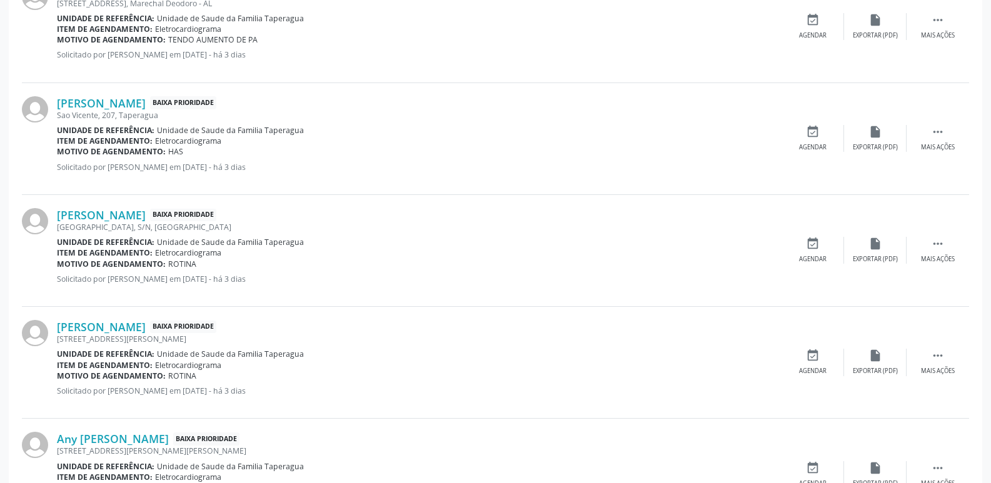
scroll to position [1729, 0]
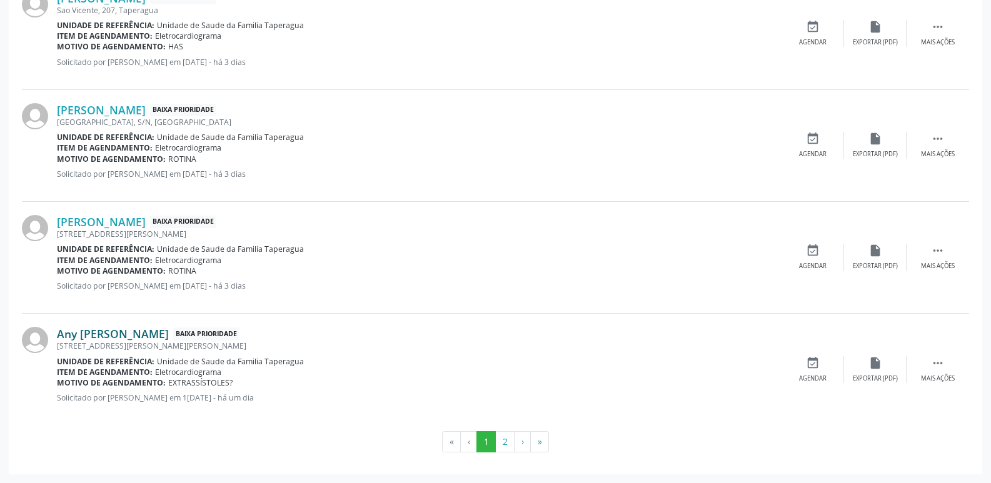
click at [169, 334] on link "Any [PERSON_NAME]" at bounding box center [113, 334] width 112 height 14
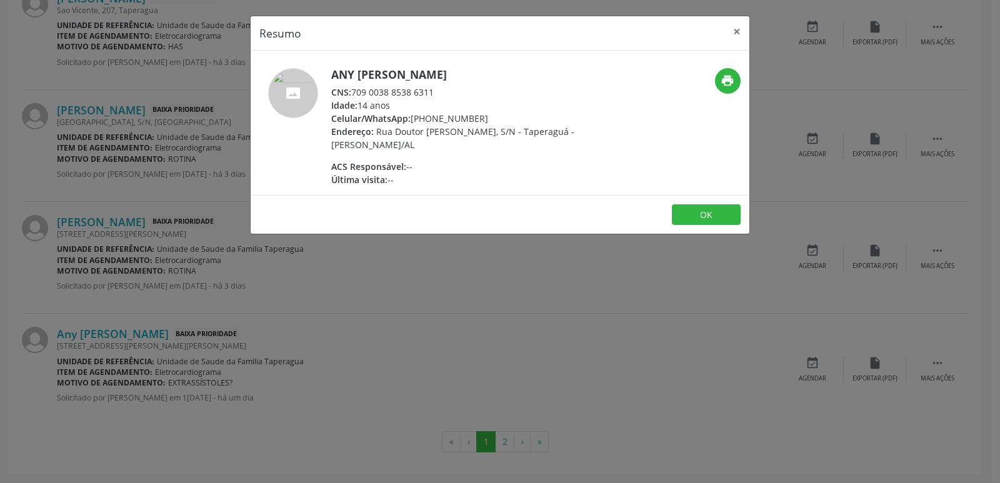
click at [433, 357] on div "Resumo × Any [PERSON_NAME] CNS: 709 0038 8538 6311 Idade: 14 anos Celular/Whats…" at bounding box center [500, 241] width 1000 height 483
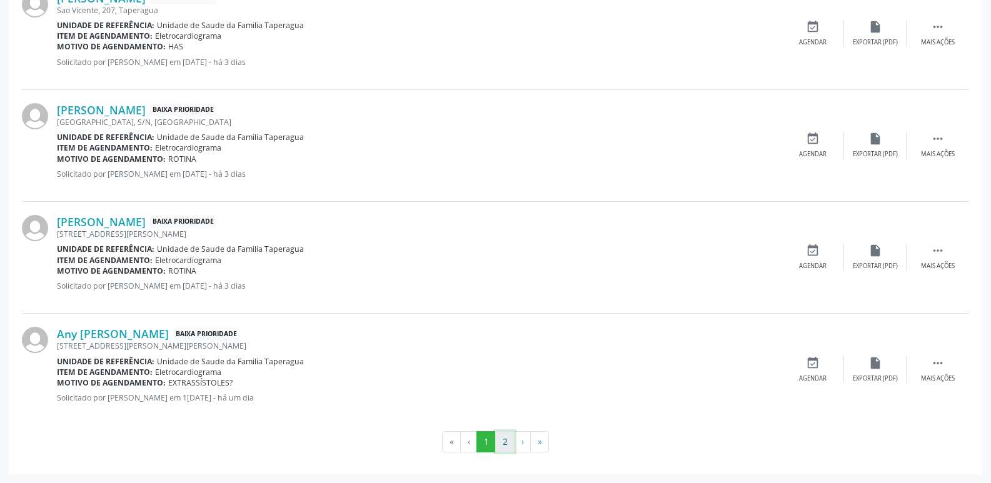
click at [496, 436] on button "2" at bounding box center [504, 441] width 19 height 21
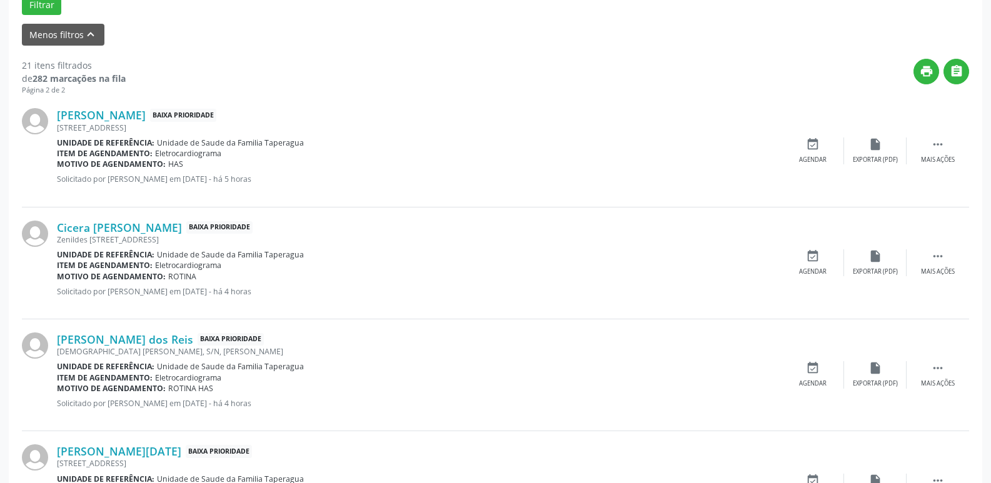
scroll to position [287, 0]
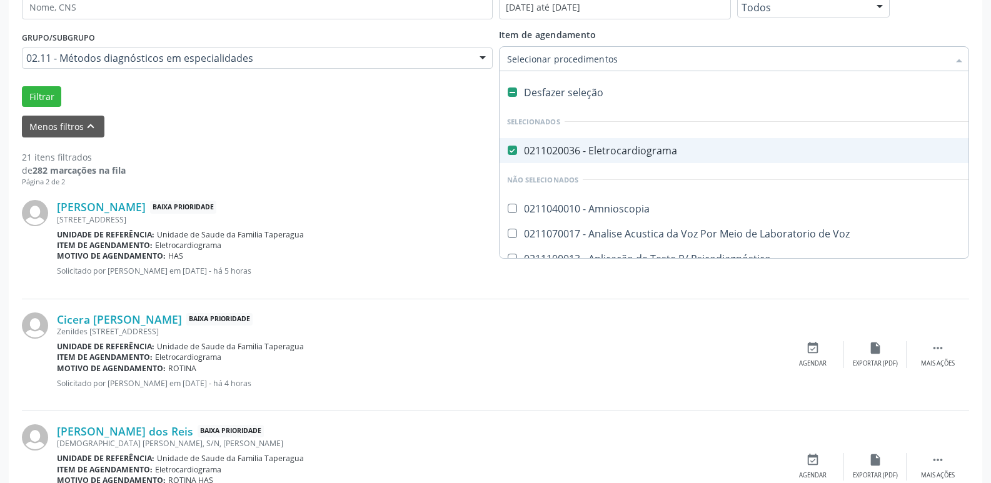
click at [570, 95] on div "Desfazer seleção" at bounding box center [790, 92] width 582 height 25
checkbox Eletrocardiograma "false"
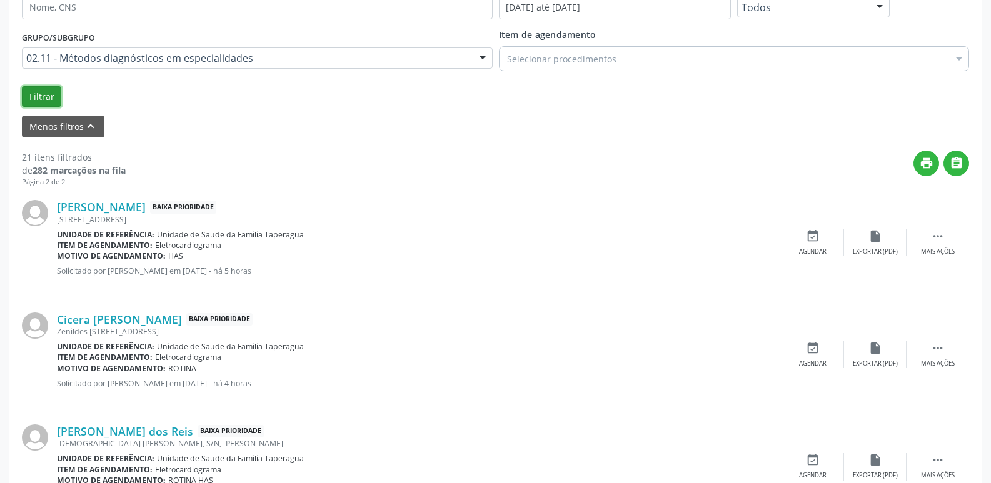
click at [31, 94] on button "Filtrar" at bounding box center [41, 96] width 39 height 21
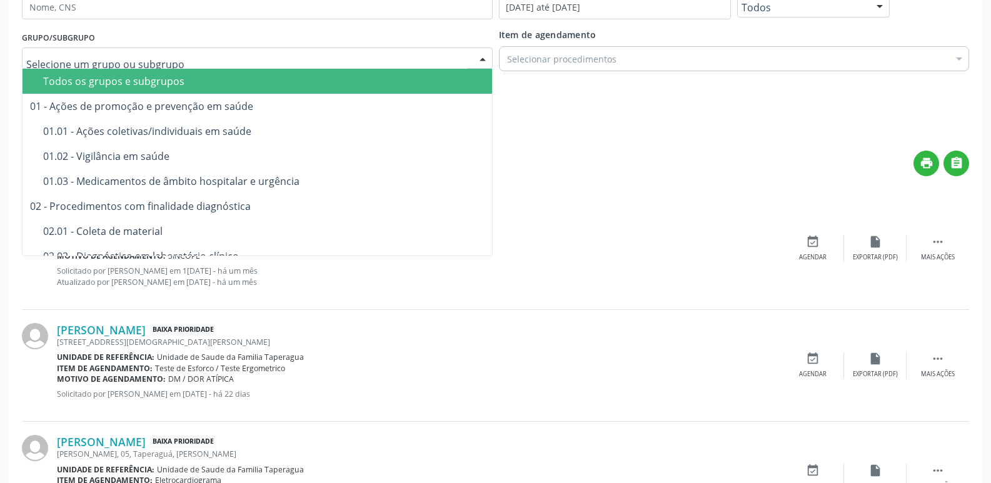
click at [194, 77] on div "Todos os grupos e subgrupos" at bounding box center [263, 81] width 441 height 10
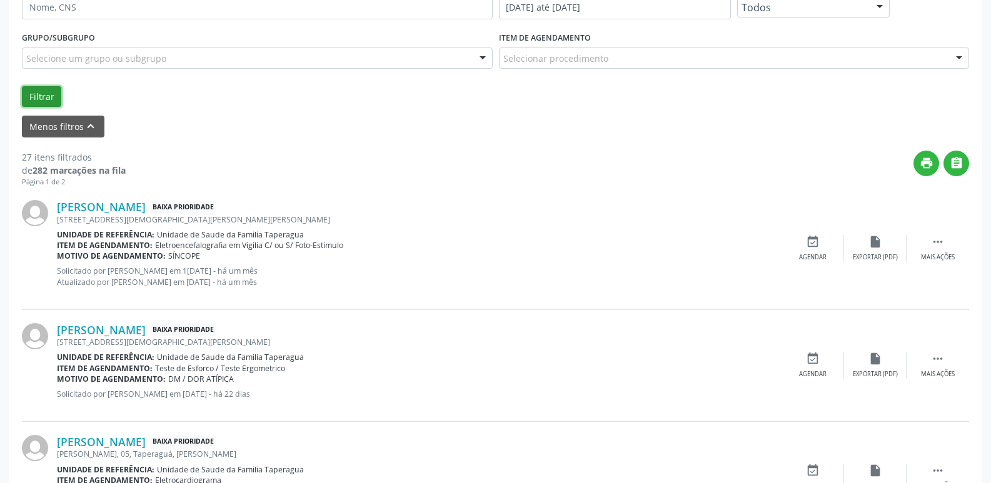
click at [43, 89] on button "Filtrar" at bounding box center [41, 96] width 39 height 21
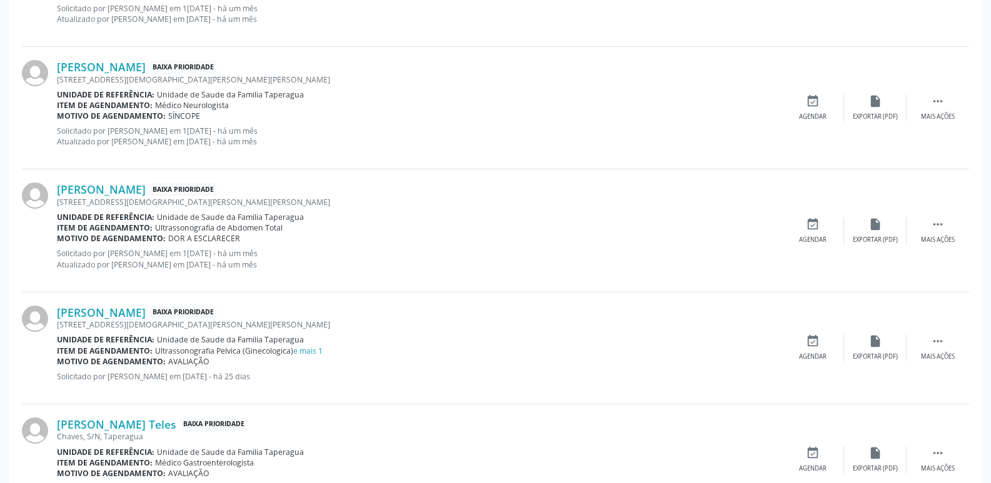
scroll to position [1846, 0]
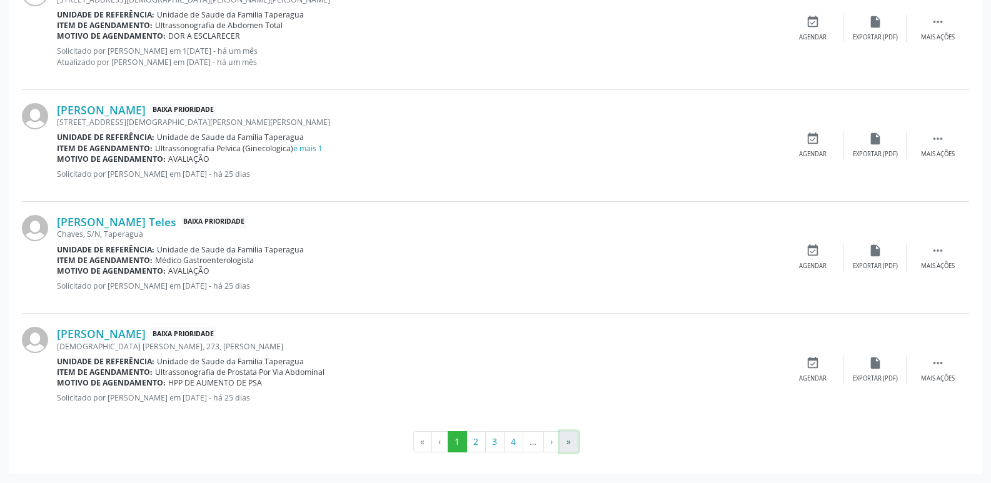
click at [572, 443] on button "»" at bounding box center [568, 441] width 19 height 21
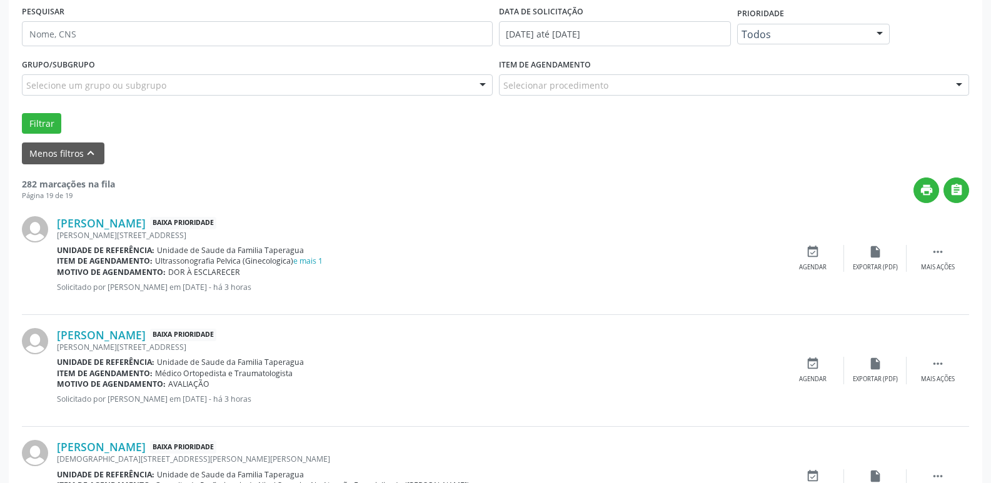
scroll to position [0, 0]
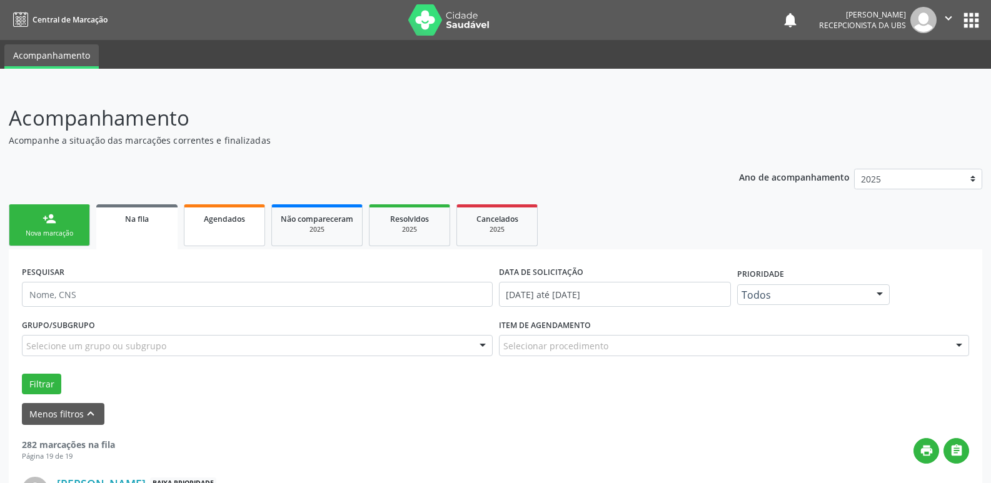
click at [236, 227] on link "Agendados" at bounding box center [224, 225] width 81 height 42
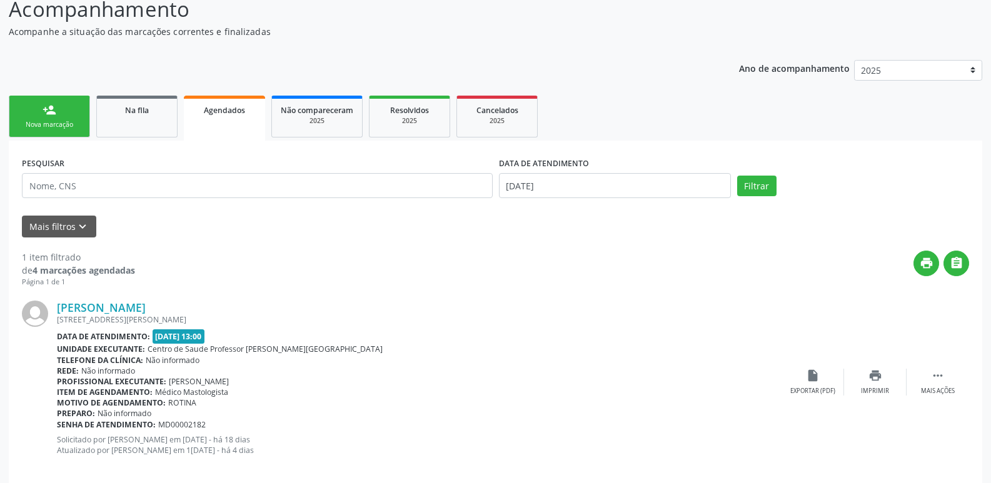
scroll to position [125, 0]
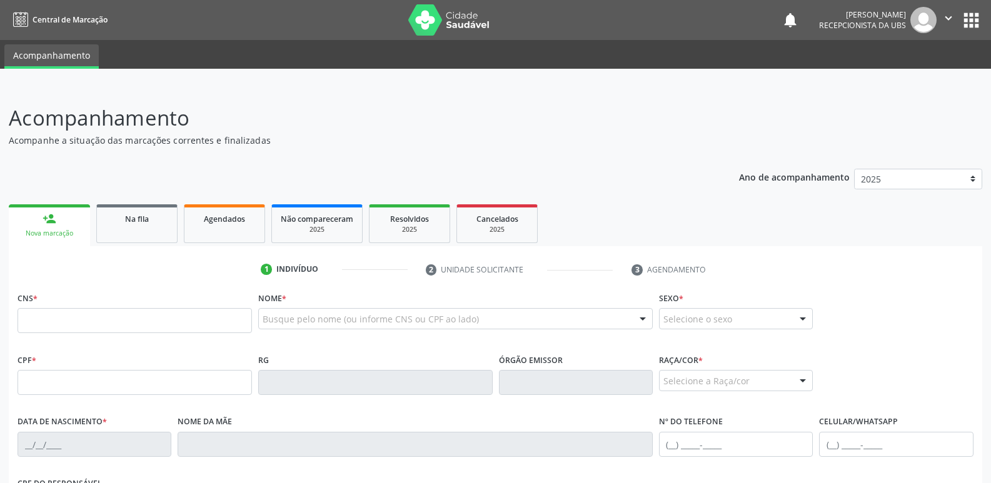
scroll to position [124, 0]
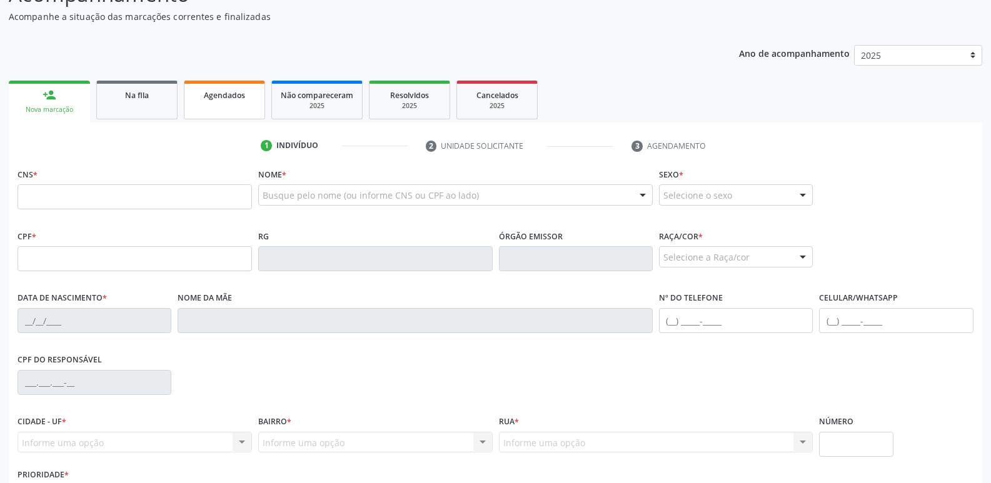
click at [229, 101] on div "Agendados" at bounding box center [224, 94] width 62 height 13
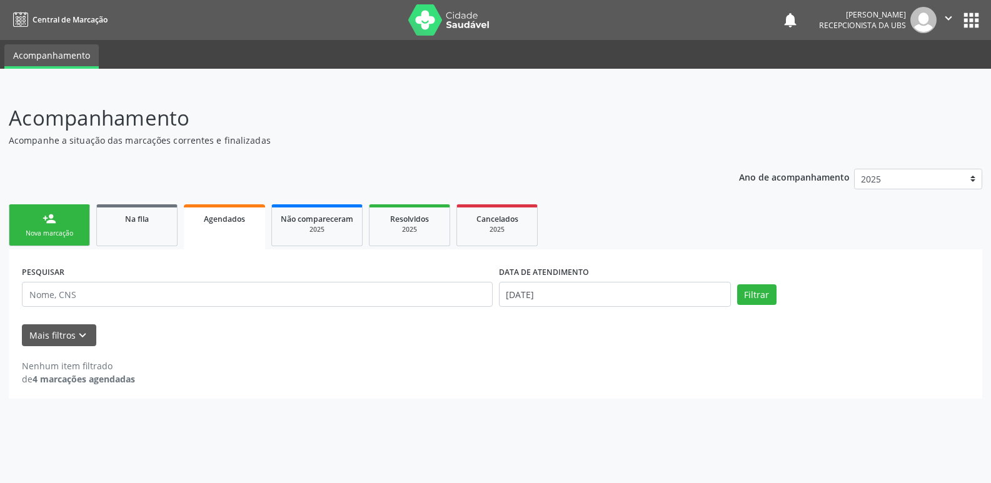
scroll to position [0, 0]
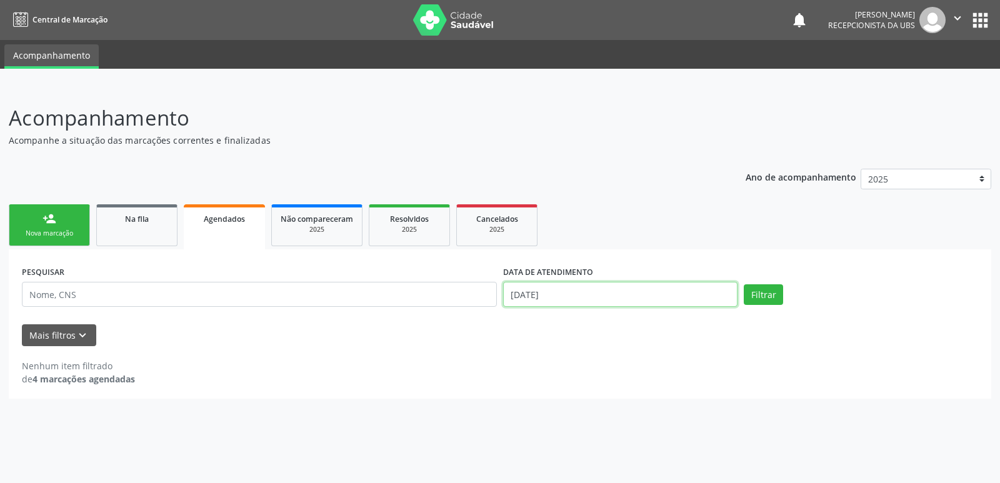
click at [604, 299] on input "15/08/2025" at bounding box center [620, 294] width 234 height 25
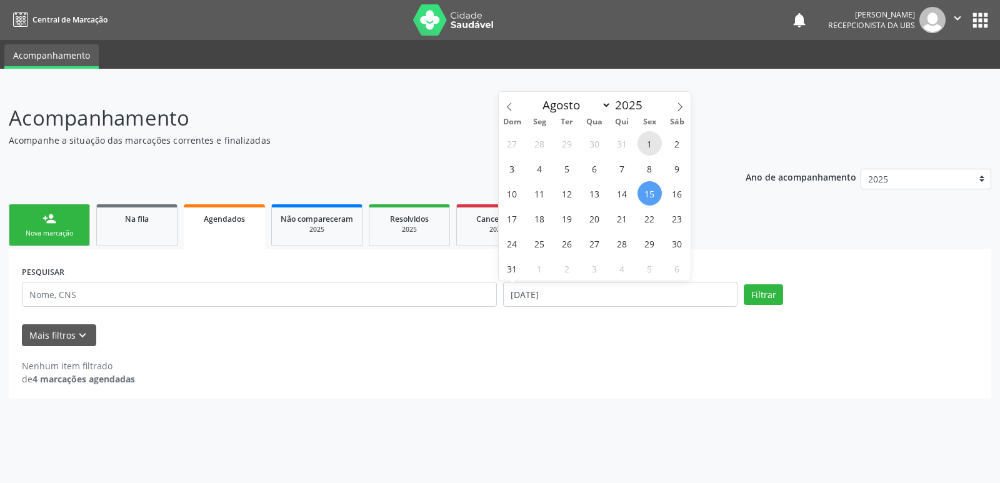
click at [649, 150] on span "1" at bounding box center [649, 143] width 24 height 24
type input "01/08/2025"
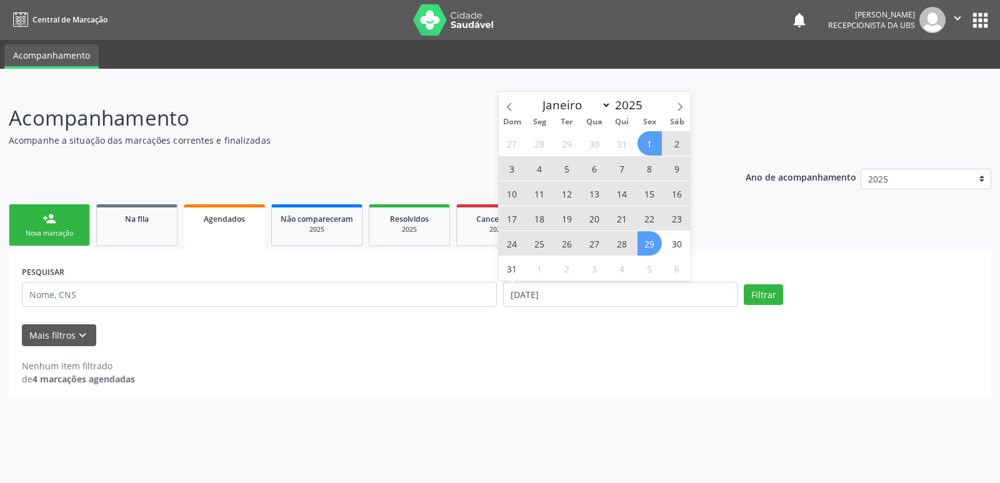
click at [652, 240] on span "29" at bounding box center [649, 243] width 24 height 24
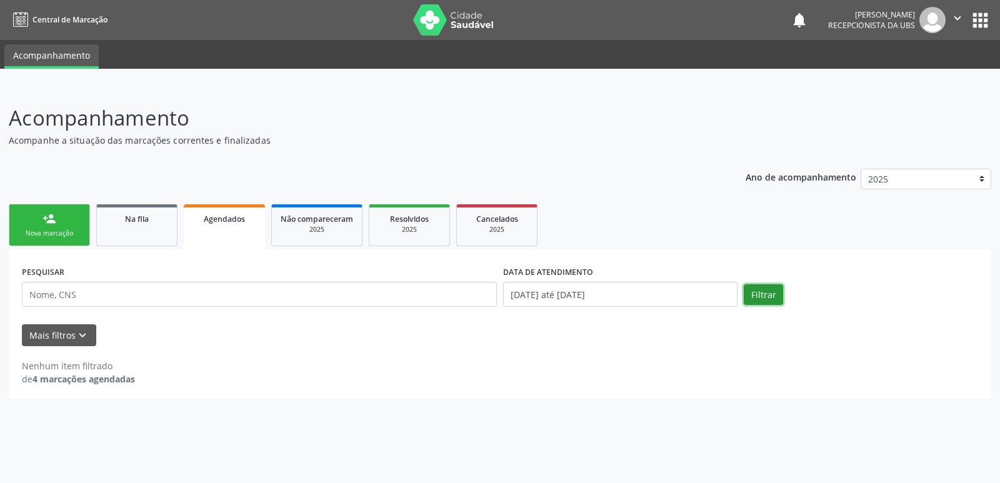
click at [778, 291] on button "Filtrar" at bounding box center [763, 294] width 39 height 21
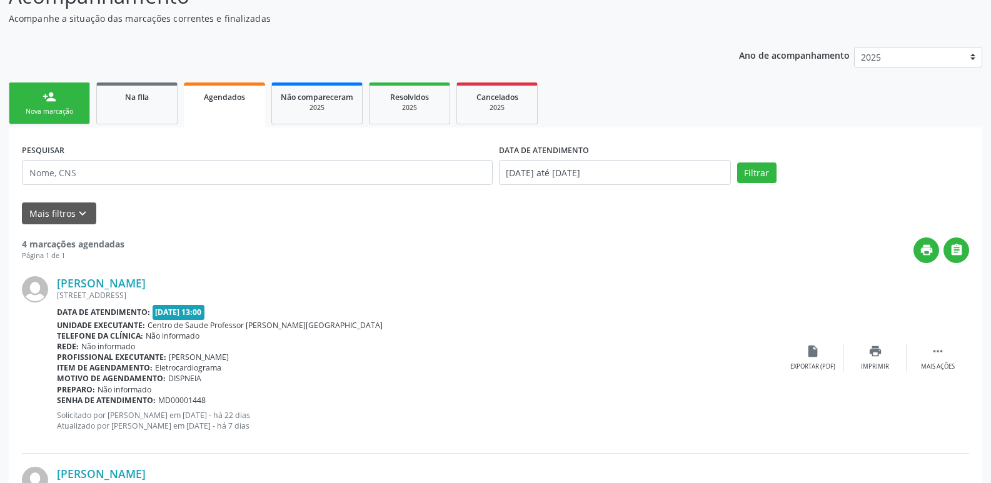
scroll to position [54, 0]
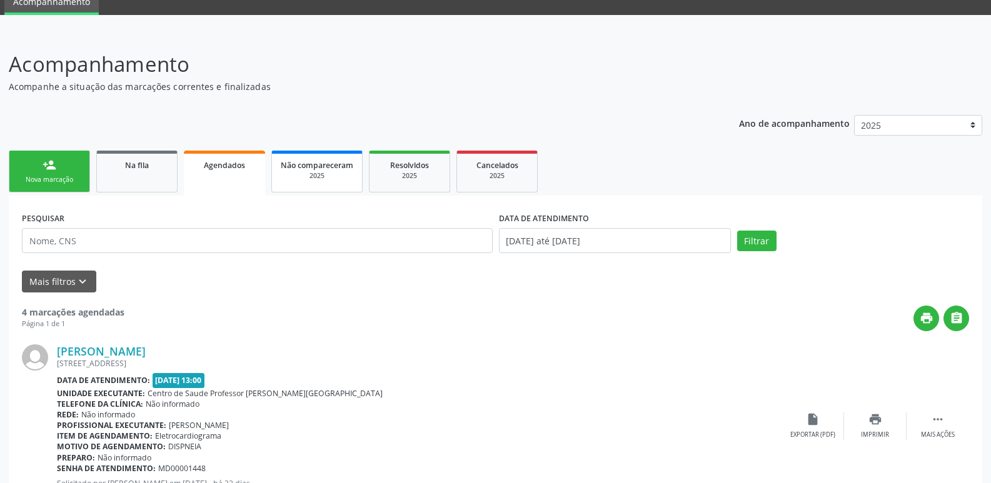
click at [316, 181] on link "Não compareceram 2025" at bounding box center [316, 172] width 91 height 42
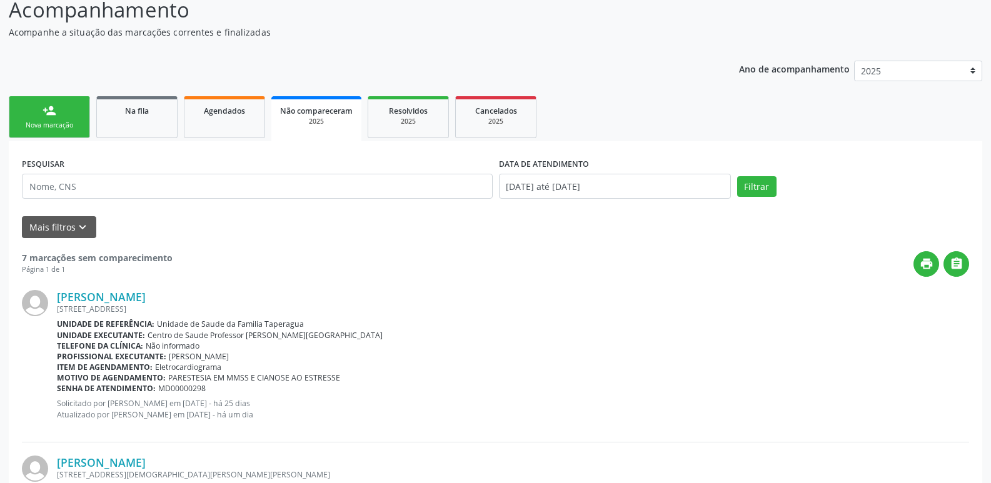
scroll to position [106, 0]
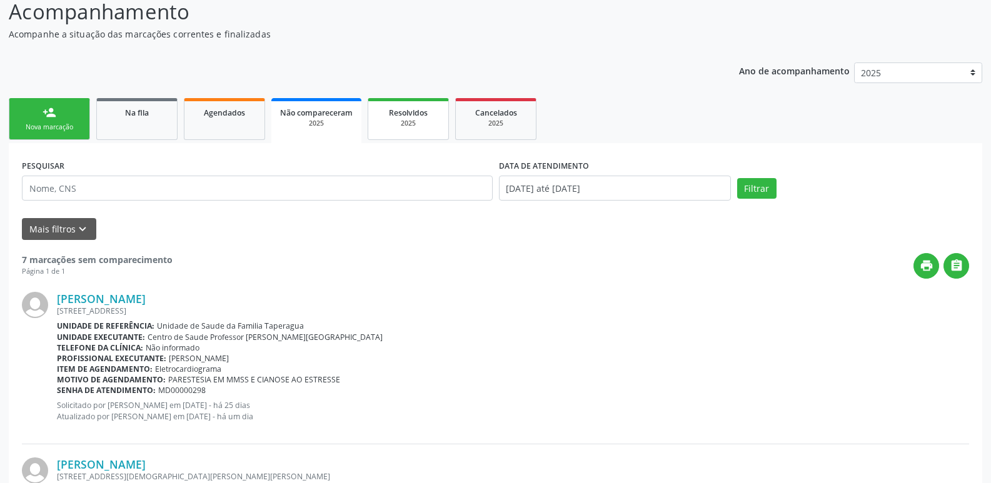
click at [412, 127] on div "2025" at bounding box center [408, 123] width 62 height 9
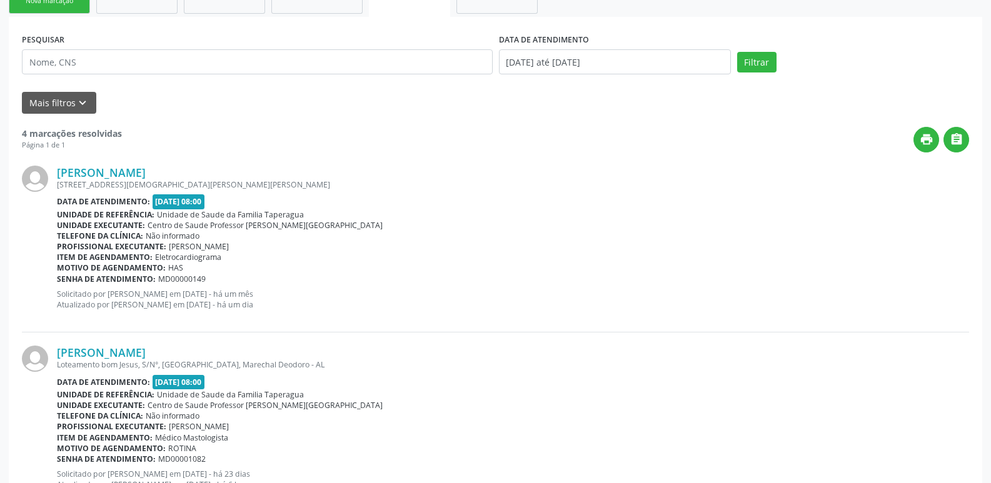
scroll to position [0, 0]
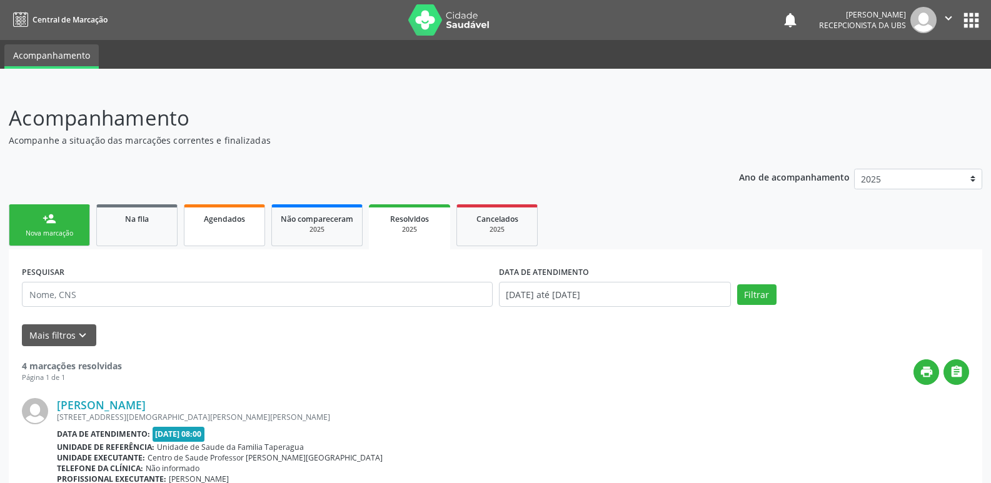
click at [208, 216] on span "Agendados" at bounding box center [224, 219] width 41 height 11
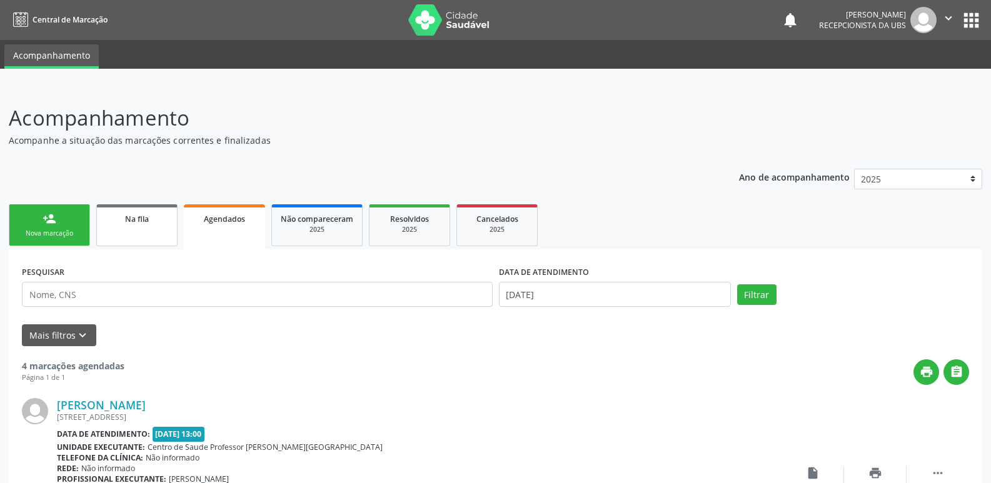
click at [142, 214] on span "Na fila" at bounding box center [137, 219] width 24 height 11
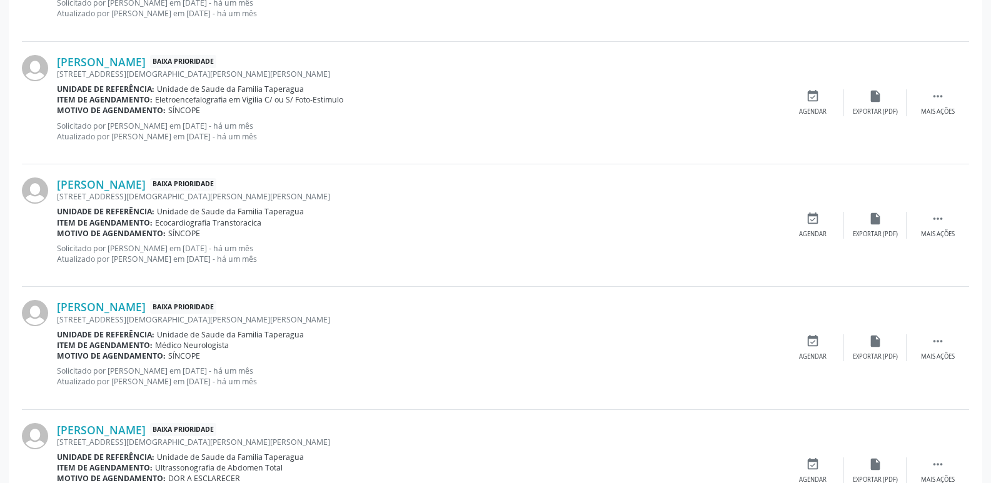
scroll to position [1767, 0]
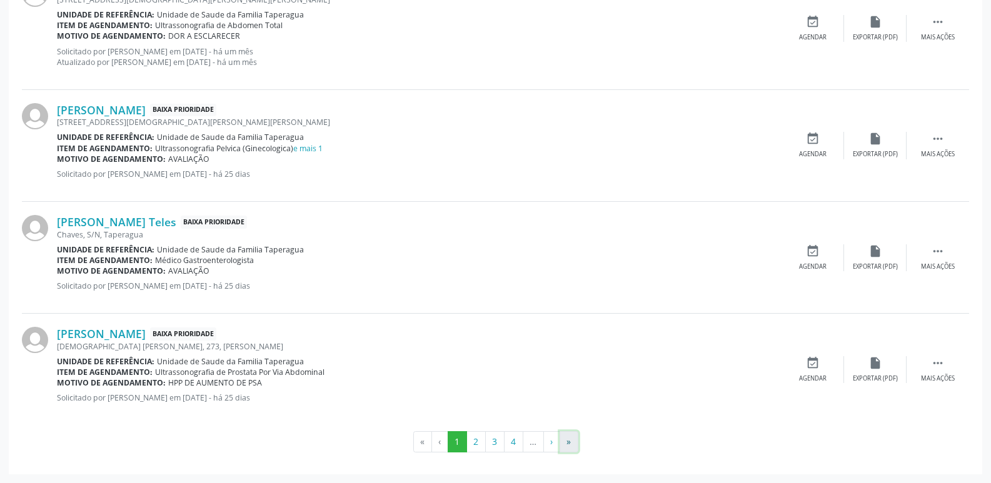
click at [573, 444] on button "»" at bounding box center [568, 441] width 19 height 21
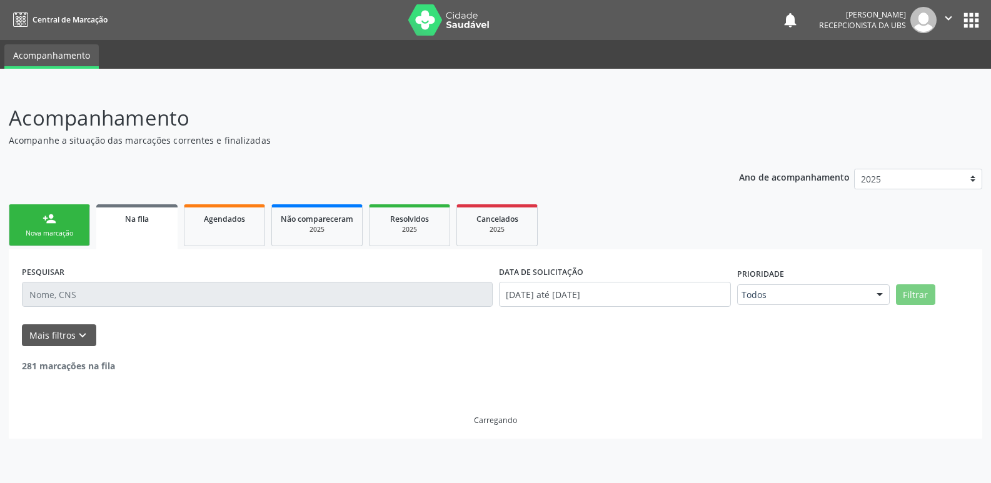
scroll to position [0, 0]
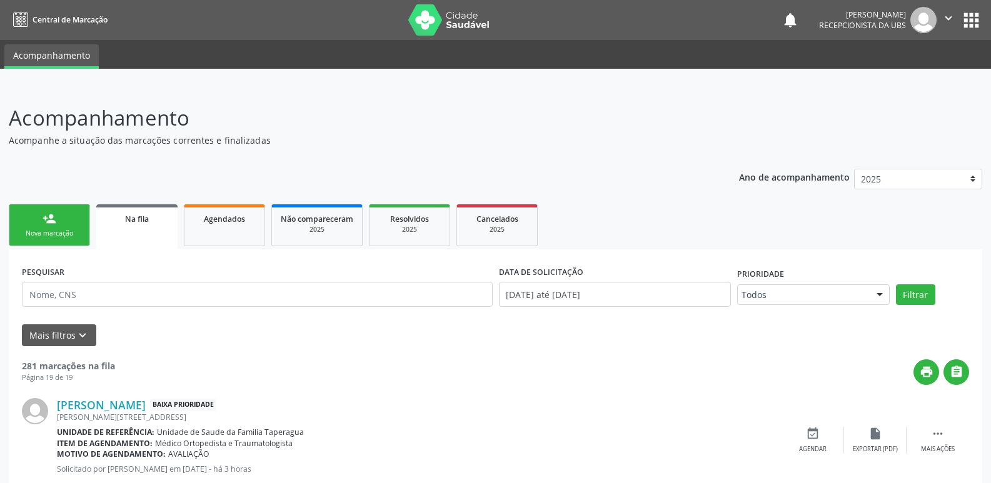
click at [946, 18] on icon "" at bounding box center [948, 18] width 14 height 14
click at [907, 74] on link "Sair" at bounding box center [916, 75] width 86 height 17
